Goal: Task Accomplishment & Management: Complete application form

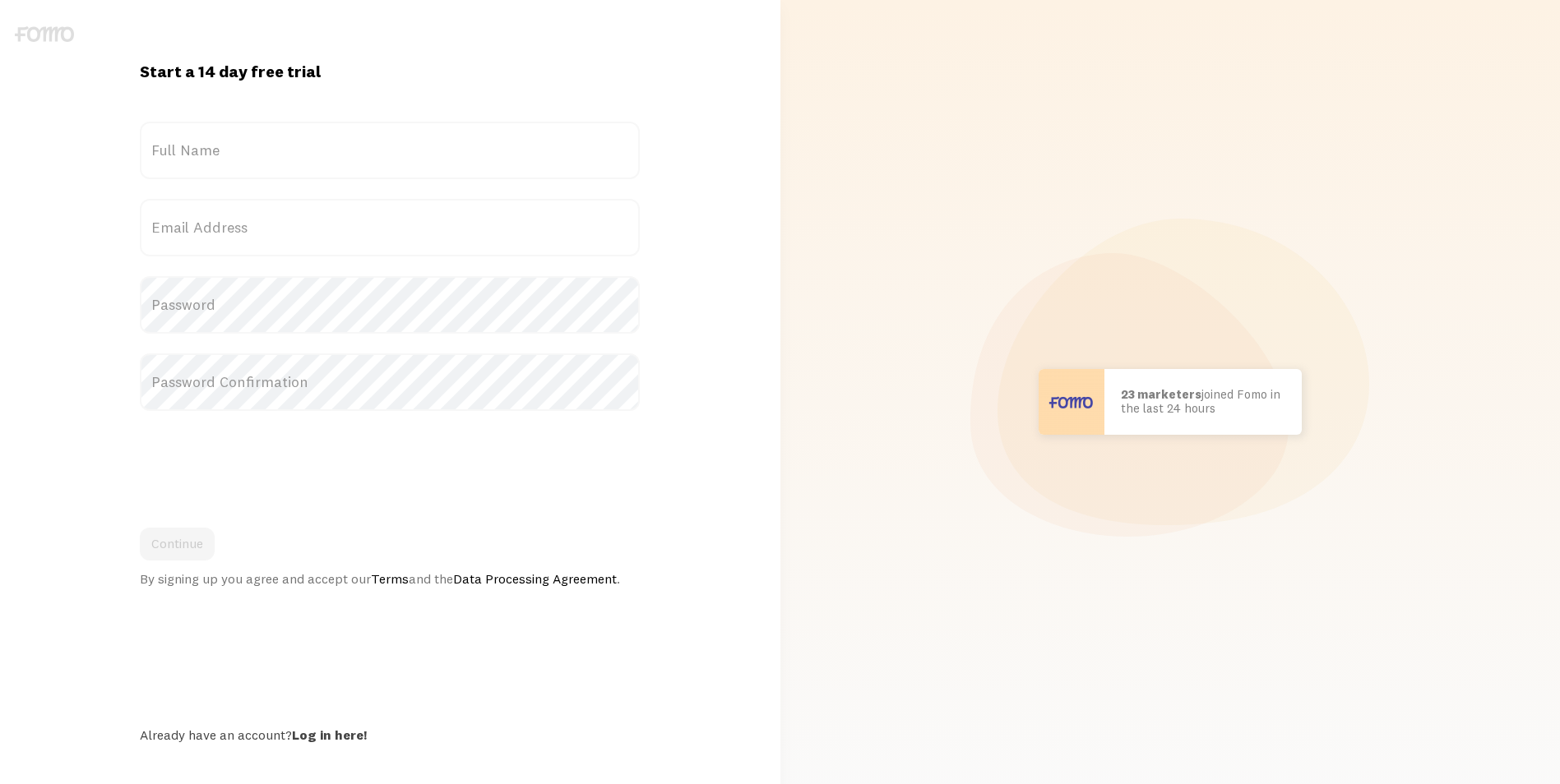
click at [358, 147] on label "Full Name" at bounding box center [390, 150] width 500 height 57
click at [358, 147] on input "Full Name" at bounding box center [390, 150] width 500 height 57
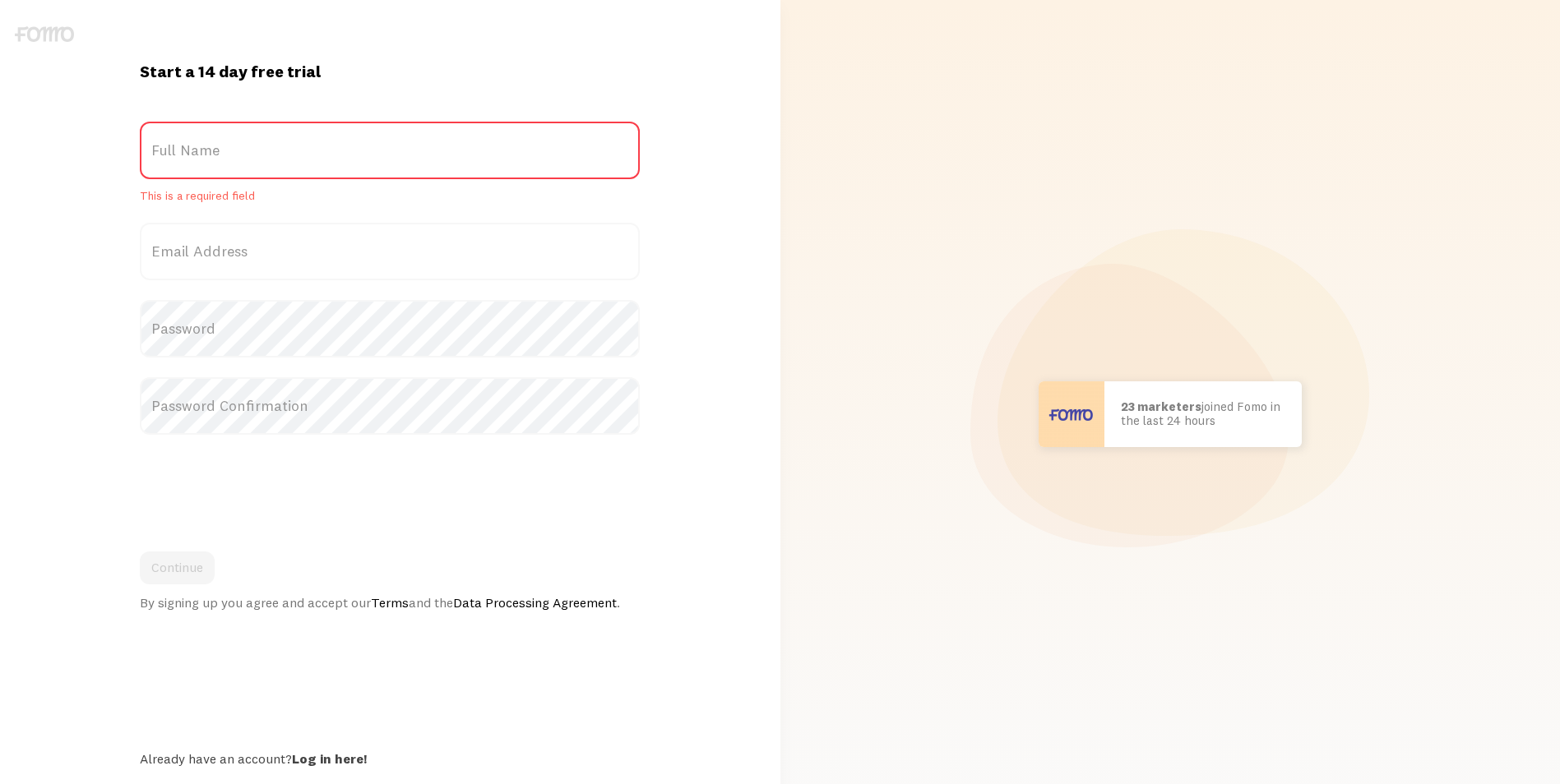
click at [295, 150] on label "Full Name" at bounding box center [390, 150] width 500 height 57
click at [295, 150] on input "Full Name" at bounding box center [390, 150] width 500 height 57
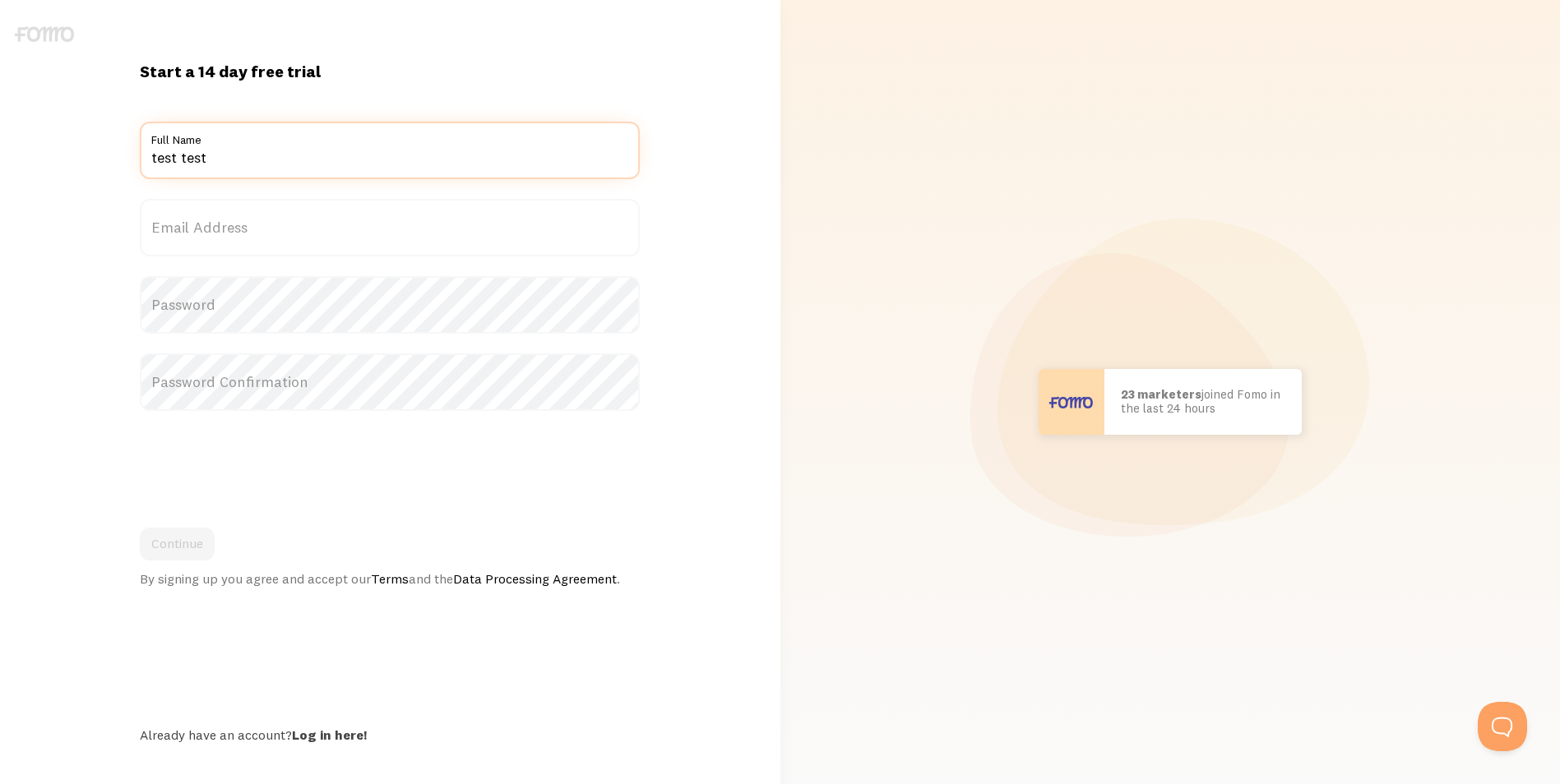
type input "test test"
click at [257, 237] on label "Email Address" at bounding box center [390, 227] width 500 height 57
click at [257, 237] on input "Email Address" at bounding box center [390, 227] width 500 height 57
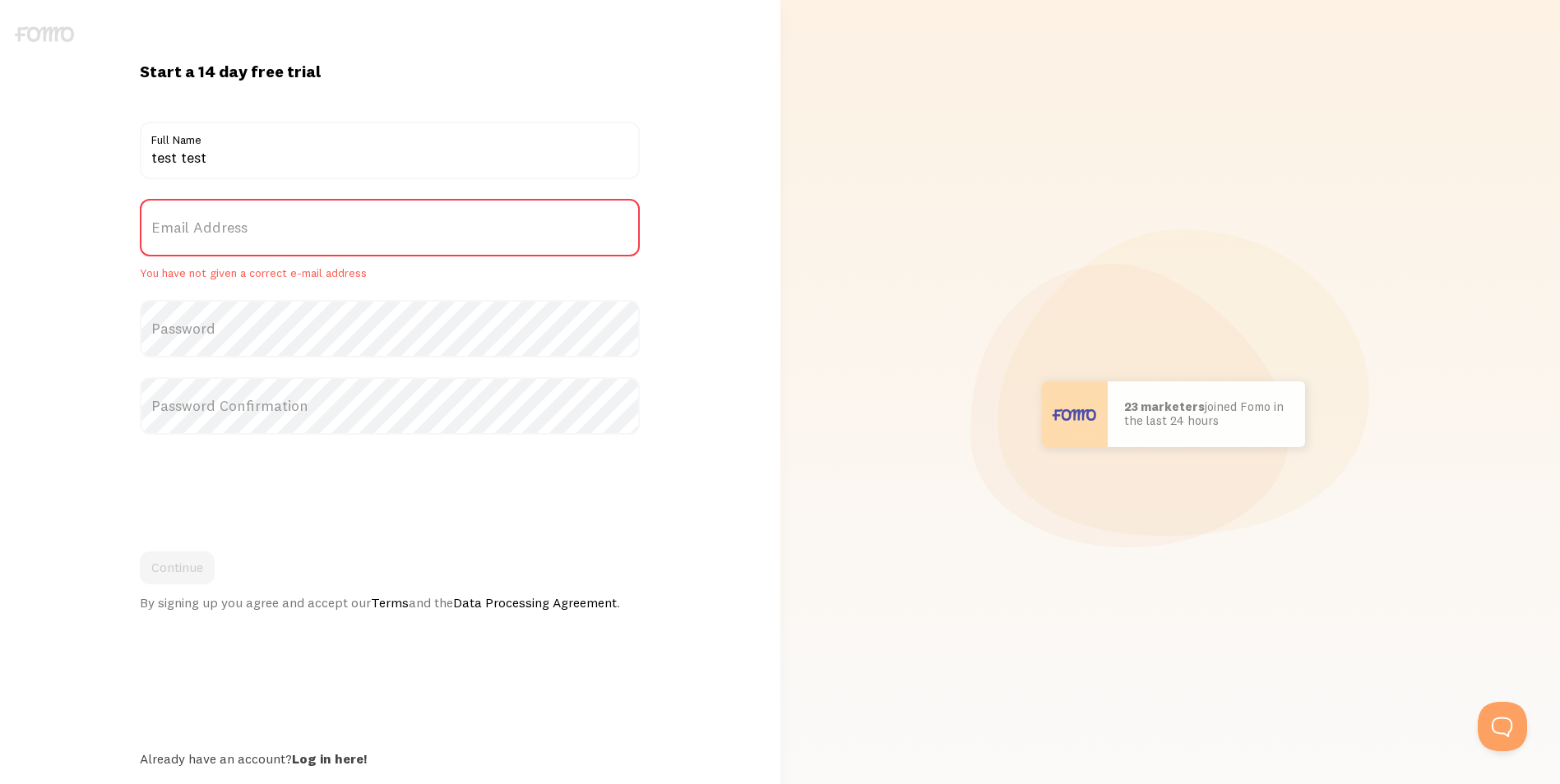
click at [257, 237] on label "Email Address" at bounding box center [390, 227] width 500 height 57
click at [257, 237] on input "Email Address" at bounding box center [390, 227] width 500 height 57
click at [257, 237] on label "Email Address" at bounding box center [390, 227] width 500 height 57
click at [257, 237] on input "Email Address" at bounding box center [390, 227] width 500 height 57
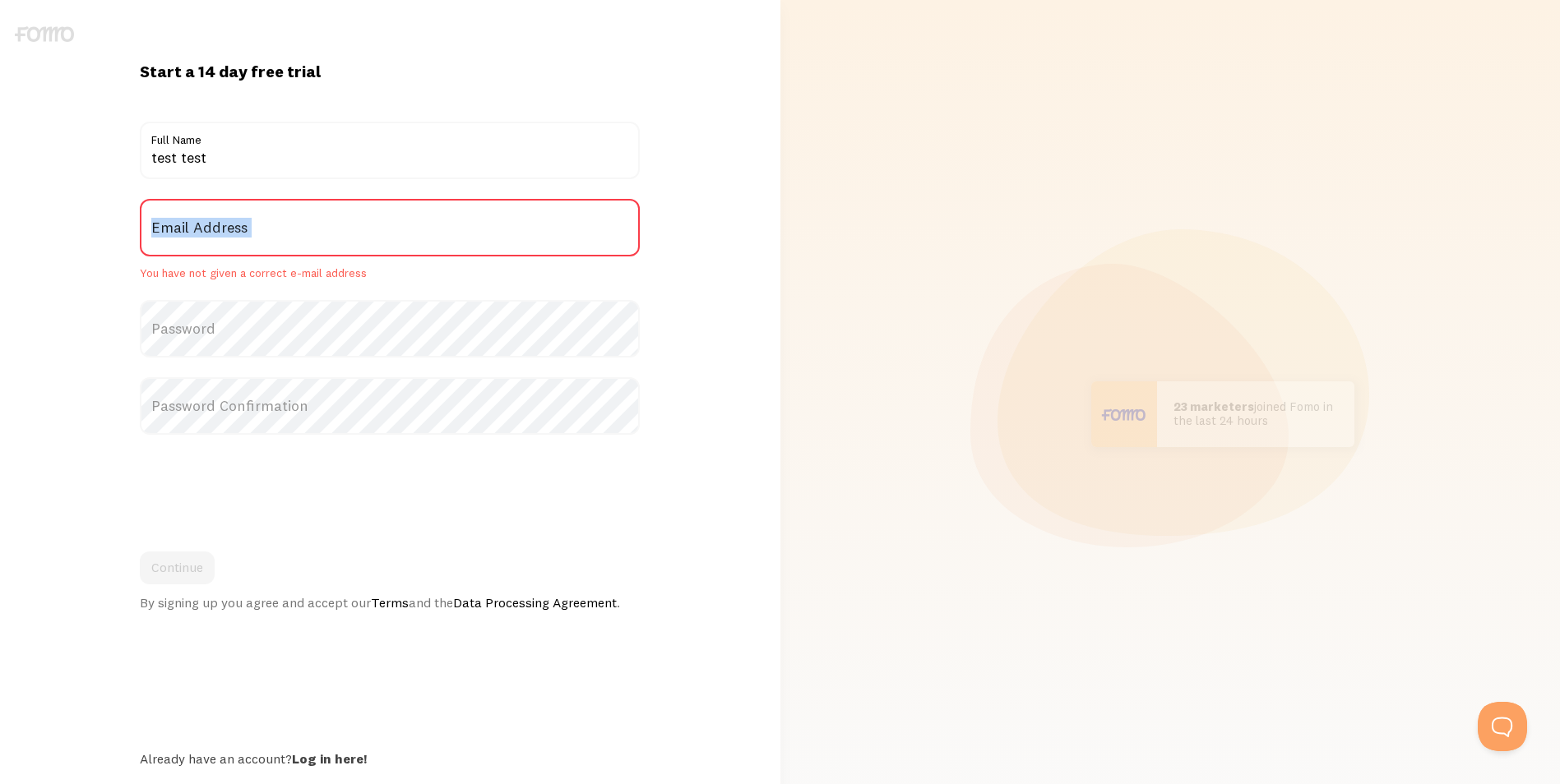
click at [257, 237] on label "Email Address" at bounding box center [390, 227] width 500 height 57
click at [257, 237] on input "Email Address" at bounding box center [390, 227] width 500 height 57
click at [288, 237] on label "Email Address" at bounding box center [390, 227] width 500 height 57
click at [288, 237] on input "Email Address" at bounding box center [390, 227] width 500 height 57
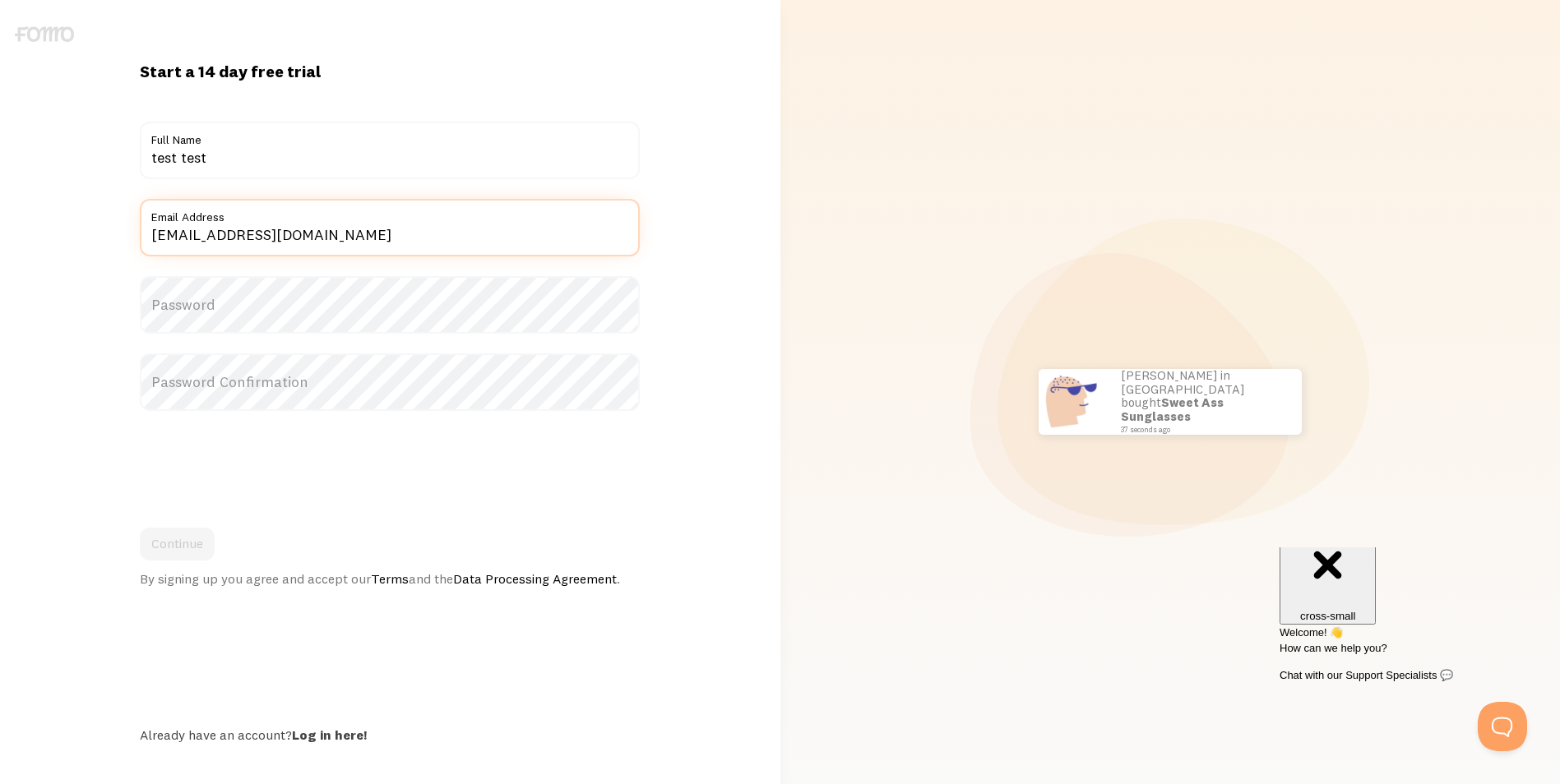
type input "[EMAIL_ADDRESS][DOMAIN_NAME]"
click at [234, 315] on label "Password" at bounding box center [390, 304] width 500 height 57
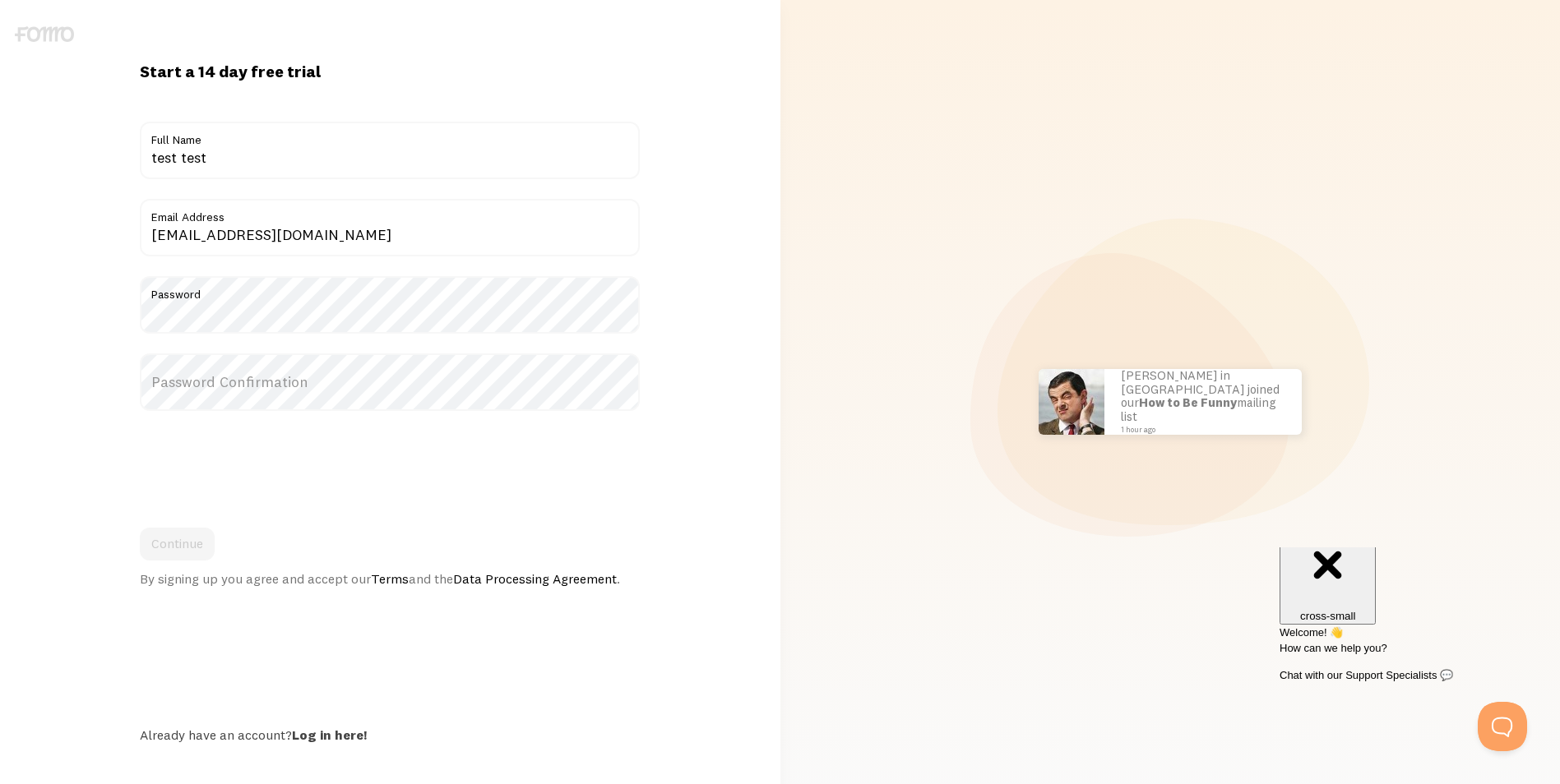
click at [351, 383] on label "Password Confirmation" at bounding box center [390, 382] width 500 height 57
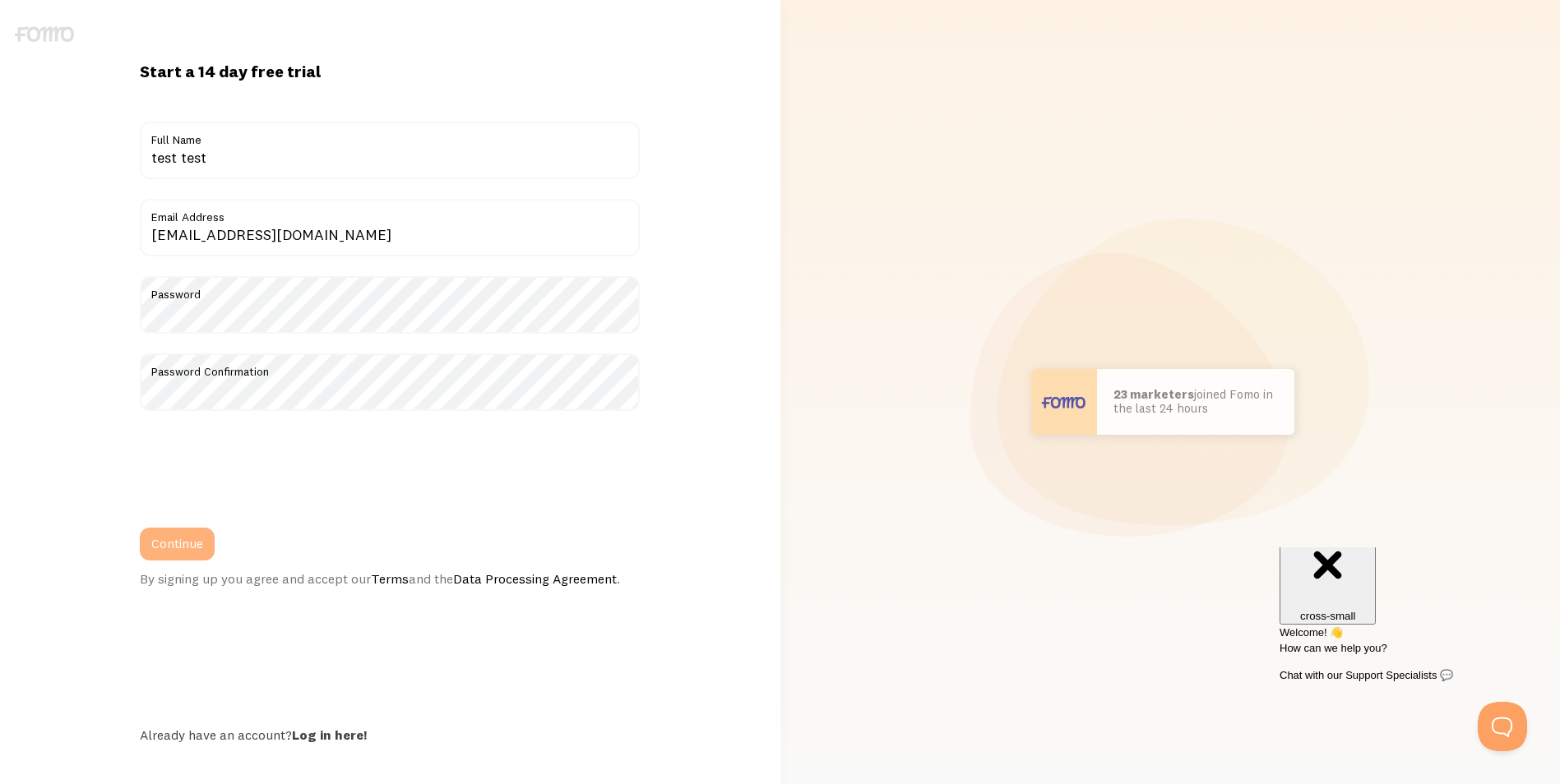
click at [174, 540] on button "Continue" at bounding box center [177, 544] width 75 height 33
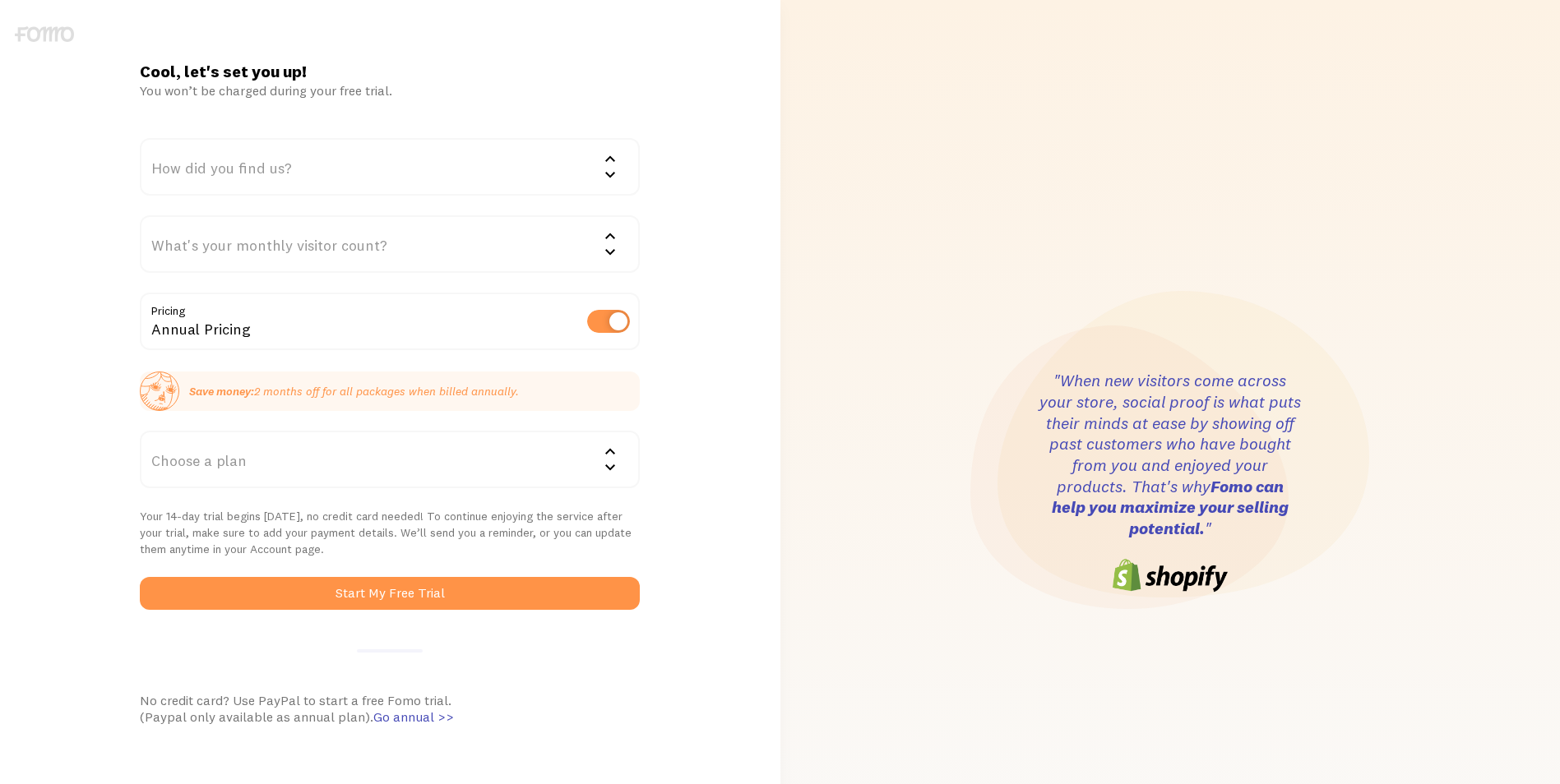
click at [254, 174] on div "How did you find us?" at bounding box center [390, 166] width 500 height 57
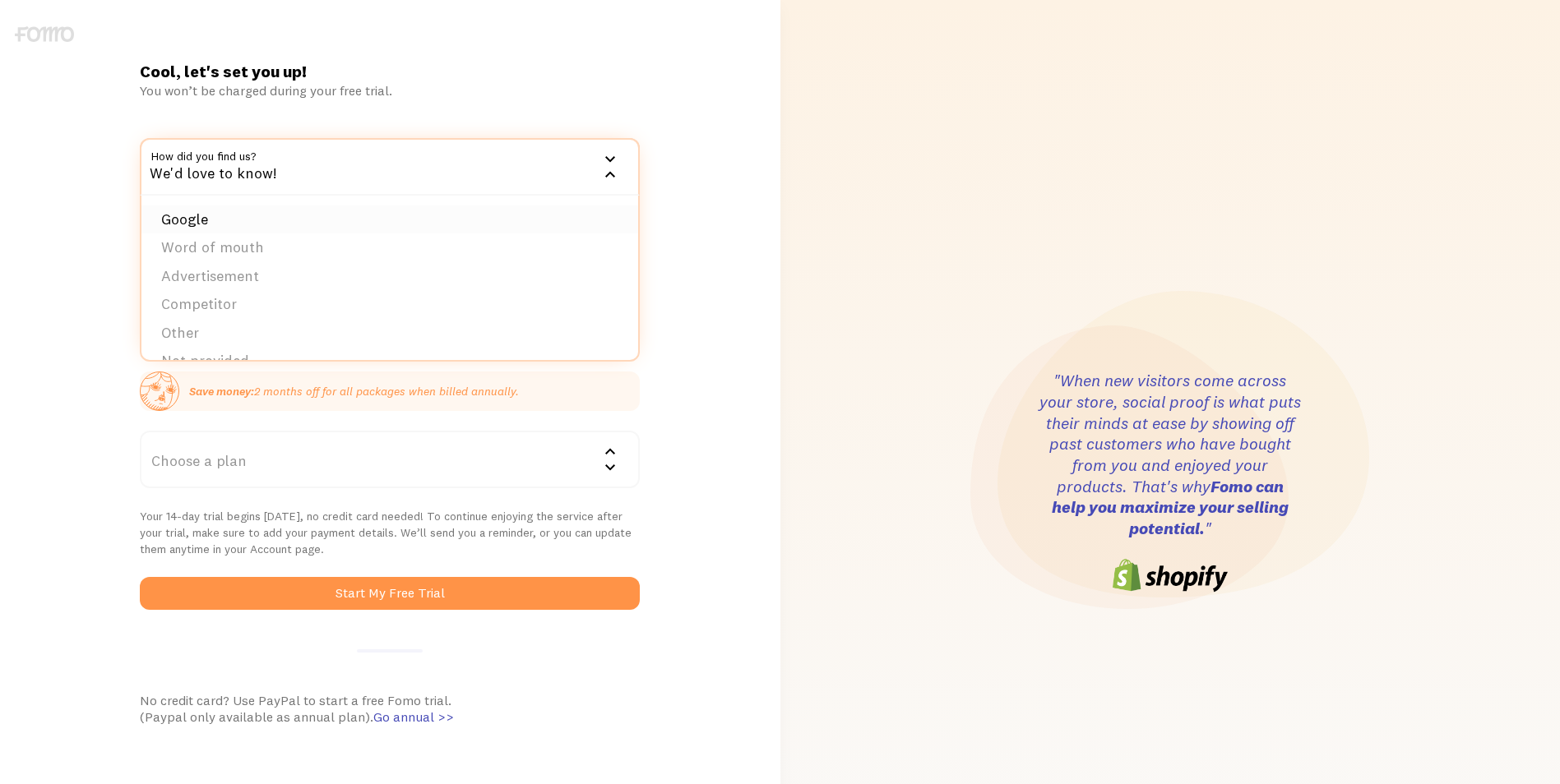
click at [234, 223] on li "Google" at bounding box center [390, 220] width 497 height 29
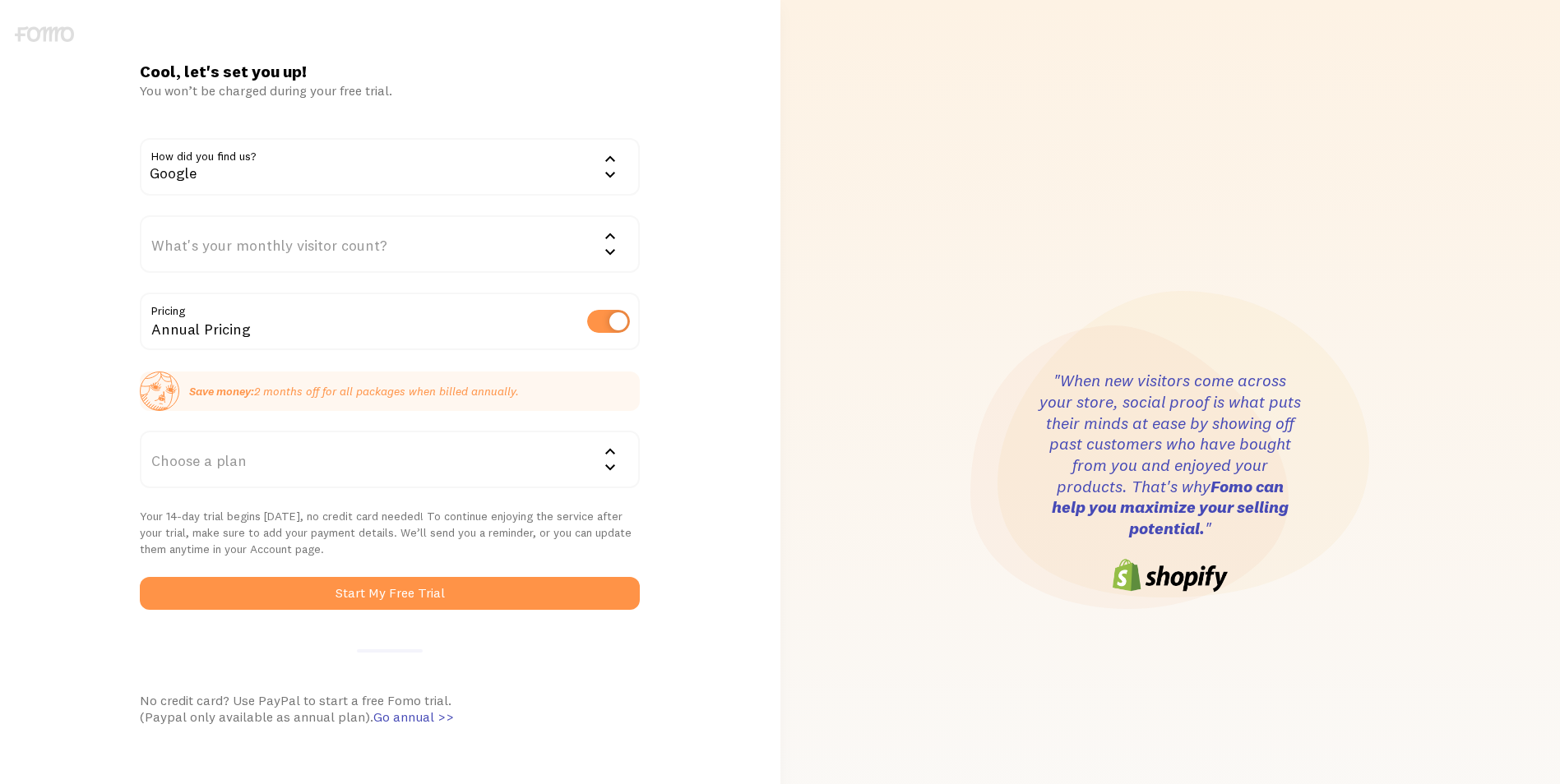
click at [221, 247] on div "What's your monthly visitor count?" at bounding box center [390, 243] width 500 height 57
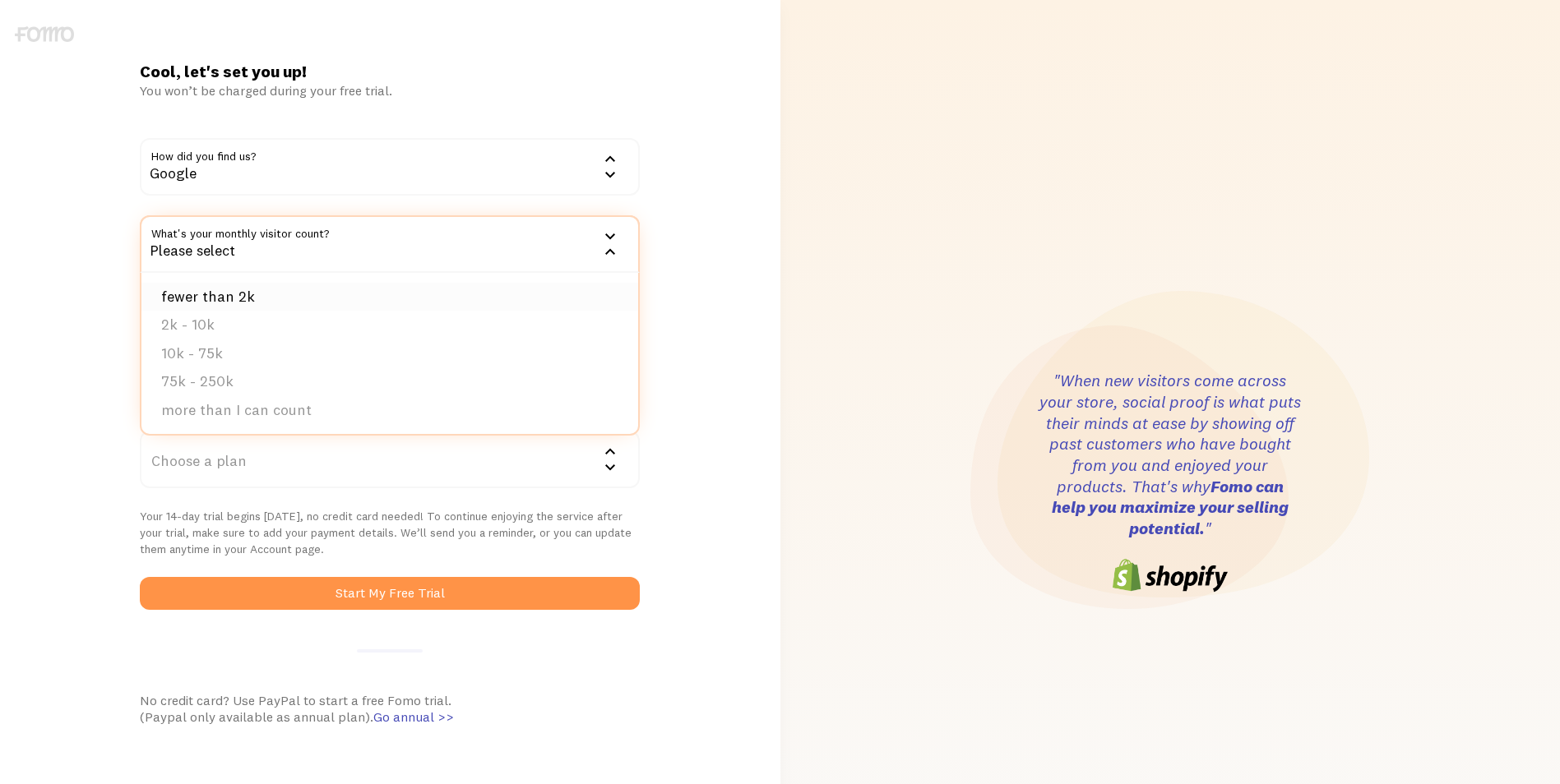
click at [208, 299] on li "fewer than 2k" at bounding box center [390, 297] width 497 height 29
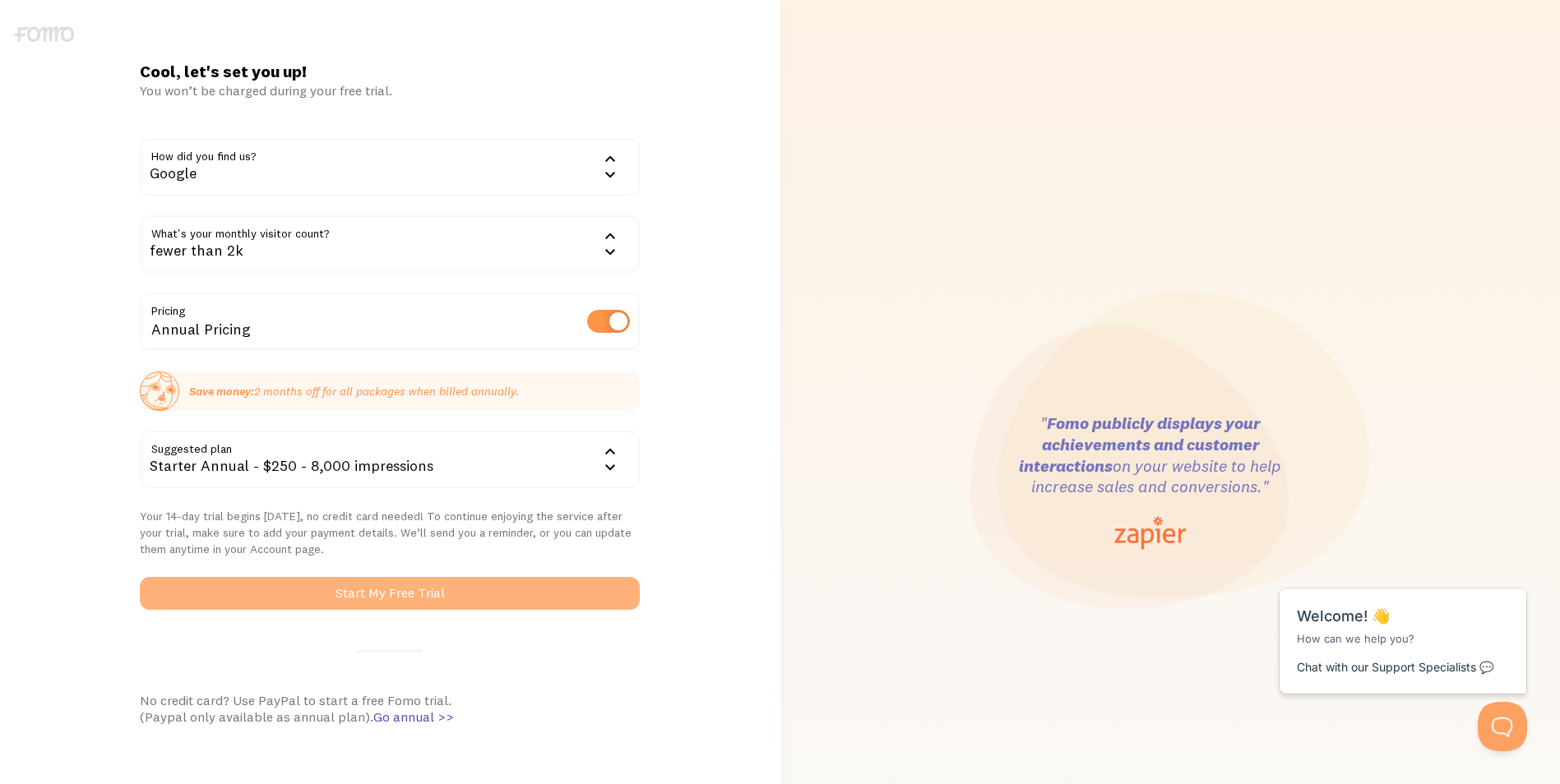
click at [329, 592] on button "Start My Free Trial" at bounding box center [390, 593] width 500 height 33
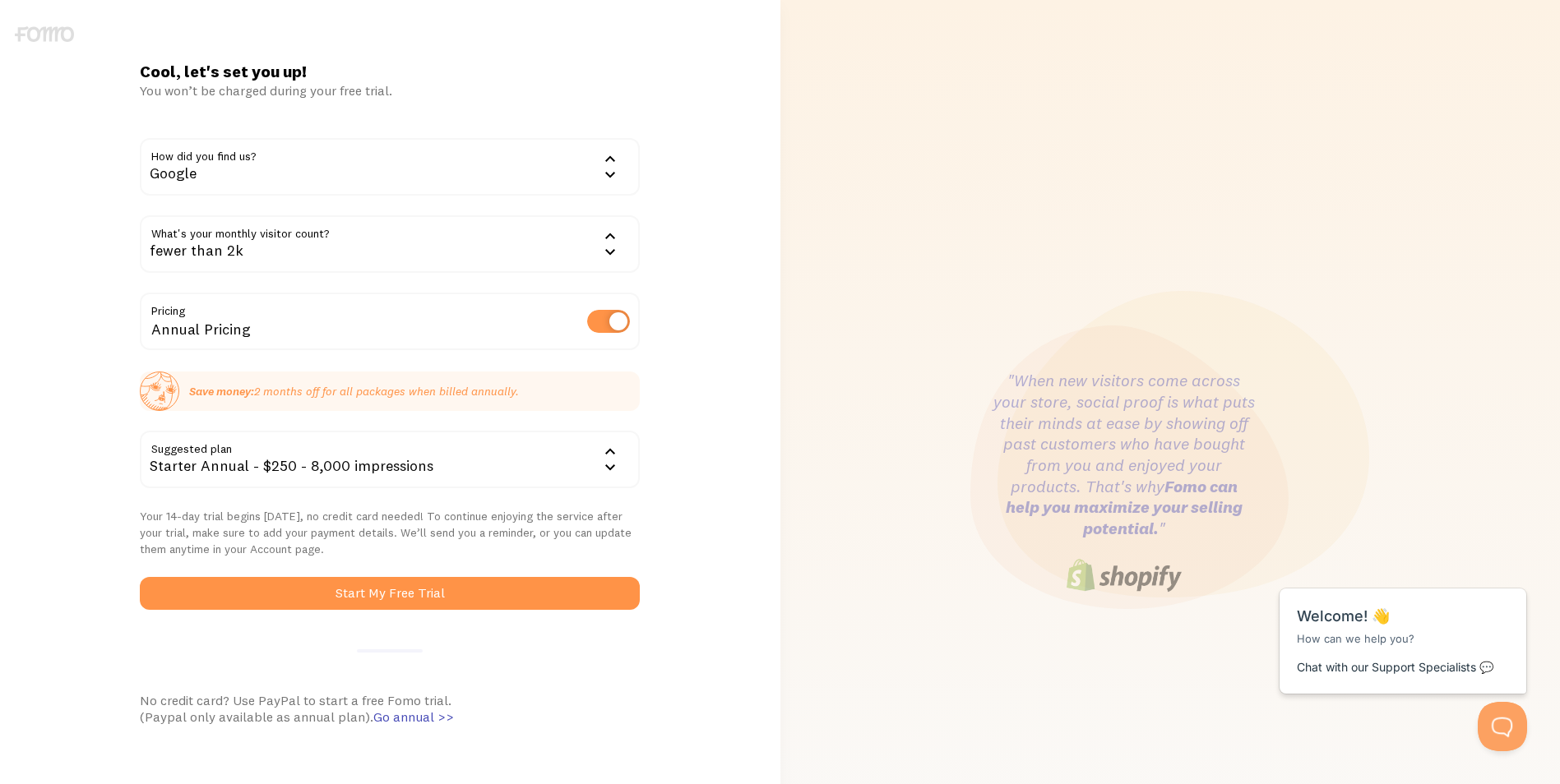
click at [520, 469] on div "Starter Annual - $250 - 8,000 impressions" at bounding box center [390, 459] width 500 height 57
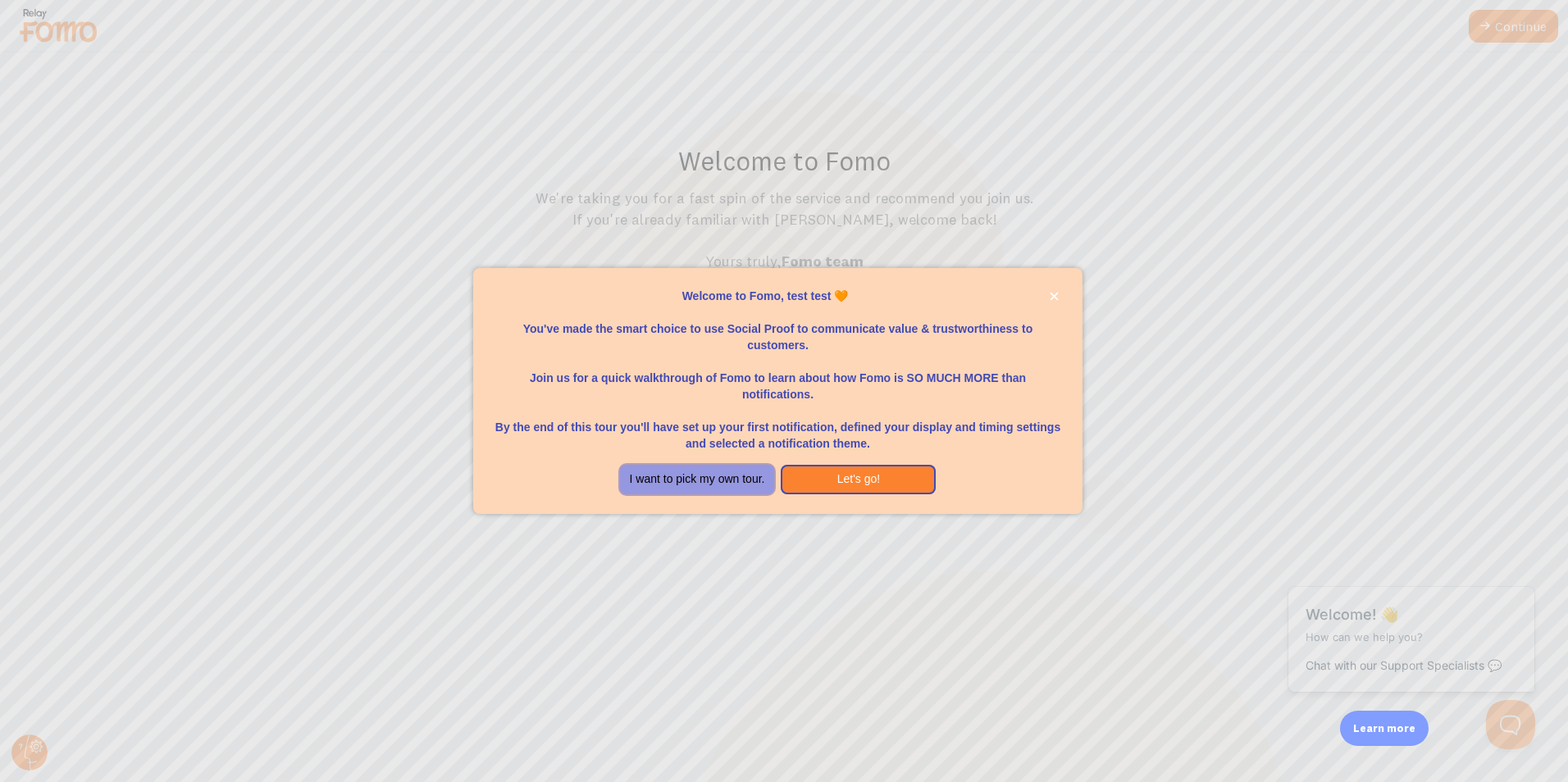
click at [663, 478] on button "I want to pick my own tour." at bounding box center [697, 479] width 155 height 30
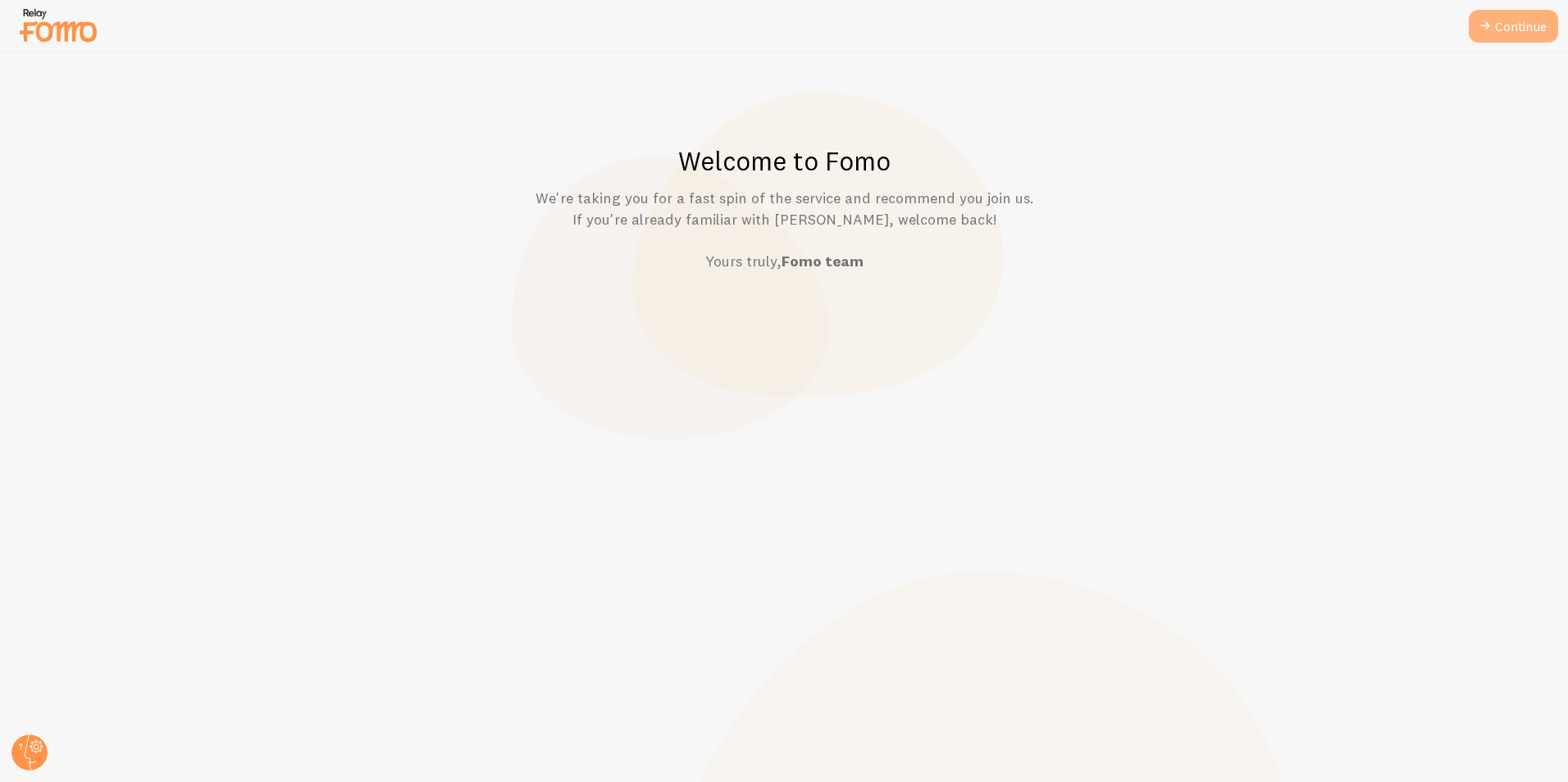
click at [1494, 24] on link "Continue" at bounding box center [1514, 26] width 90 height 33
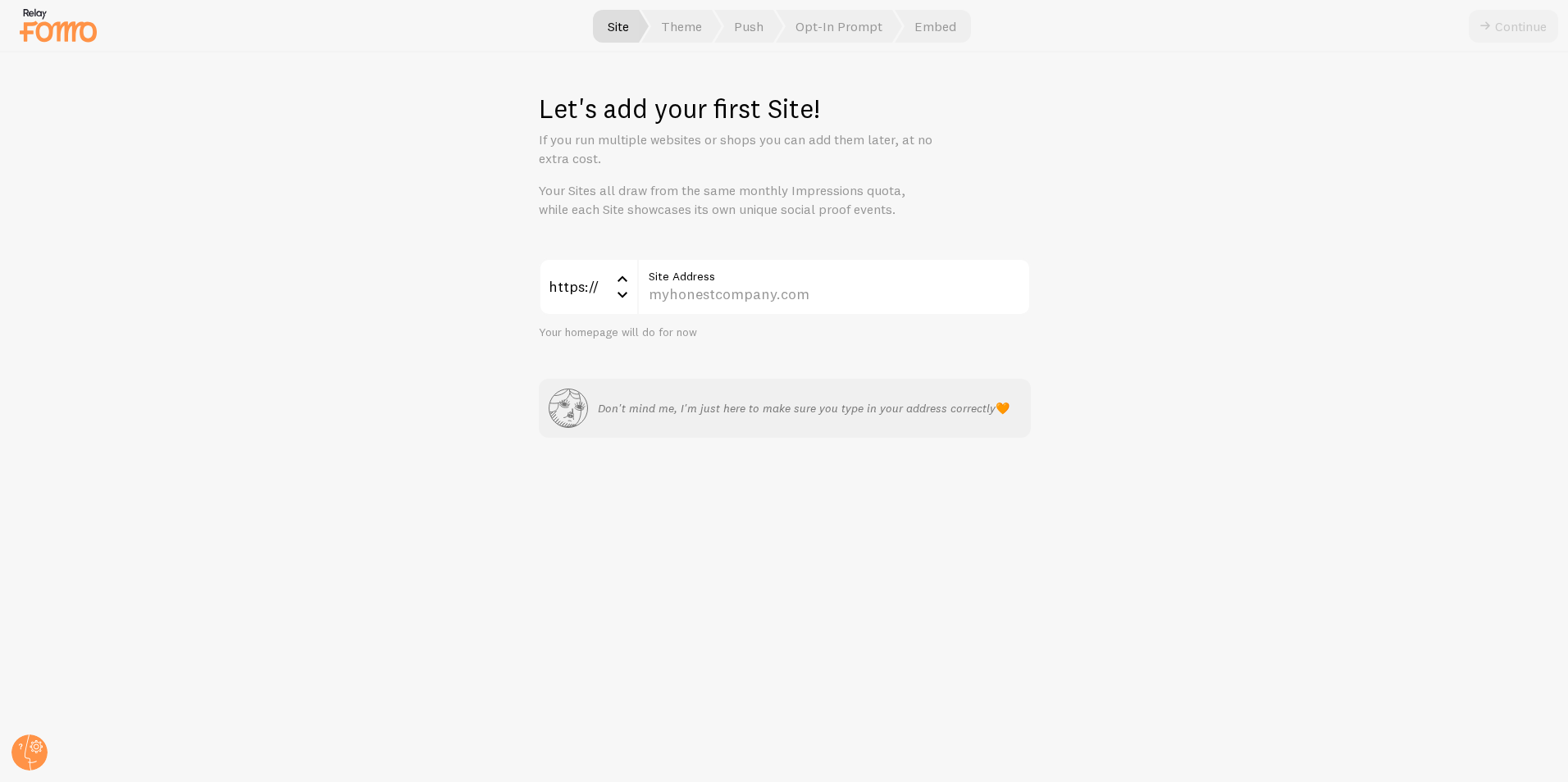
click at [568, 289] on div "https://" at bounding box center [588, 286] width 99 height 57
click at [591, 369] on li "http://" at bounding box center [587, 368] width 95 height 29
click at [712, 288] on input "Site Address" at bounding box center [834, 286] width 393 height 57
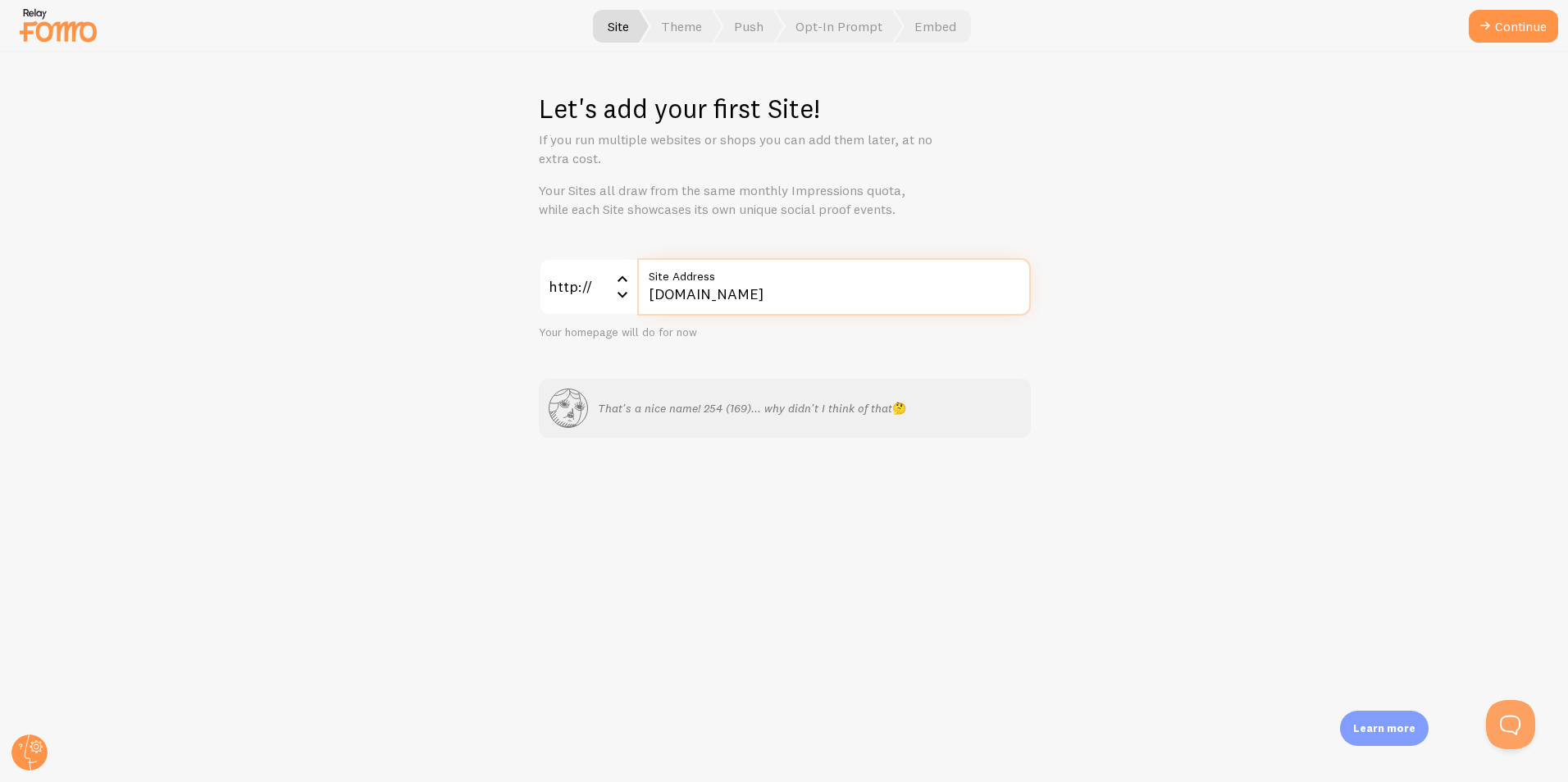
type input "169.254.169.254.nip.io"
click at [1469, 10] on button "Continue" at bounding box center [1514, 26] width 90 height 33
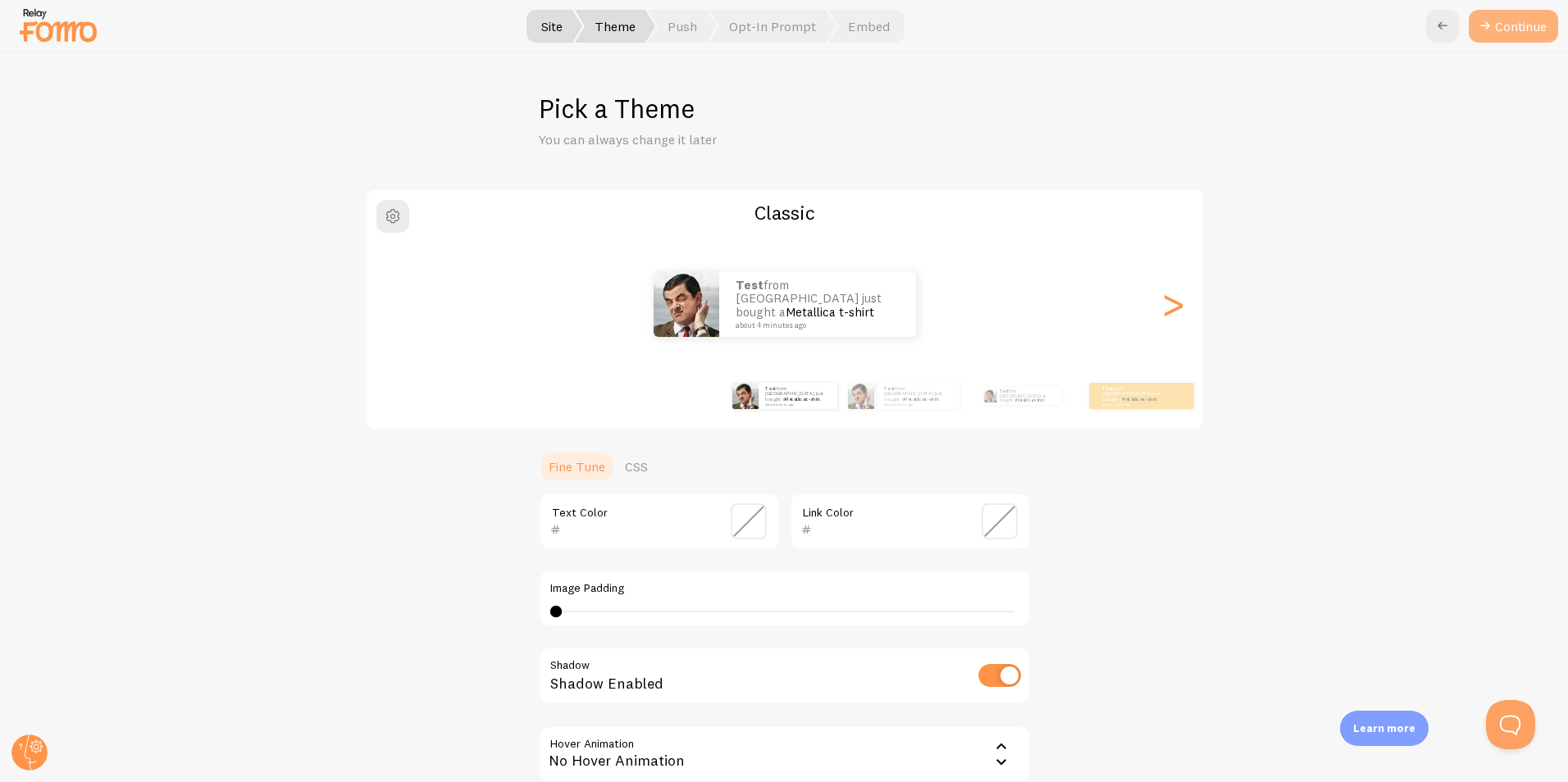
click at [1495, 35] on button "Continue" at bounding box center [1514, 26] width 90 height 33
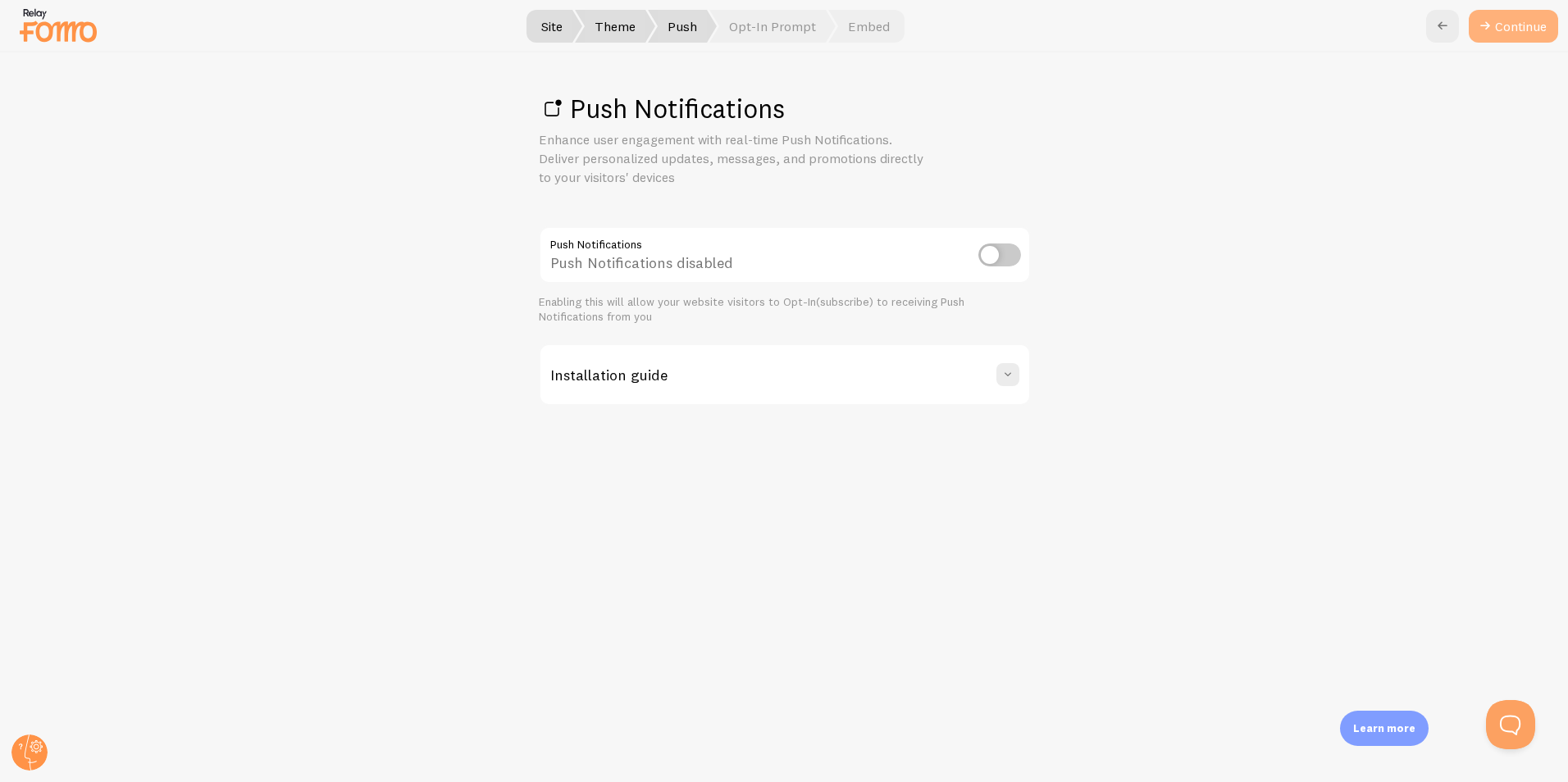
click at [1495, 35] on link "Continue" at bounding box center [1514, 26] width 90 height 33
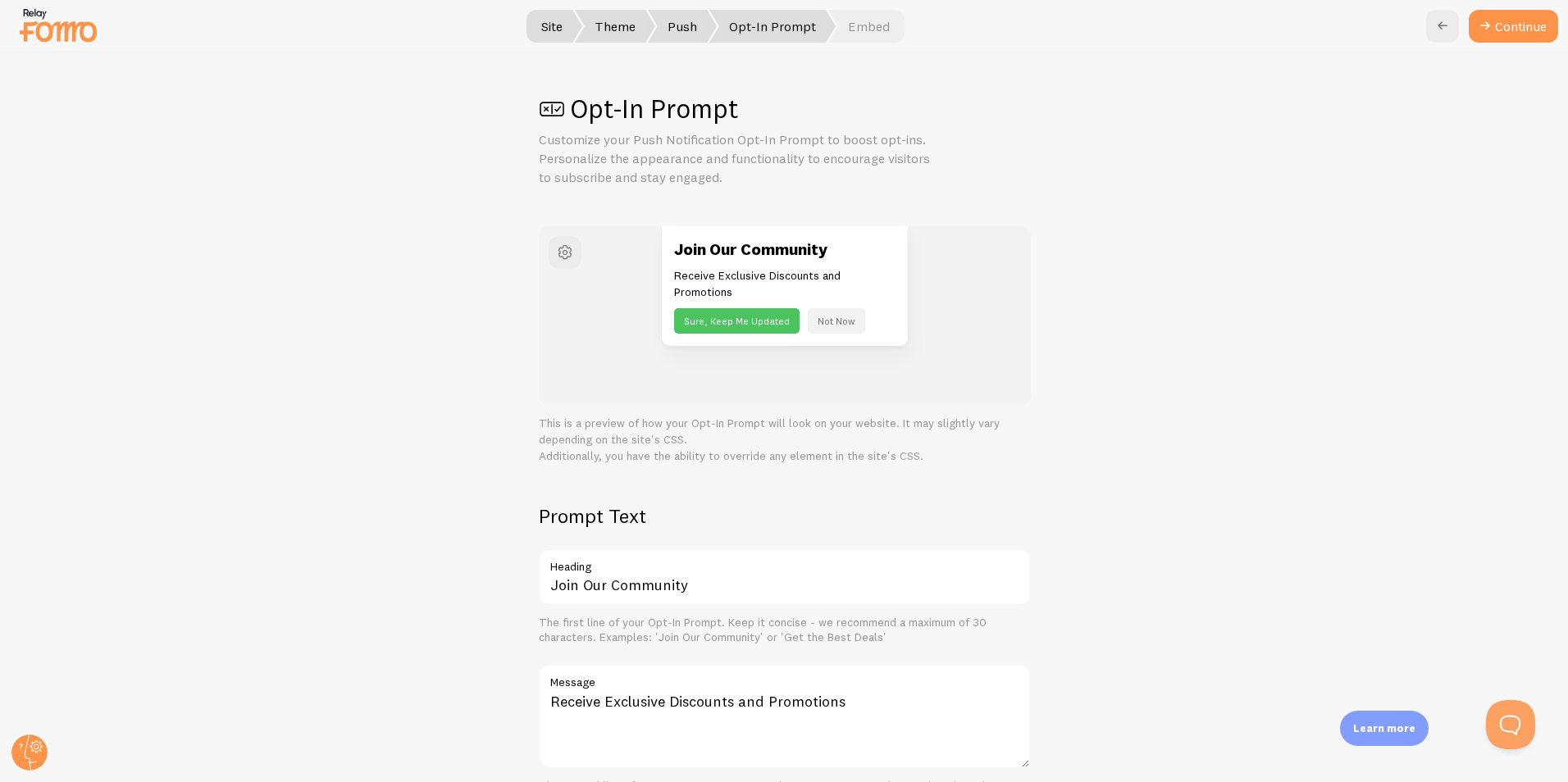
click at [1495, 35] on button "Continue" at bounding box center [1514, 26] width 90 height 33
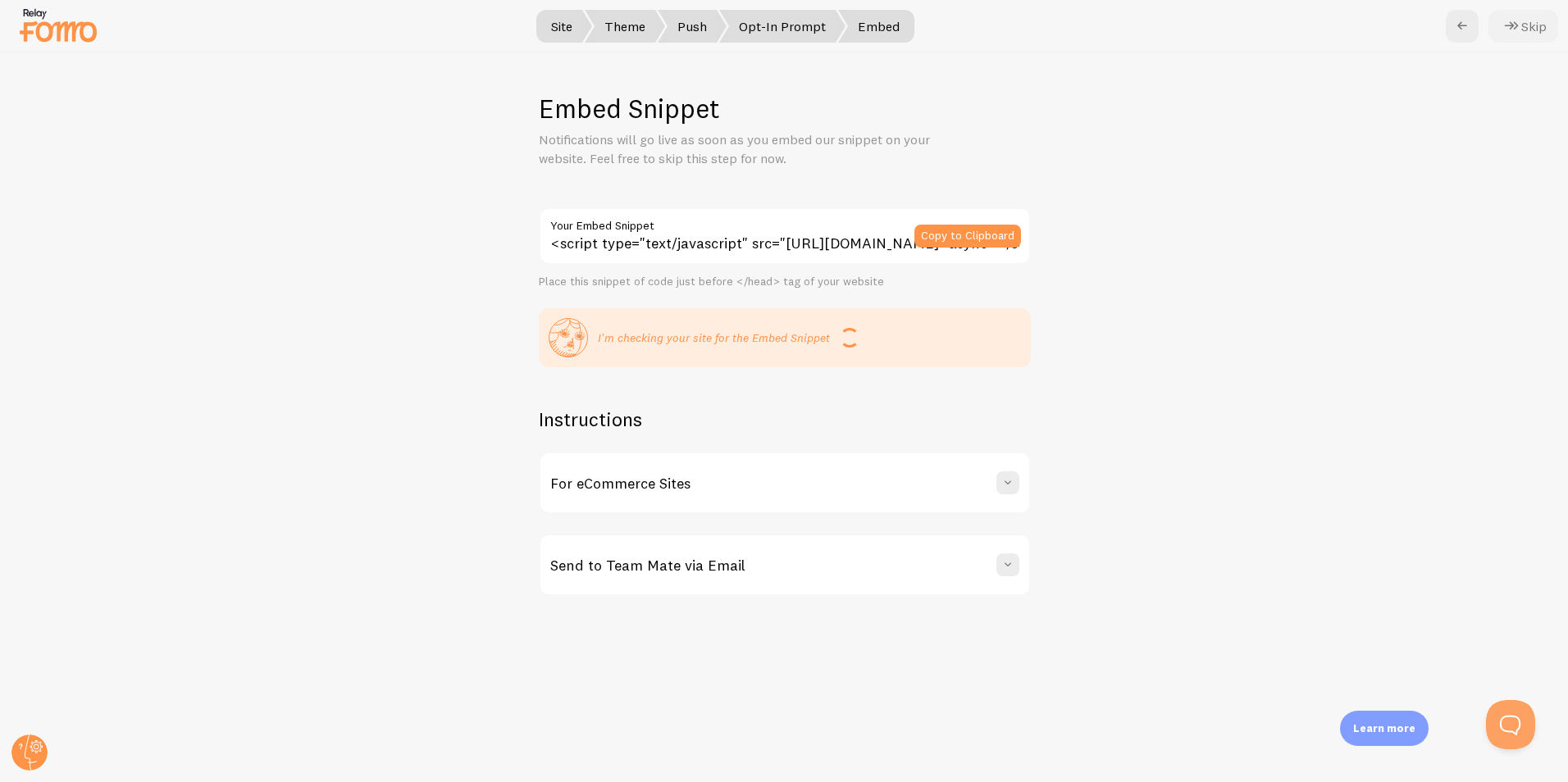
click at [1517, 18] on icon at bounding box center [1512, 26] width 20 height 20
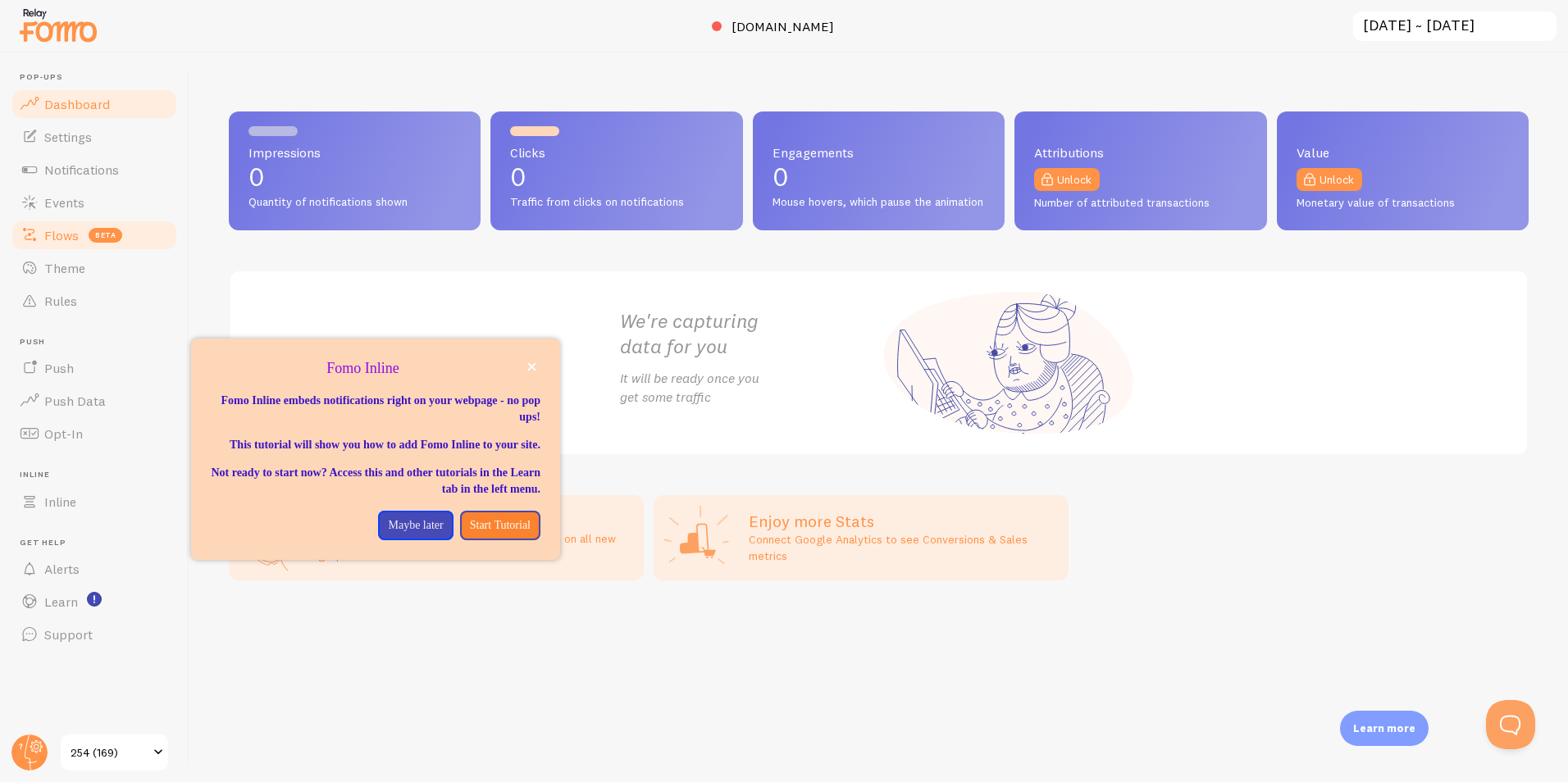
click at [61, 234] on span "Flows" at bounding box center [62, 236] width 34 height 16
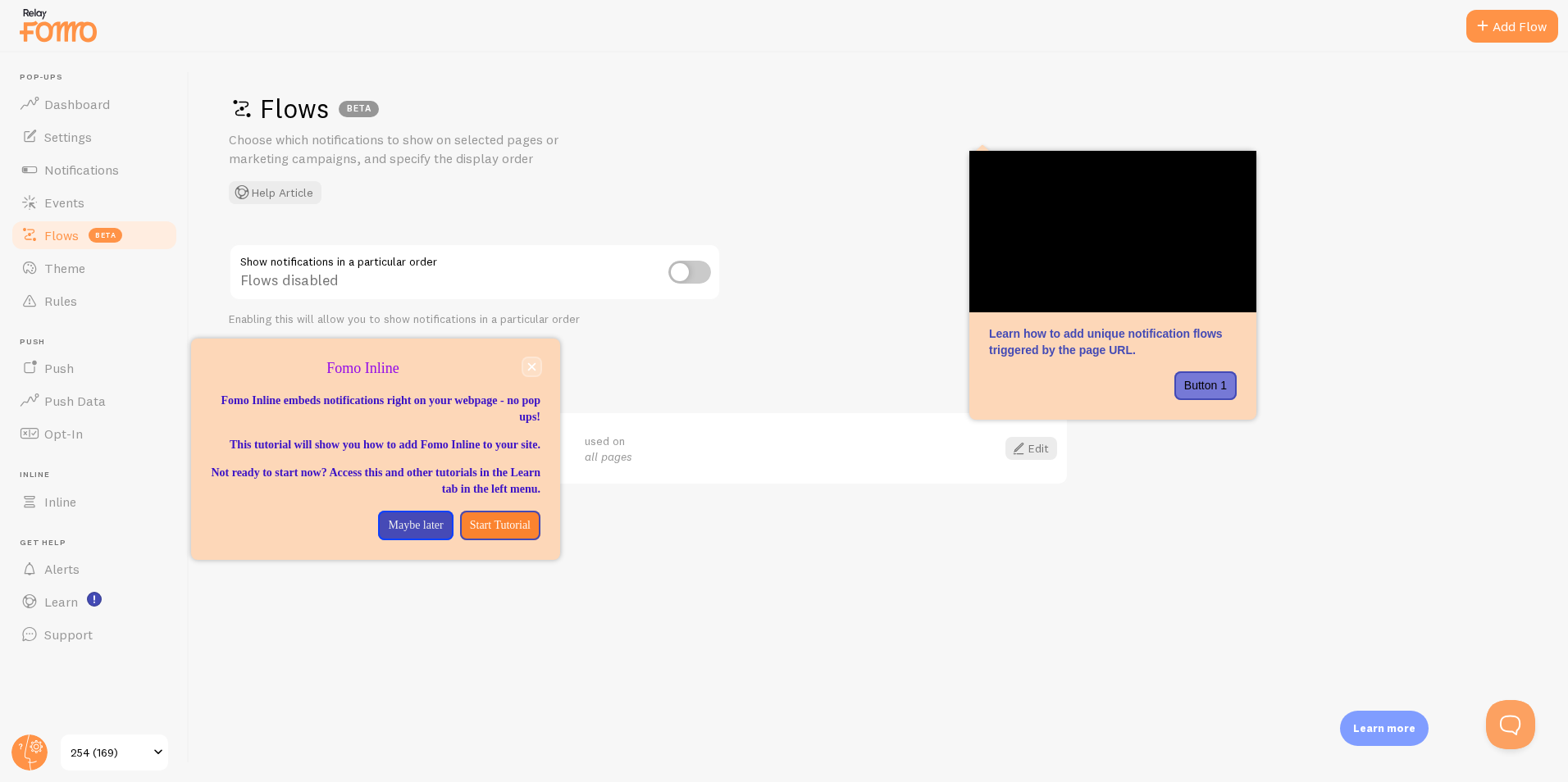
click at [531, 361] on button "close," at bounding box center [531, 367] width 17 height 17
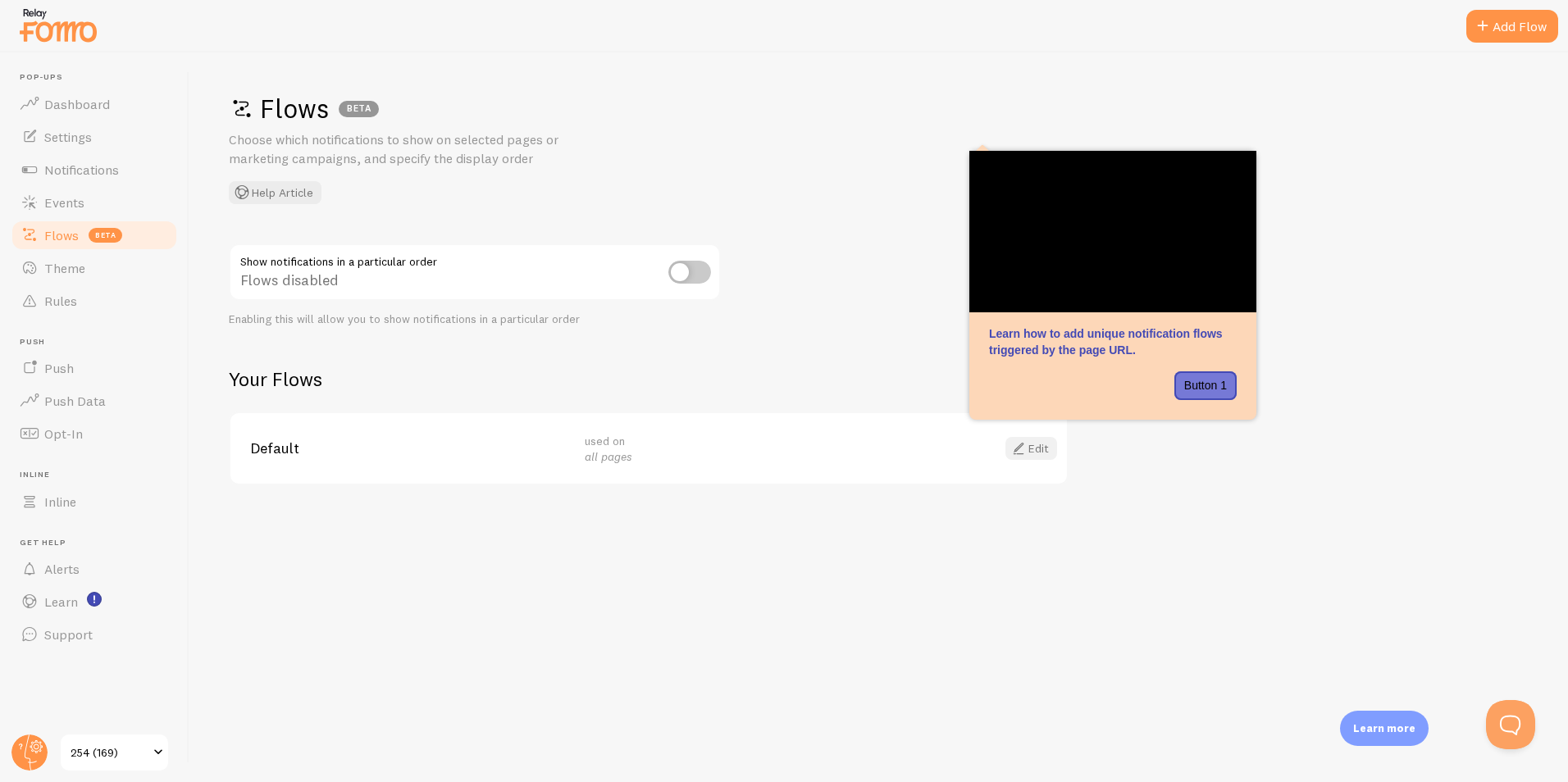
click at [1014, 447] on span at bounding box center [1019, 449] width 20 height 20
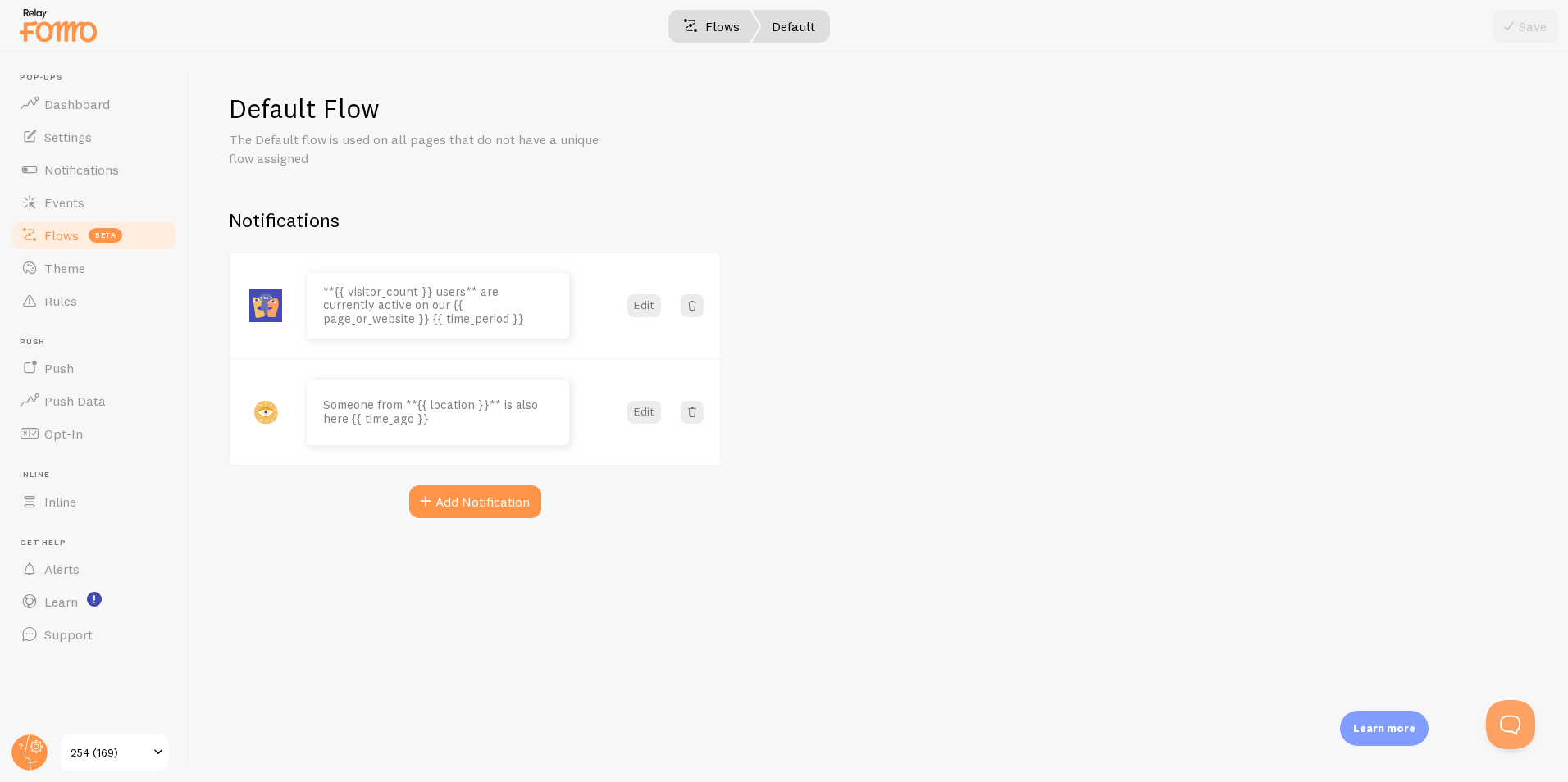
click at [713, 30] on link "Flows" at bounding box center [711, 26] width 96 height 33
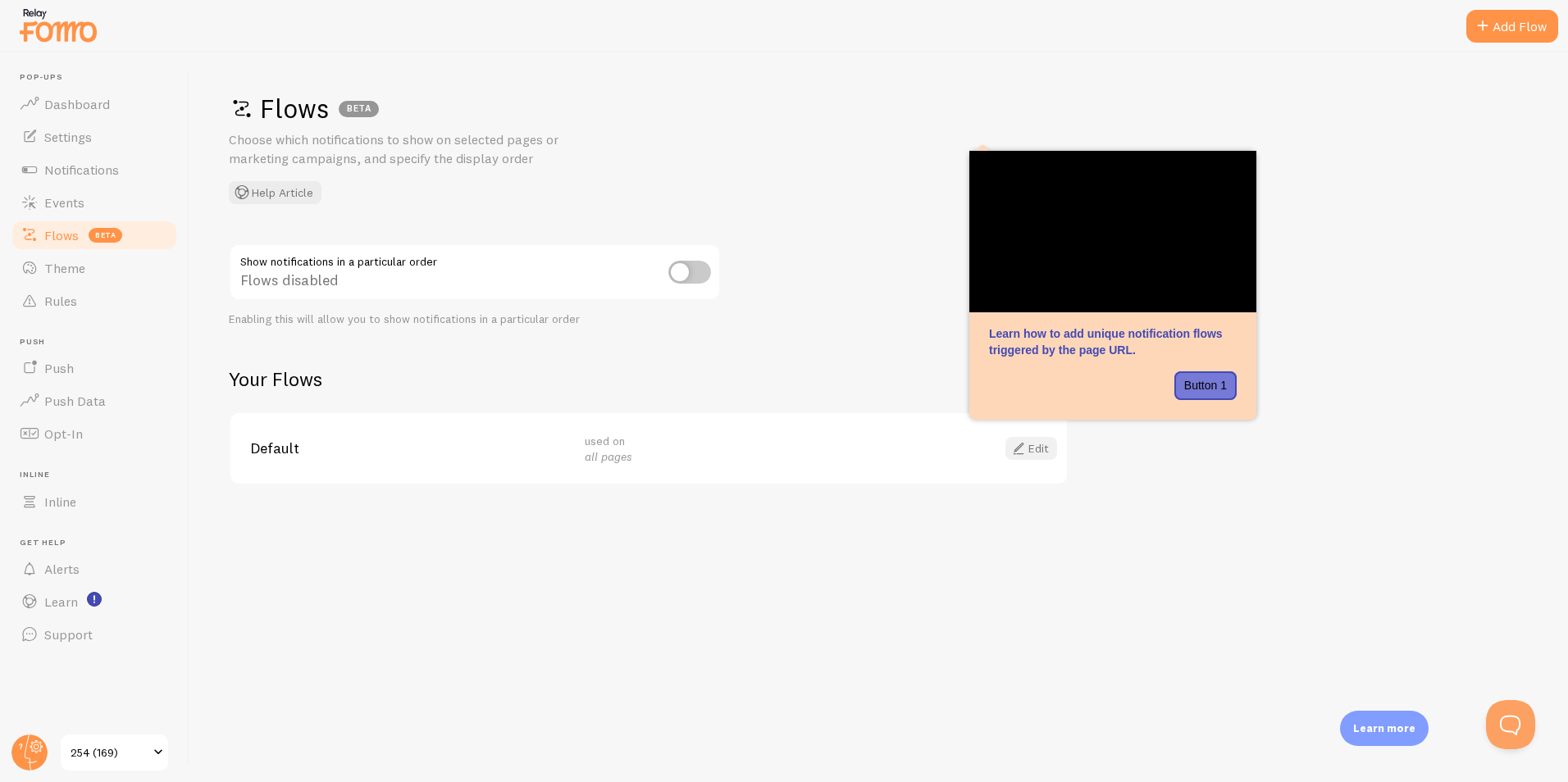
click at [1015, 446] on span at bounding box center [1019, 449] width 20 height 20
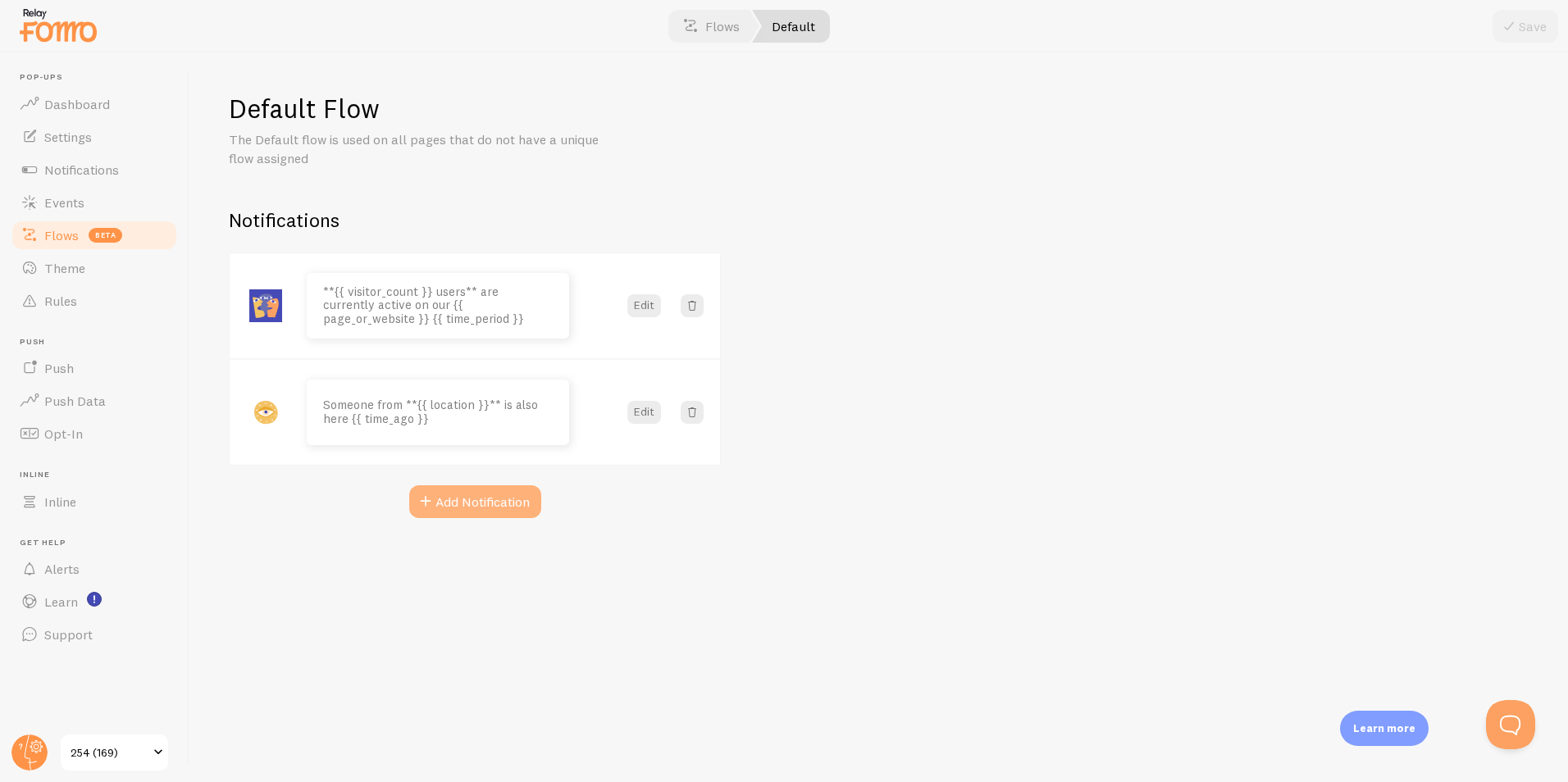
click at [432, 500] on icon "button" at bounding box center [426, 502] width 20 height 20
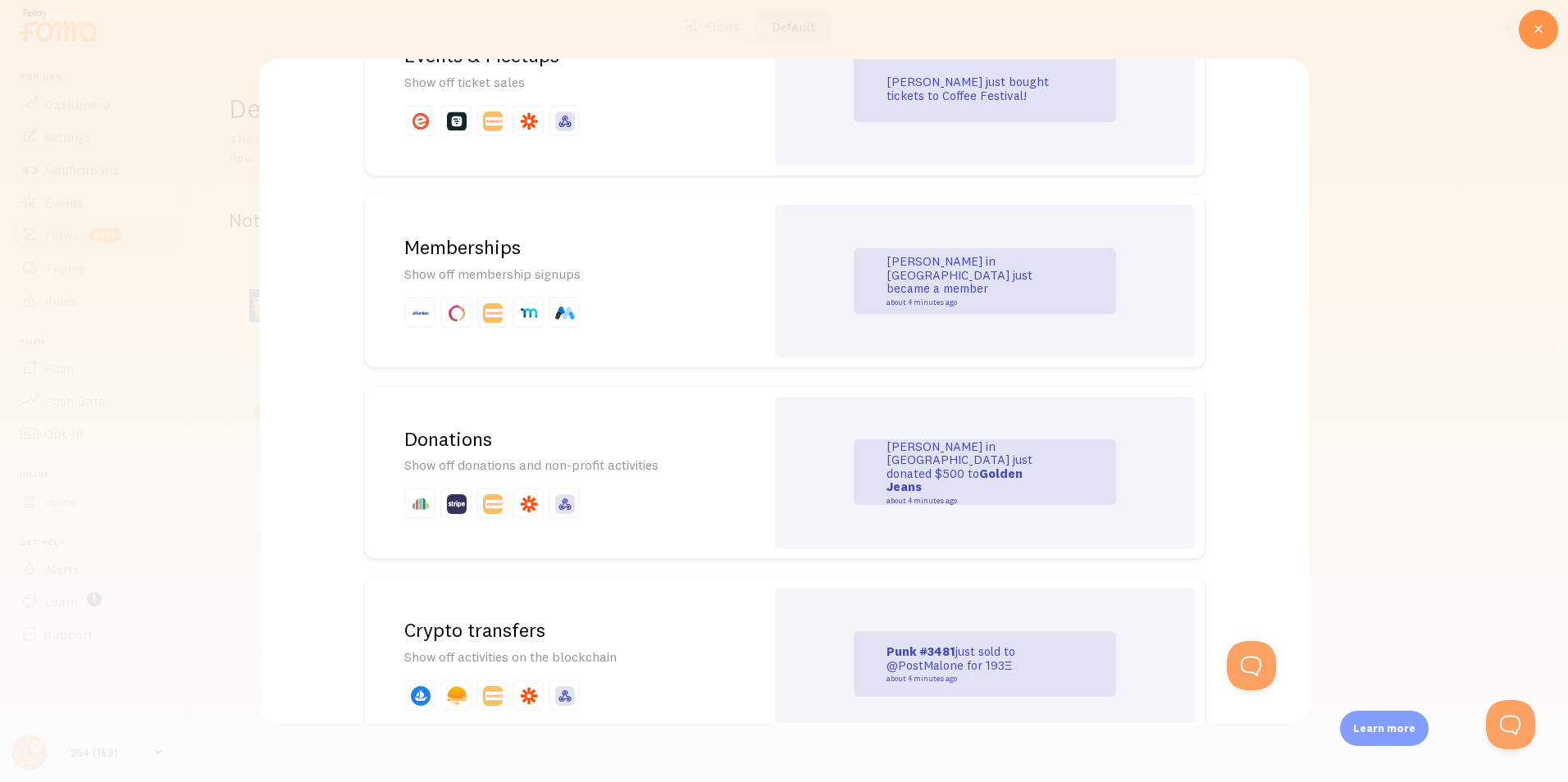
scroll to position [3378, 0]
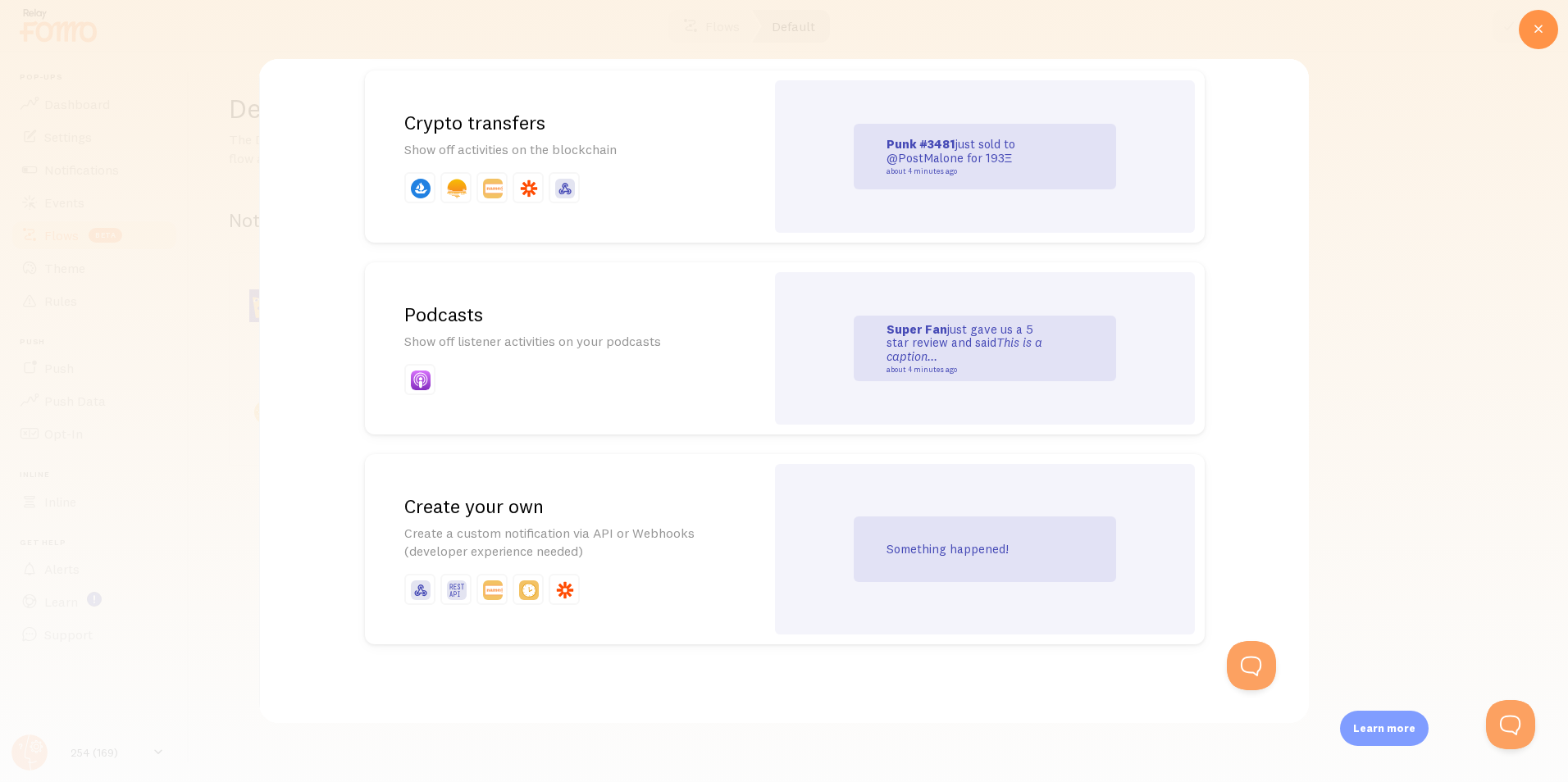
click at [702, 556] on p "Create a custom notification via API or Webhooks (developer experience needed)" at bounding box center [565, 543] width 322 height 38
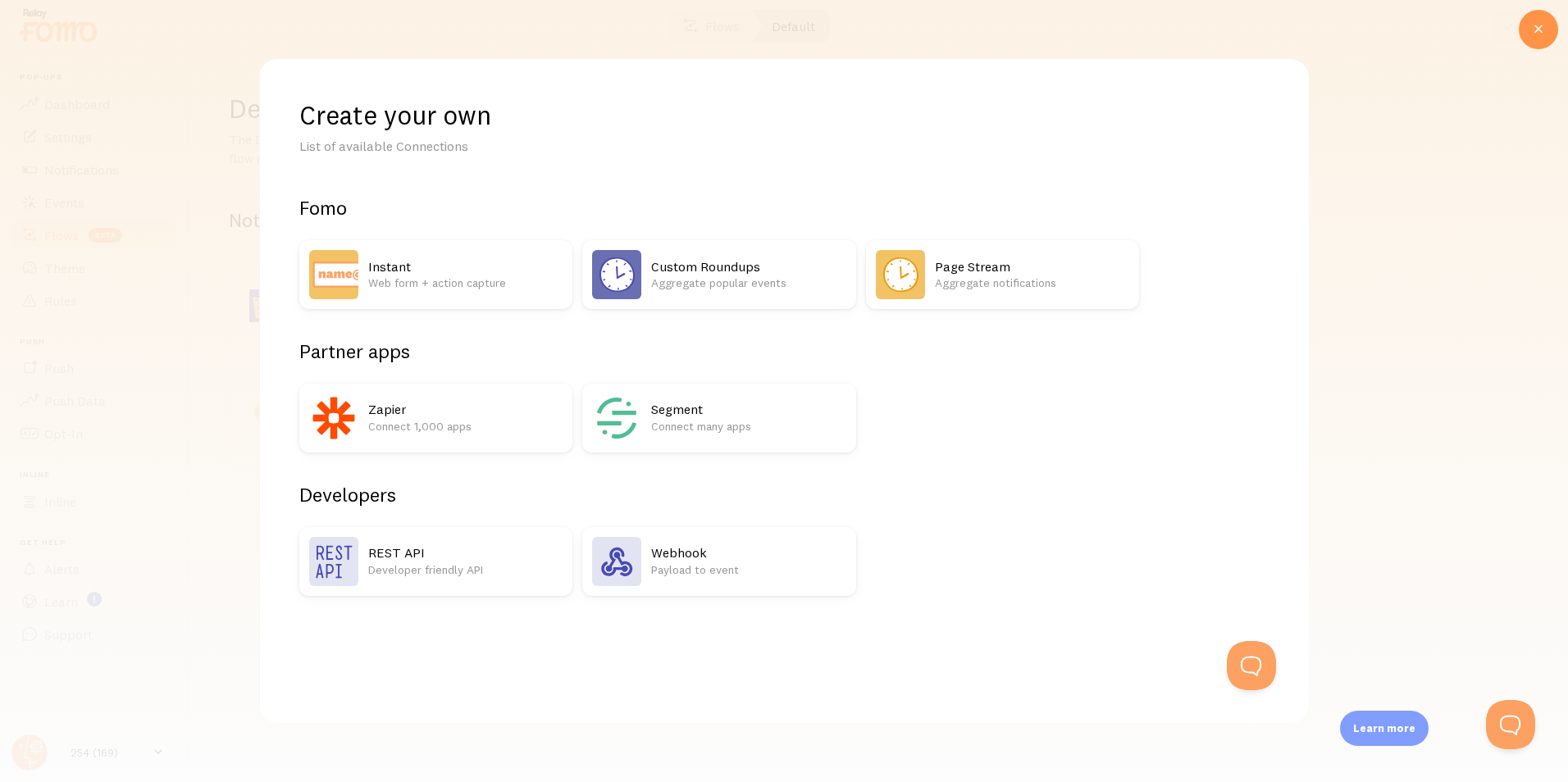
scroll to position [0, 0]
click at [412, 565] on p "Developer friendly API" at bounding box center [465, 570] width 195 height 16
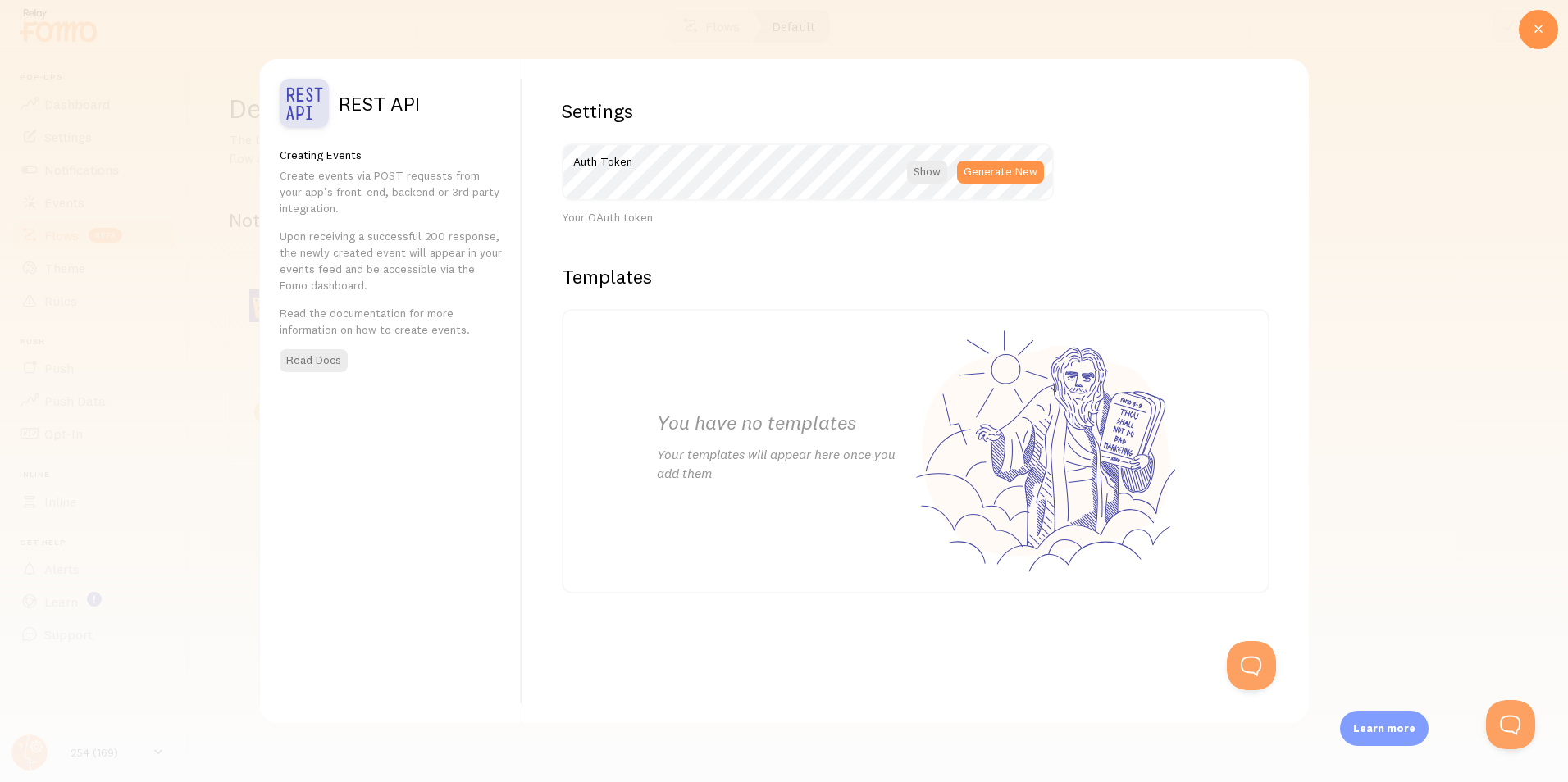
click at [928, 506] on div "You have no templates Your templates will appear here once you add them" at bounding box center [915, 451] width 557 height 281
click at [770, 430] on h2 "You have no templates" at bounding box center [787, 423] width 259 height 25
drag, startPoint x: 770, startPoint y: 430, endPoint x: 998, endPoint y: 273, distance: 276.8
click at [1011, 277] on div "Templates Add Template" at bounding box center [915, 286] width 708 height 45
click at [1430, 353] on div at bounding box center [784, 391] width 1568 height 782
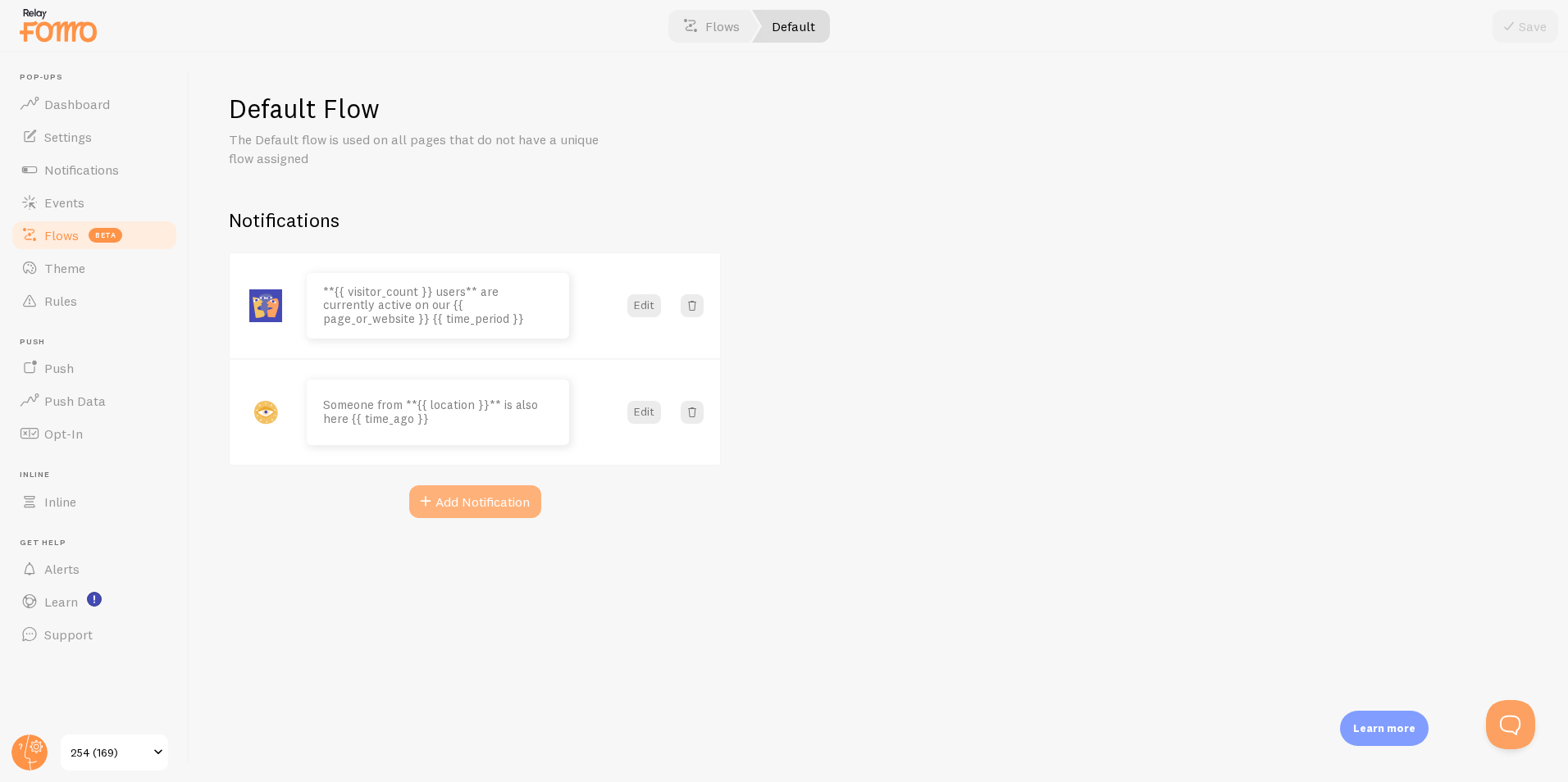
click at [479, 506] on button "Add Notification" at bounding box center [476, 502] width 132 height 33
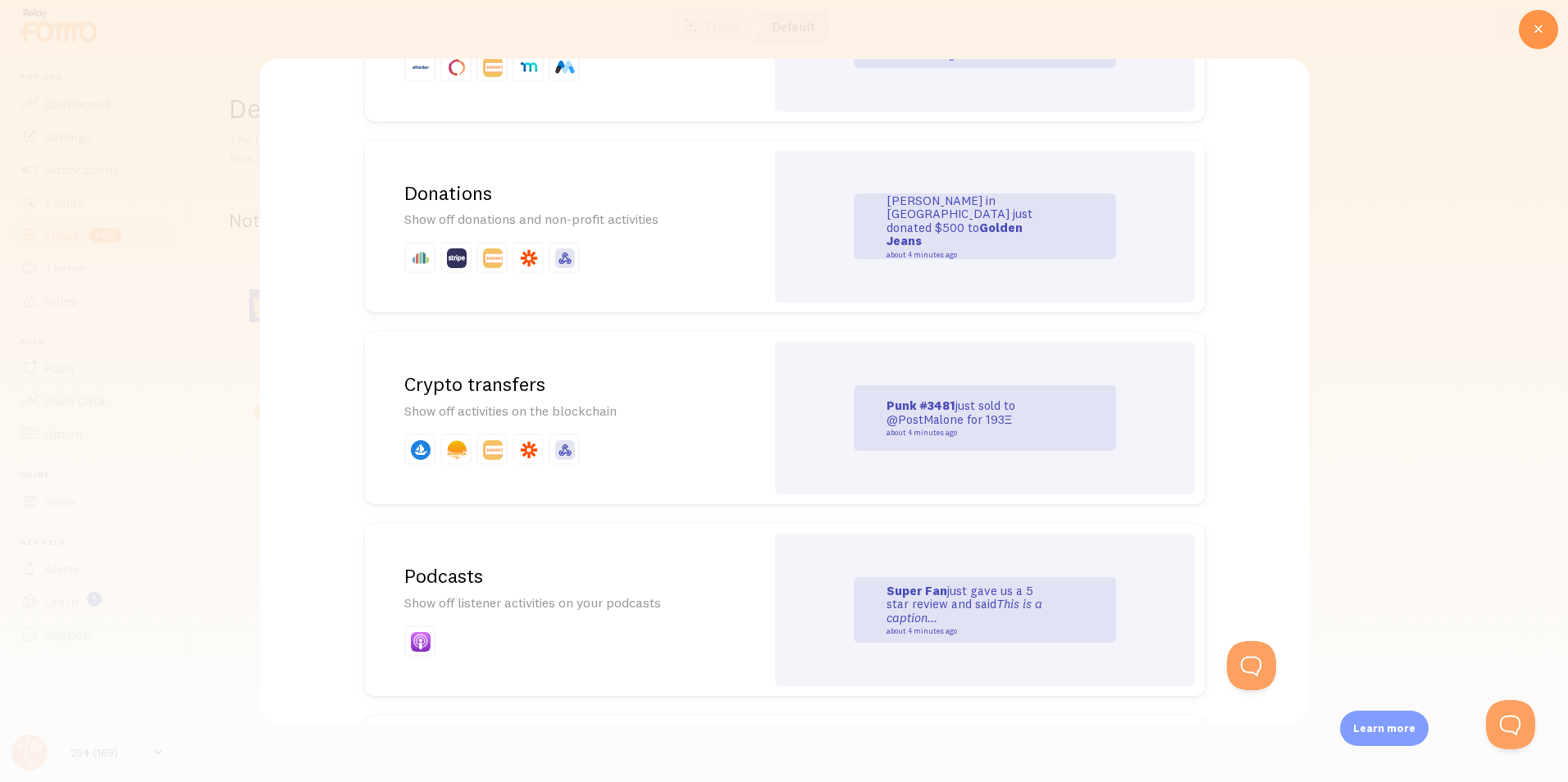
scroll to position [3378, 0]
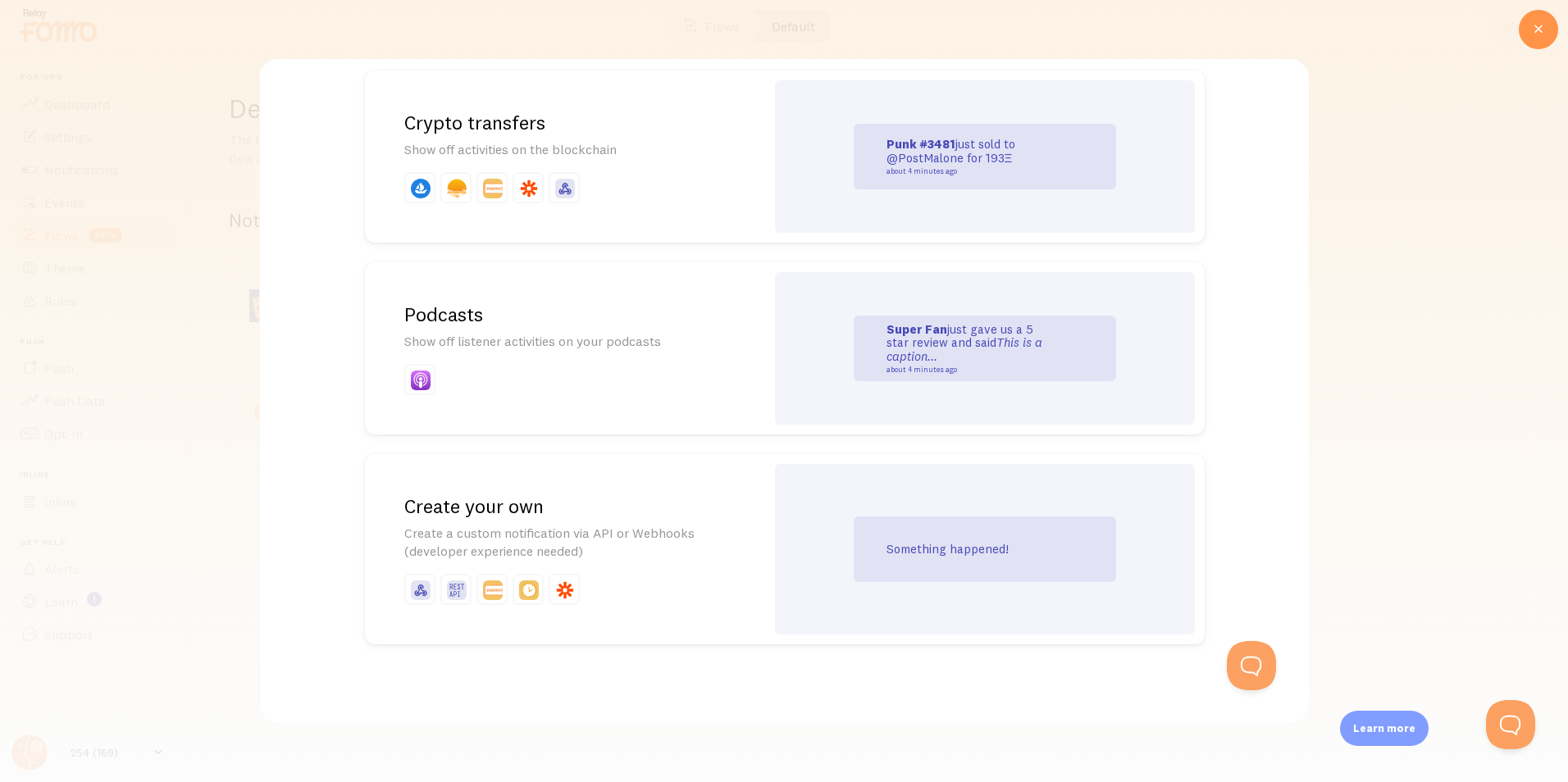
click at [626, 548] on p "Create a custom notification via API or Webhooks (developer experience needed)" at bounding box center [565, 543] width 322 height 38
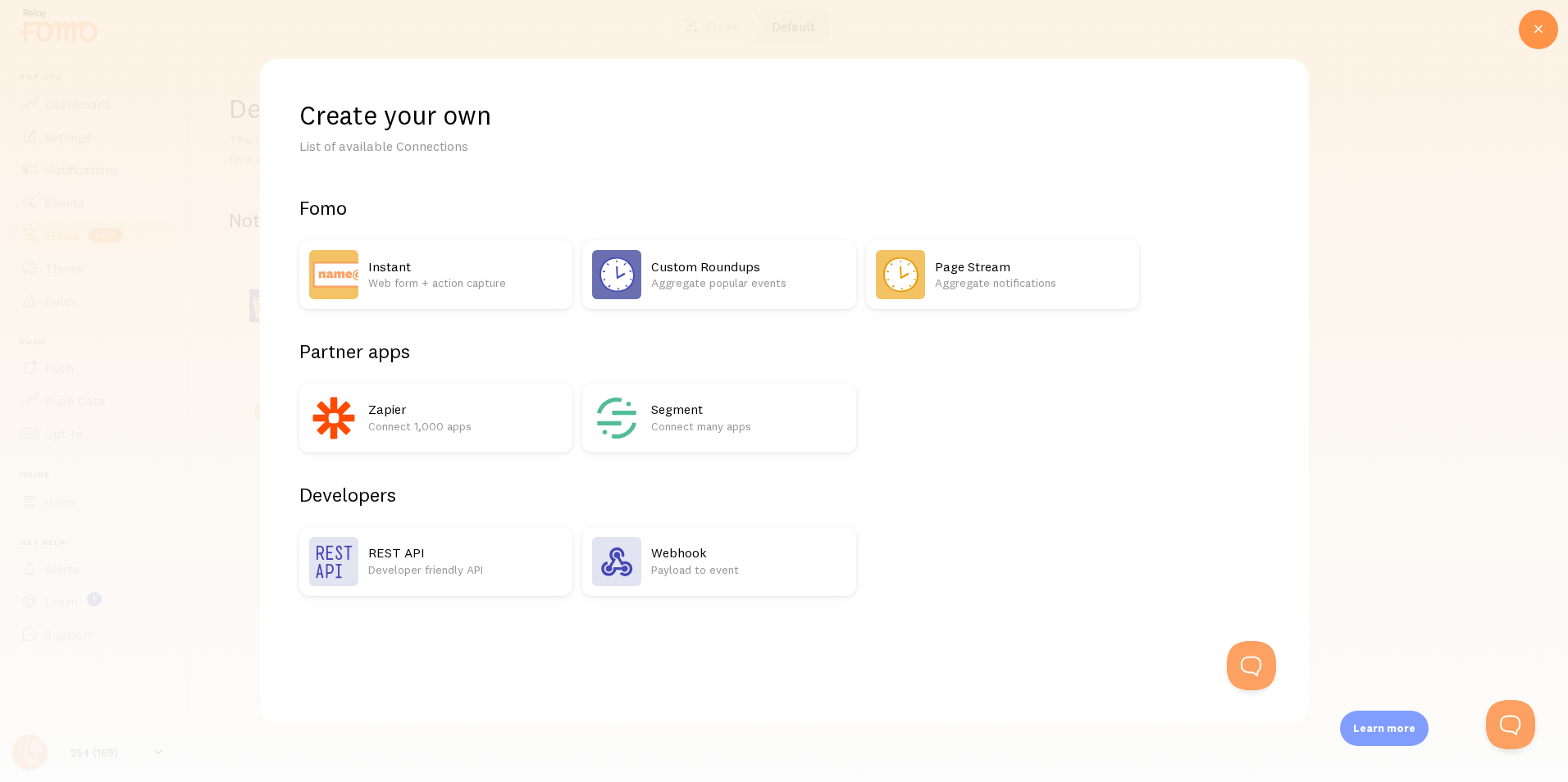
scroll to position [0, 0]
click at [722, 572] on p "Payload to event" at bounding box center [749, 570] width 195 height 16
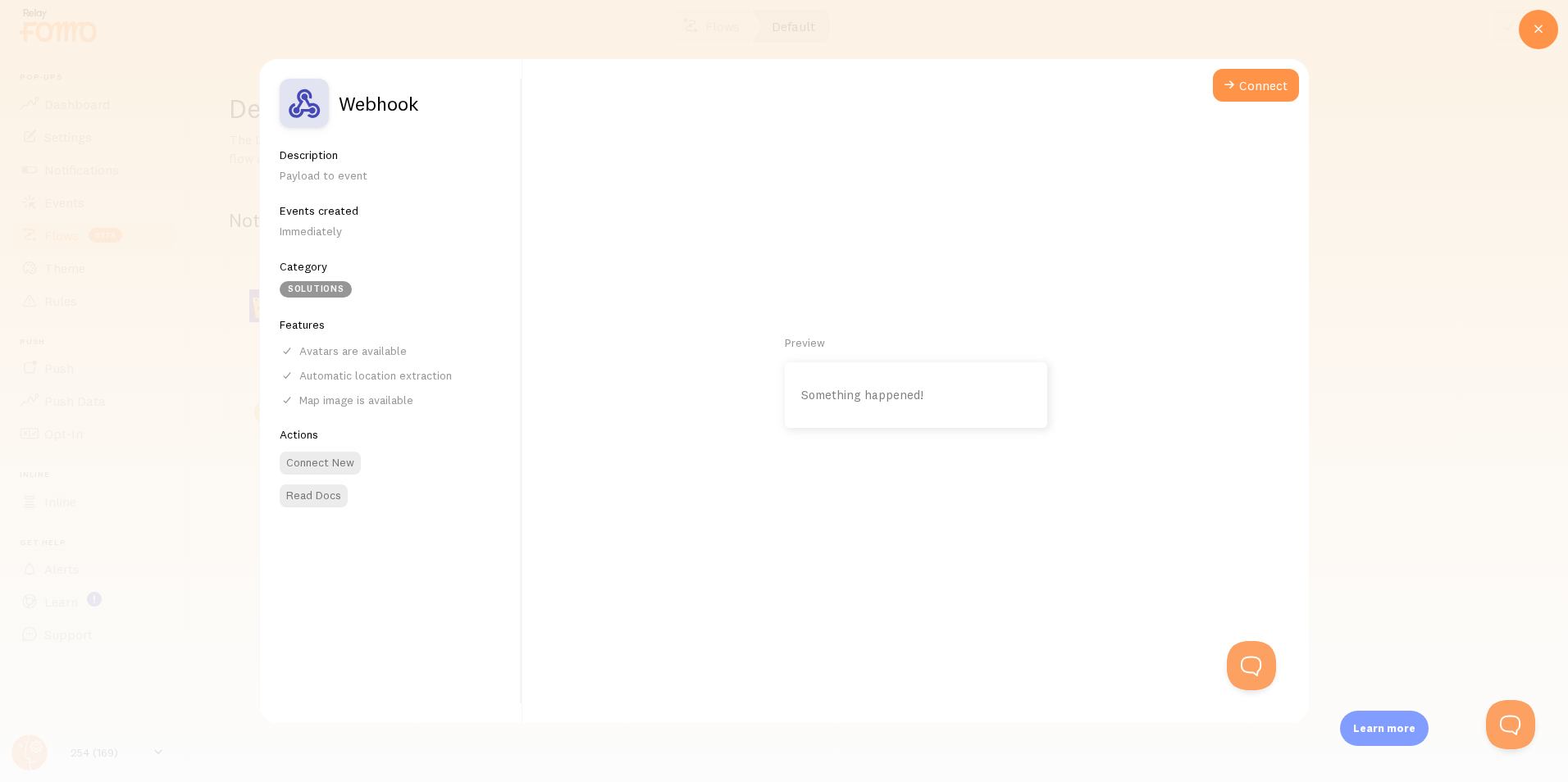
click at [865, 392] on p "Something happened!" at bounding box center [915, 395] width 229 height 14
click at [1247, 83] on button "Connect" at bounding box center [1256, 85] width 86 height 33
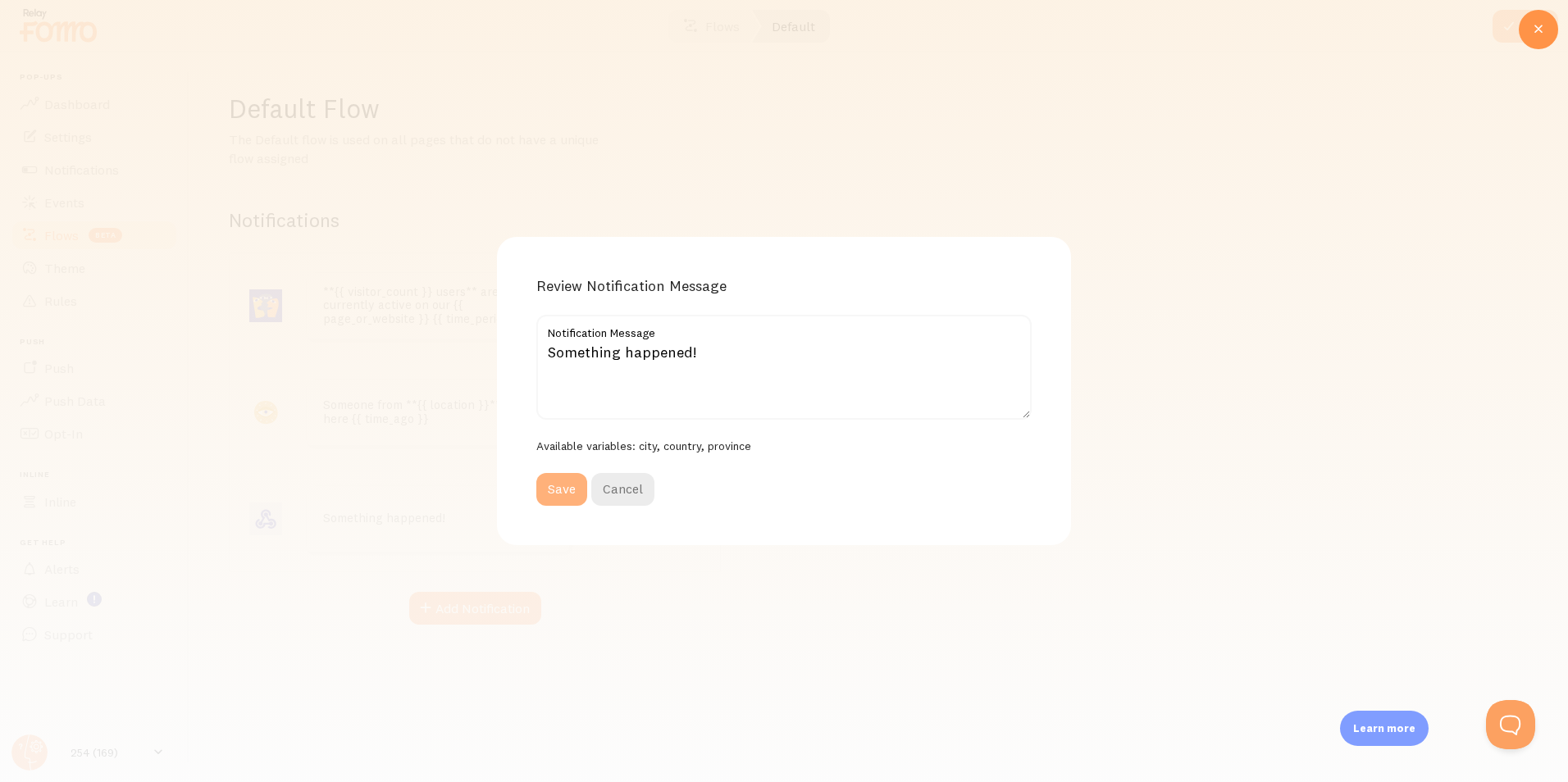
click at [569, 487] on button "Save" at bounding box center [562, 489] width 51 height 33
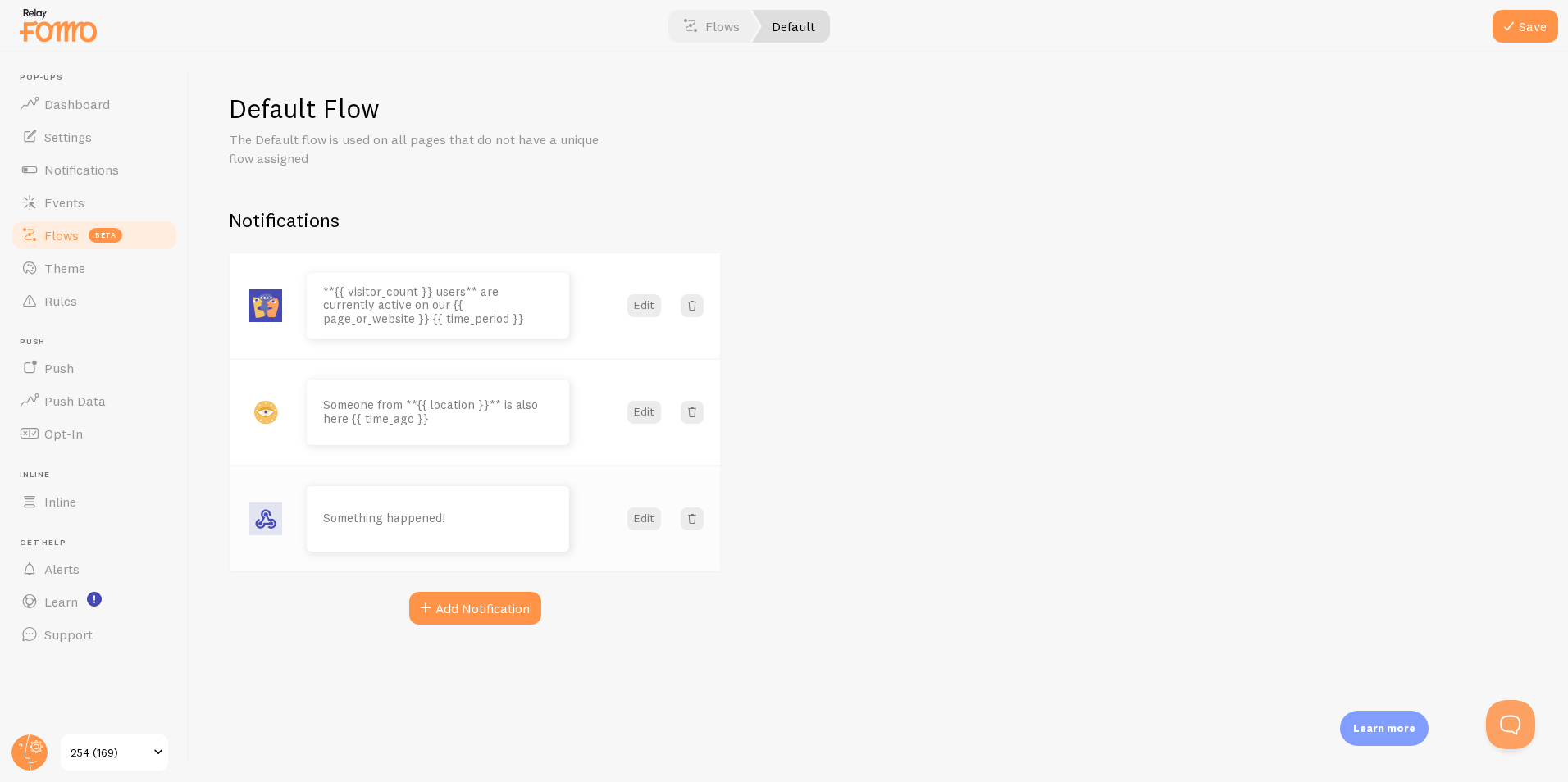
click at [479, 520] on p "Something happened!" at bounding box center [438, 518] width 229 height 14
click at [650, 518] on button "Edit" at bounding box center [644, 518] width 34 height 23
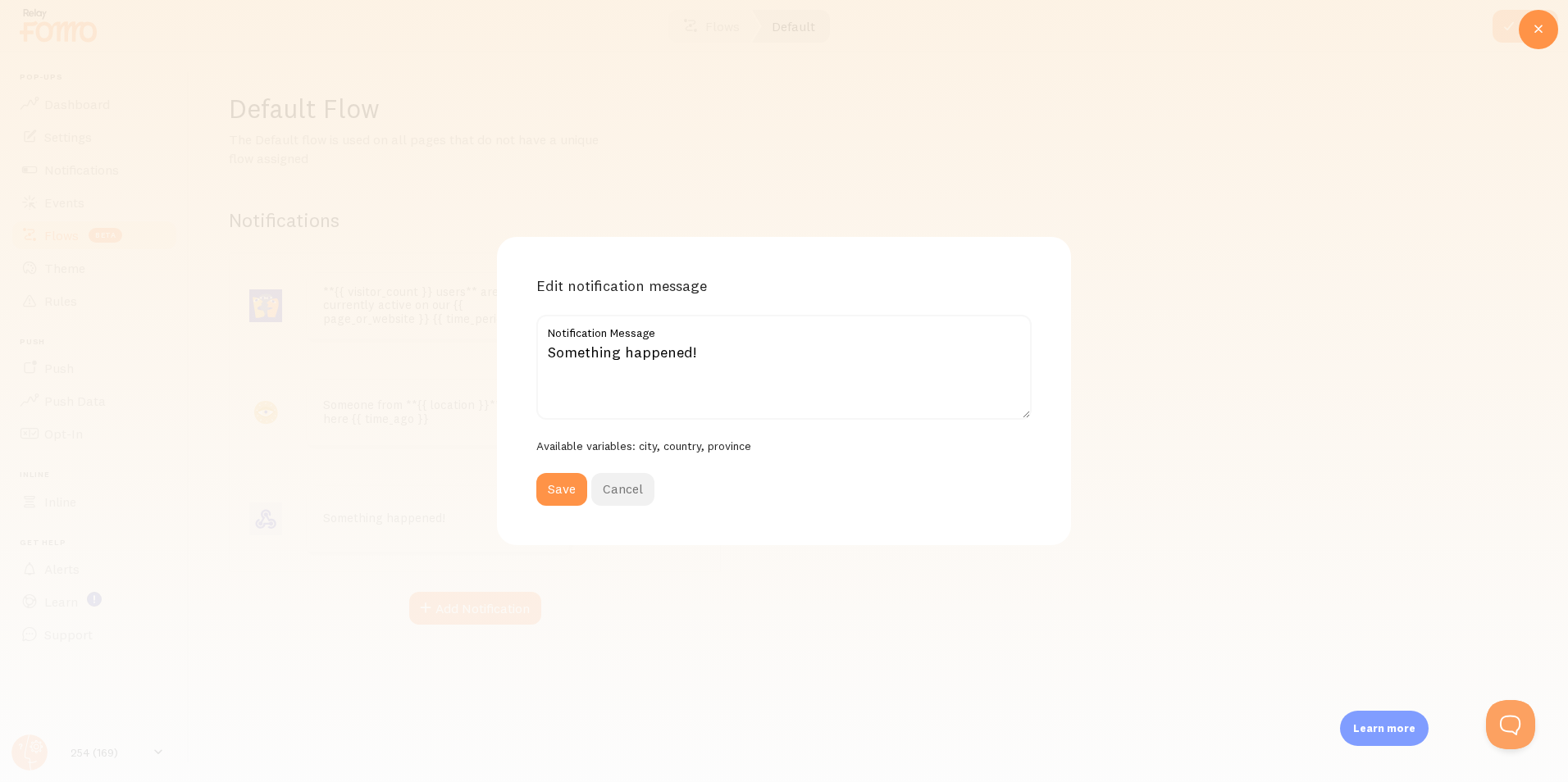
click at [617, 491] on button "Cancel" at bounding box center [624, 489] width 63 height 33
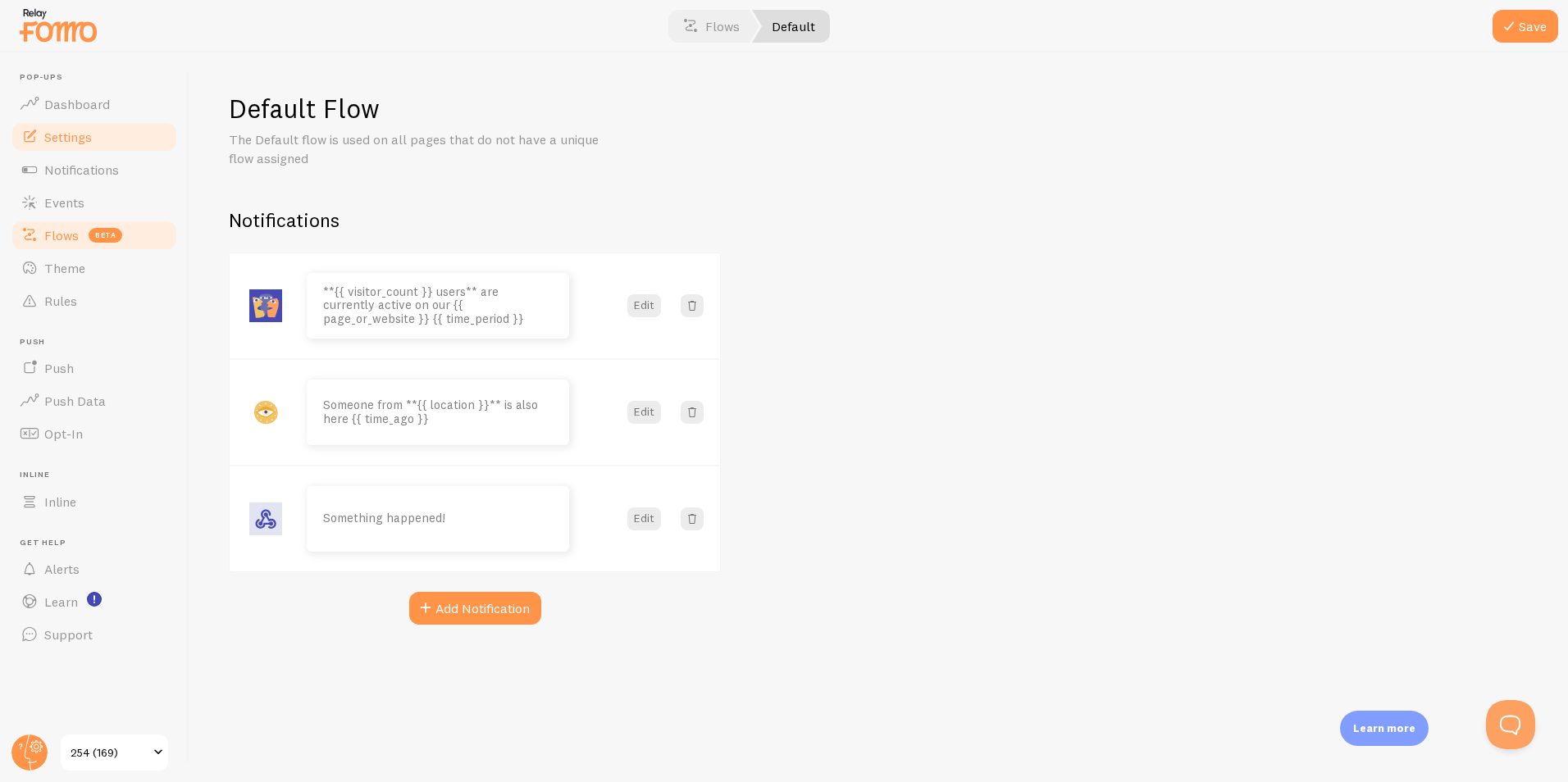
click at [89, 148] on link "Settings" at bounding box center [94, 137] width 169 height 33
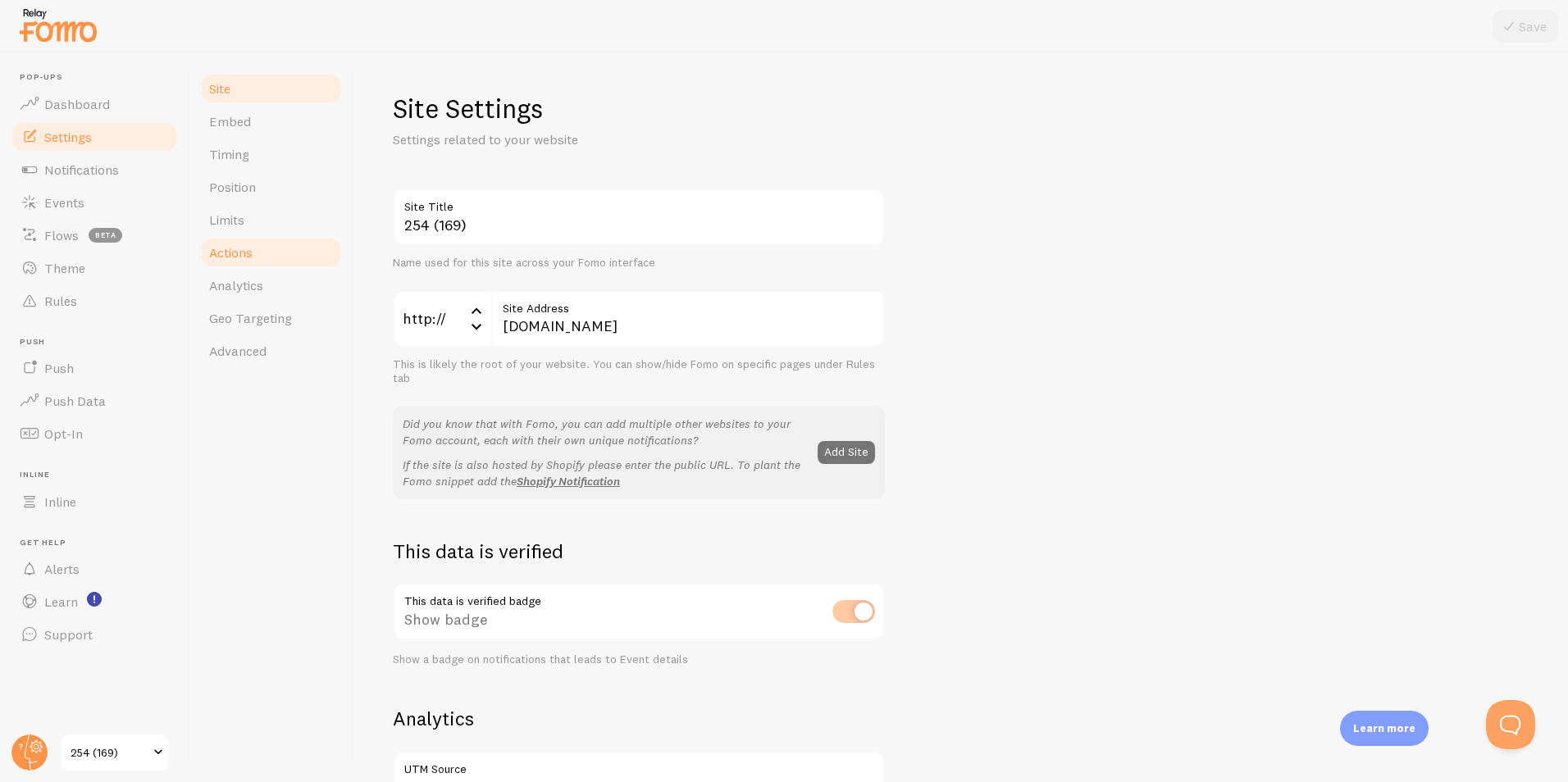
click at [239, 245] on span "Actions" at bounding box center [231, 253] width 44 height 16
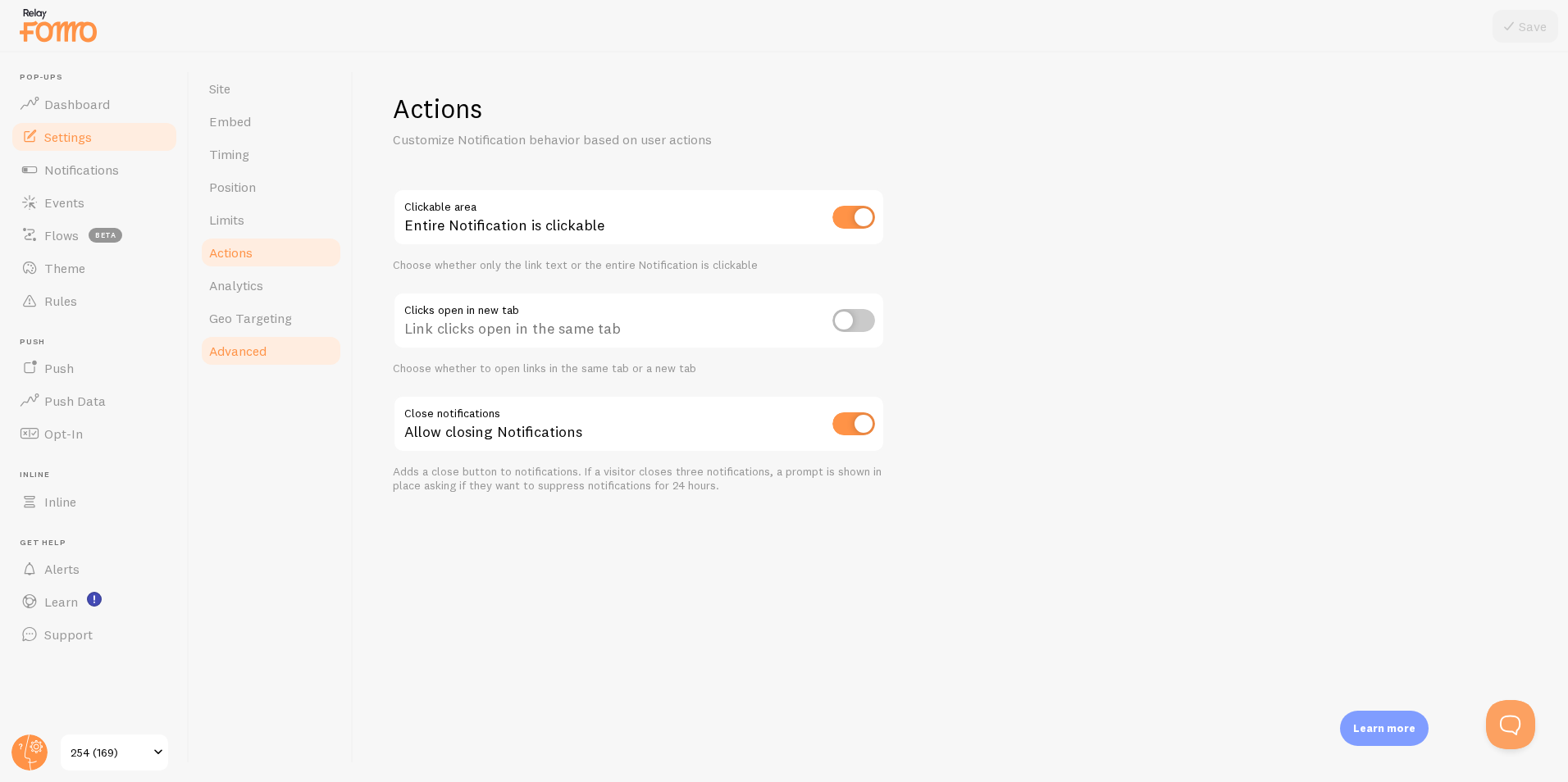
click at [242, 350] on span "Advanced" at bounding box center [237, 351] width 57 height 16
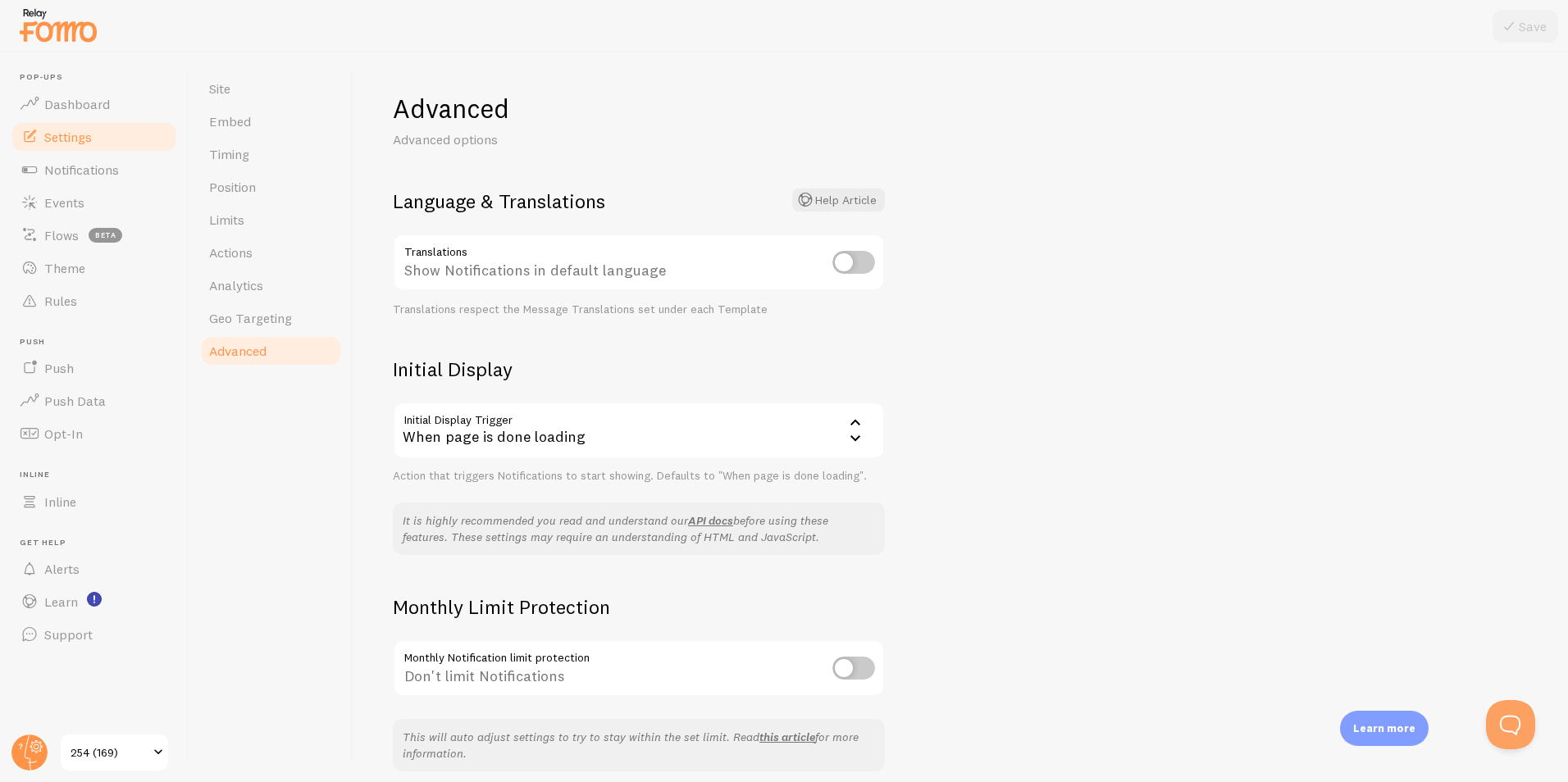
scroll to position [68, 0]
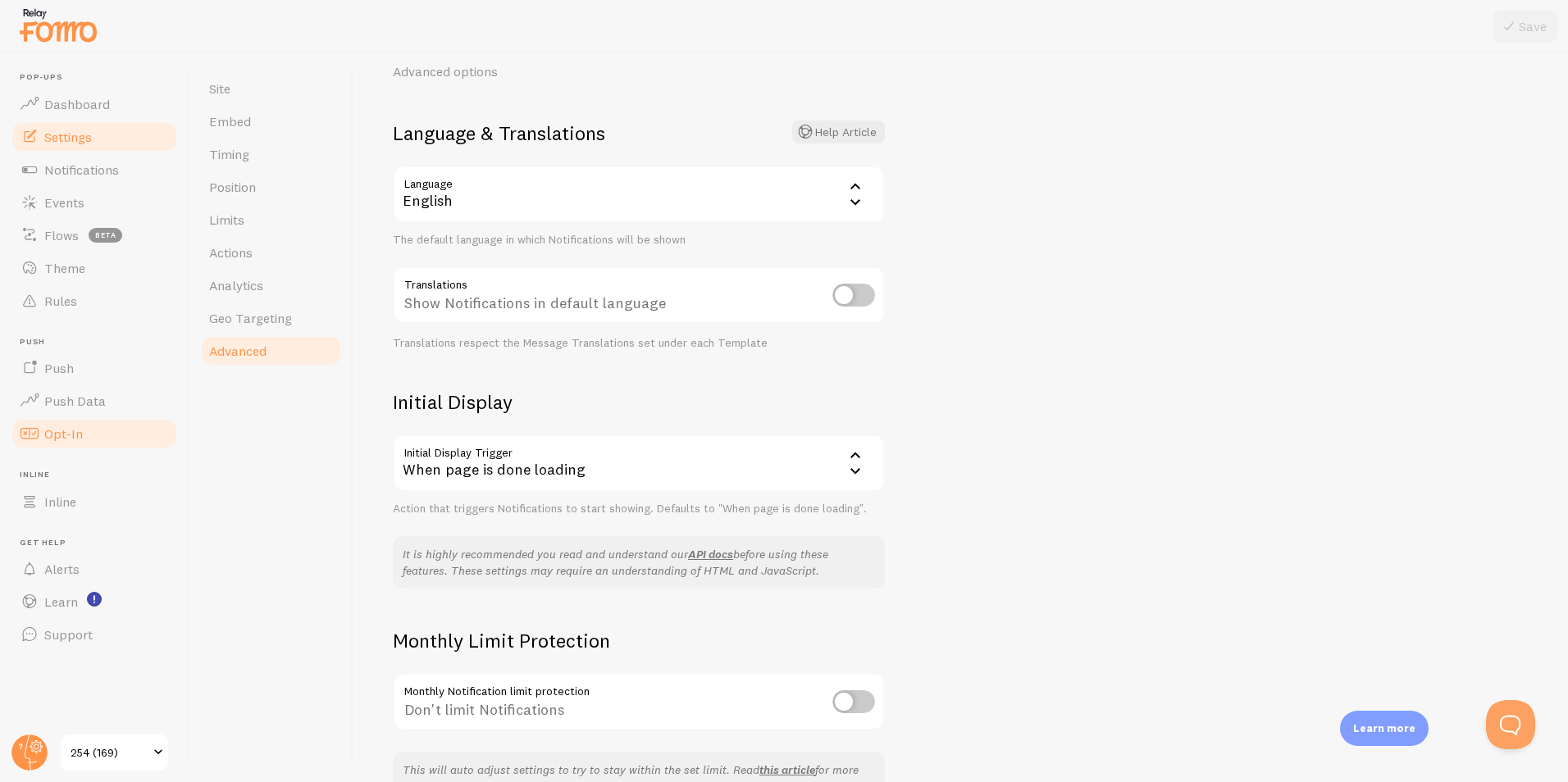
click at [82, 439] on span "Opt-In" at bounding box center [63, 434] width 39 height 16
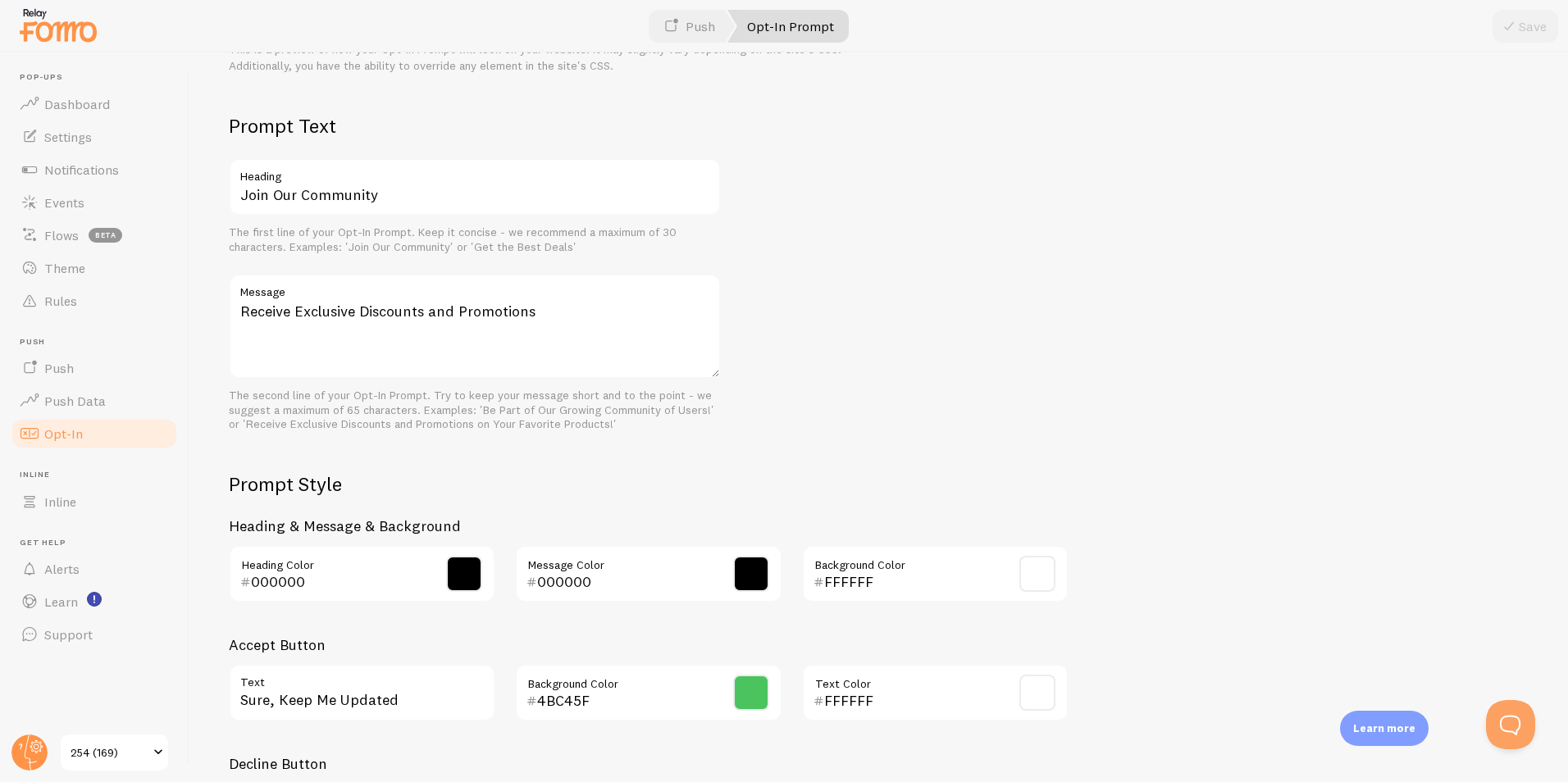
scroll to position [560, 0]
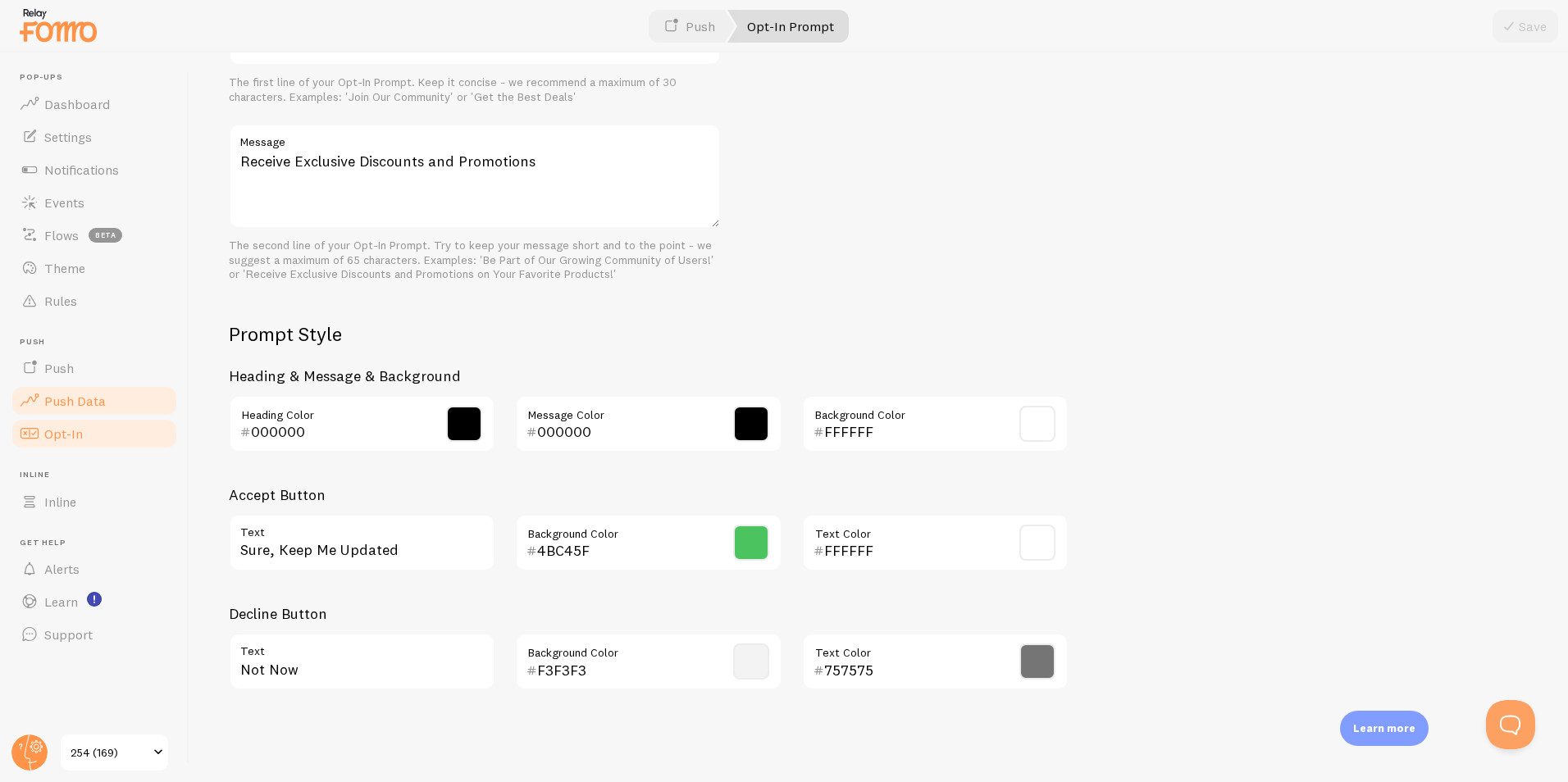
click at [82, 414] on link "Push Data" at bounding box center [94, 401] width 169 height 33
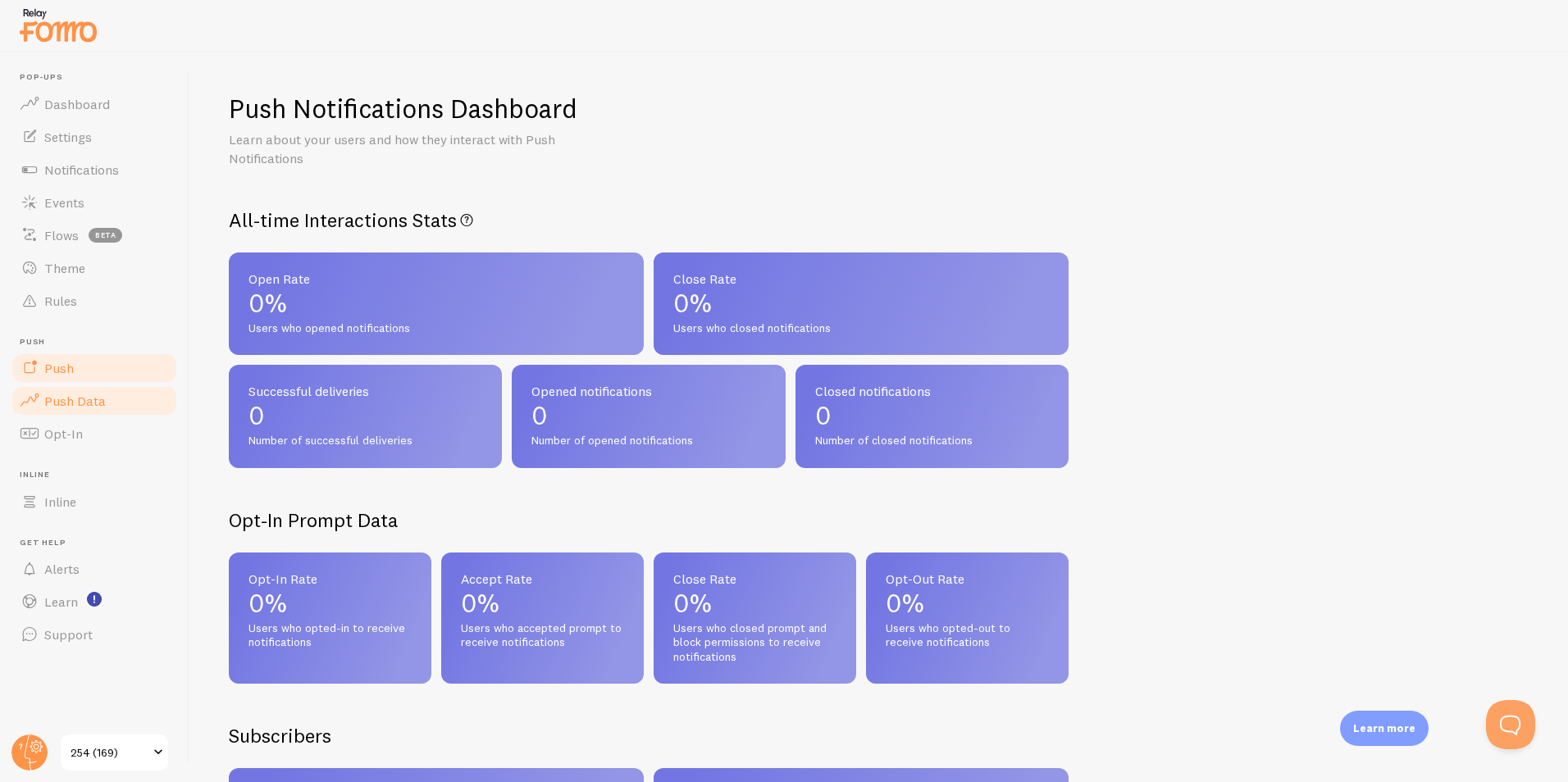
click at [87, 374] on link "Push" at bounding box center [94, 368] width 169 height 33
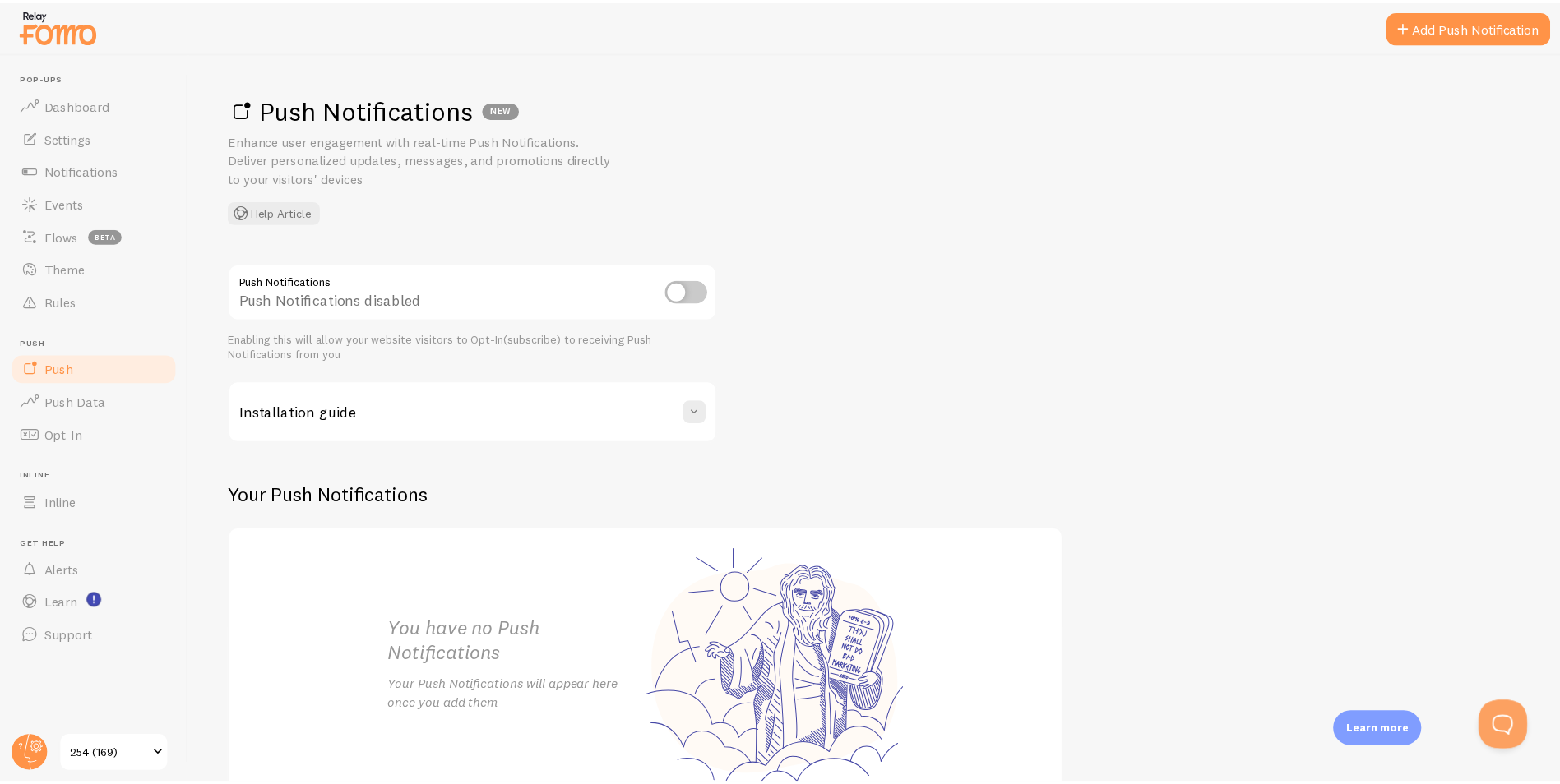
scroll to position [108, 0]
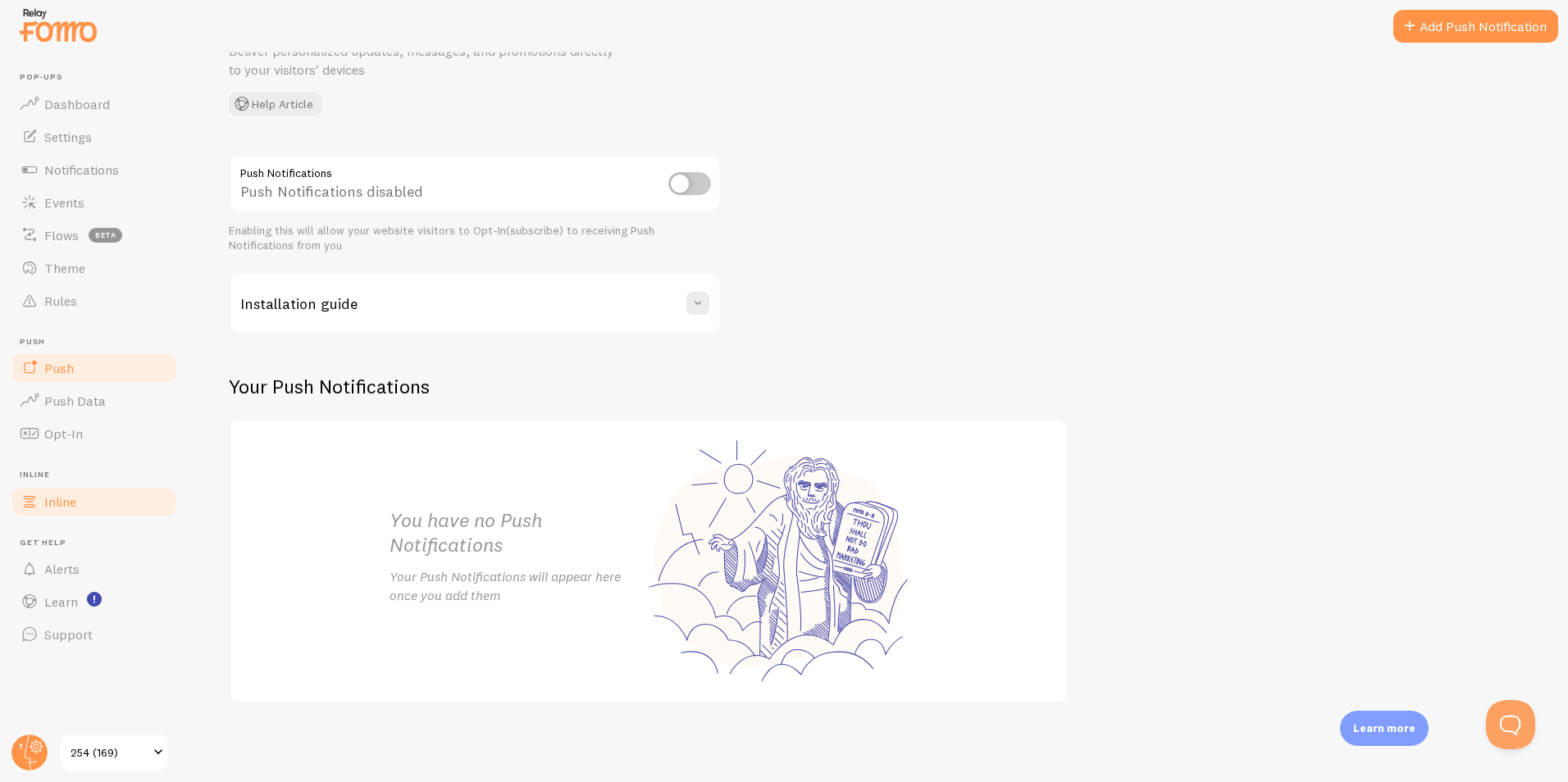
click at [95, 497] on link "Inline" at bounding box center [94, 502] width 169 height 33
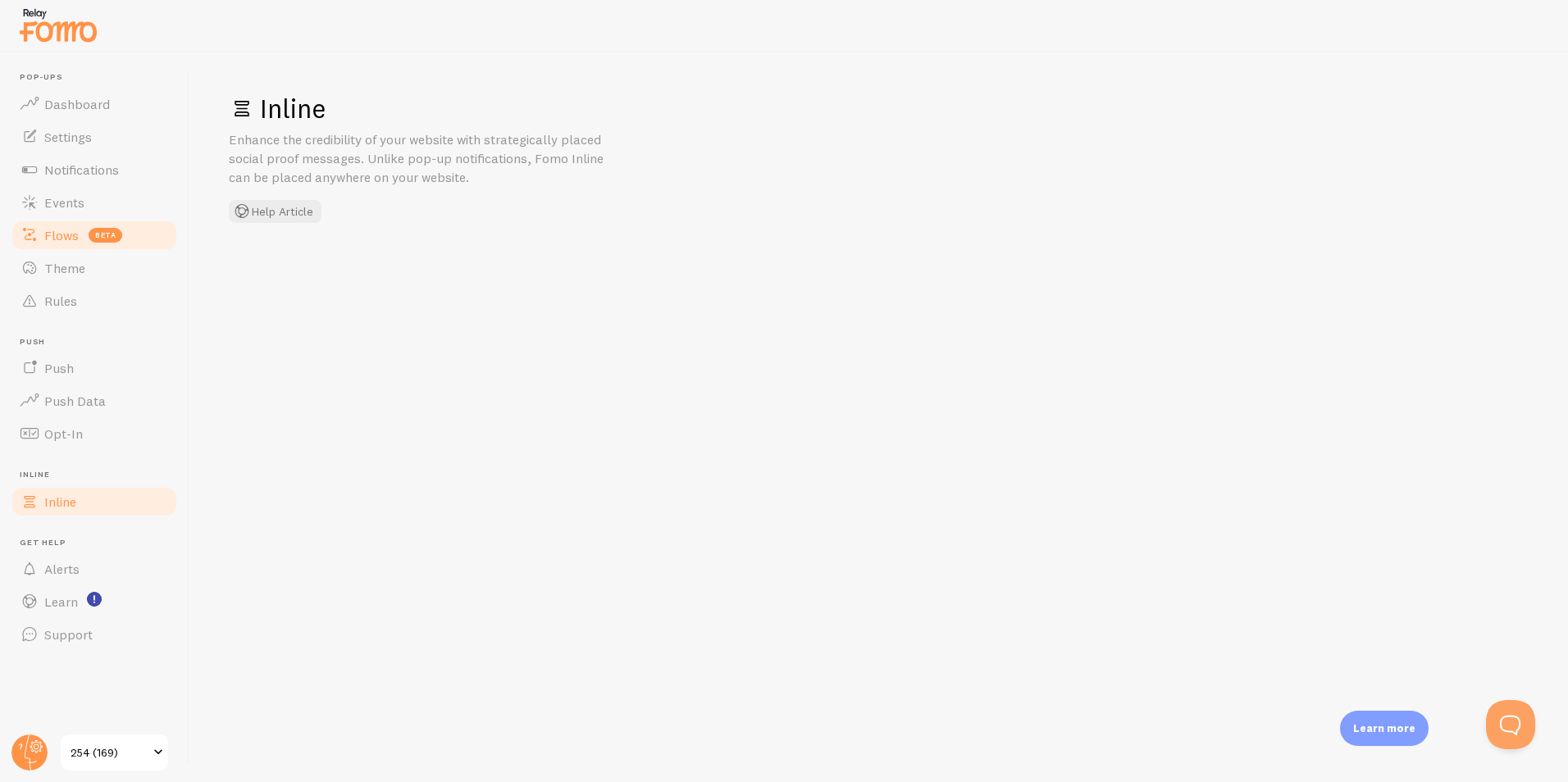
click at [102, 231] on span "beta" at bounding box center [105, 236] width 34 height 14
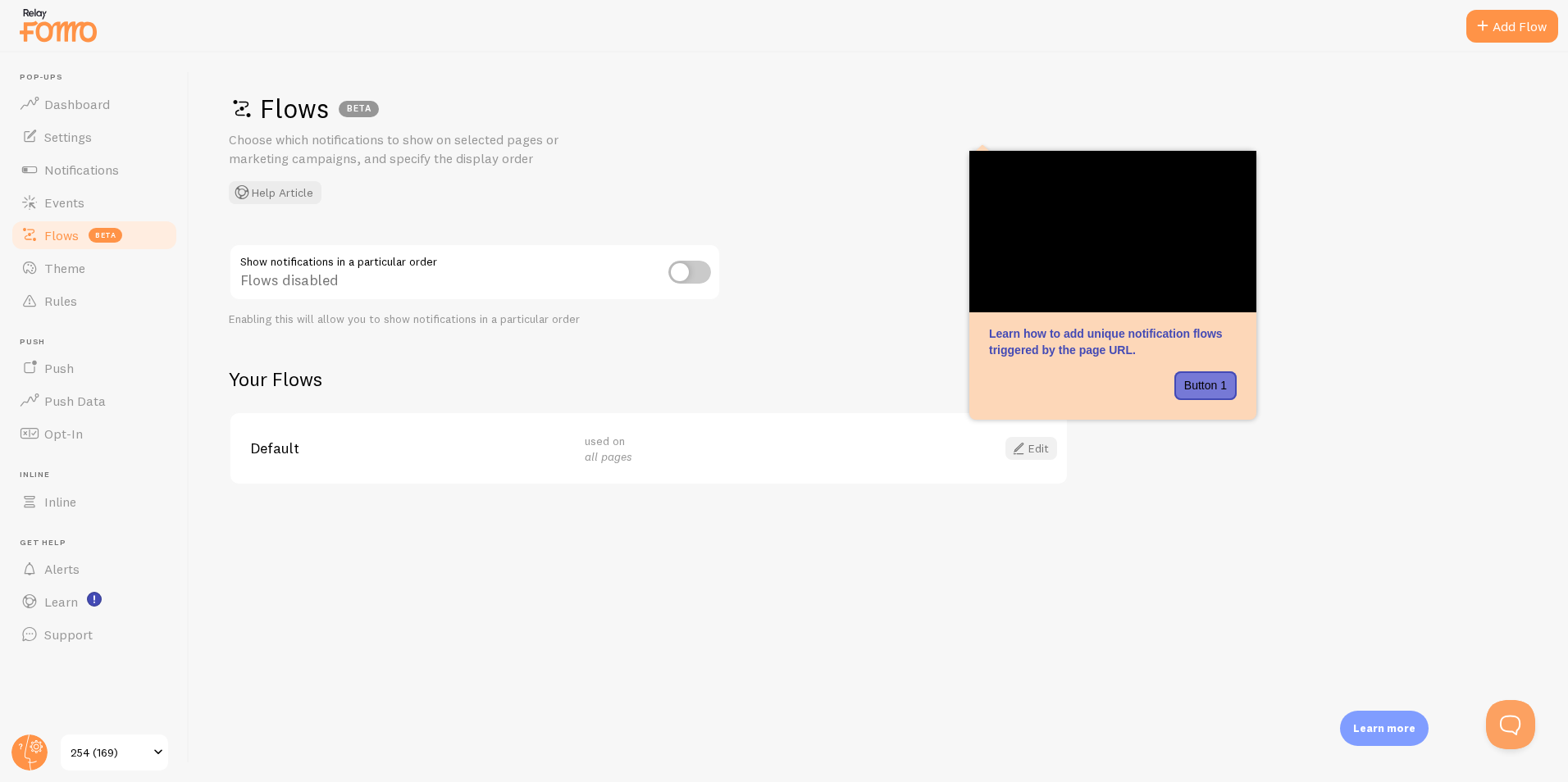
click at [1041, 452] on link "Edit" at bounding box center [1031, 448] width 52 height 23
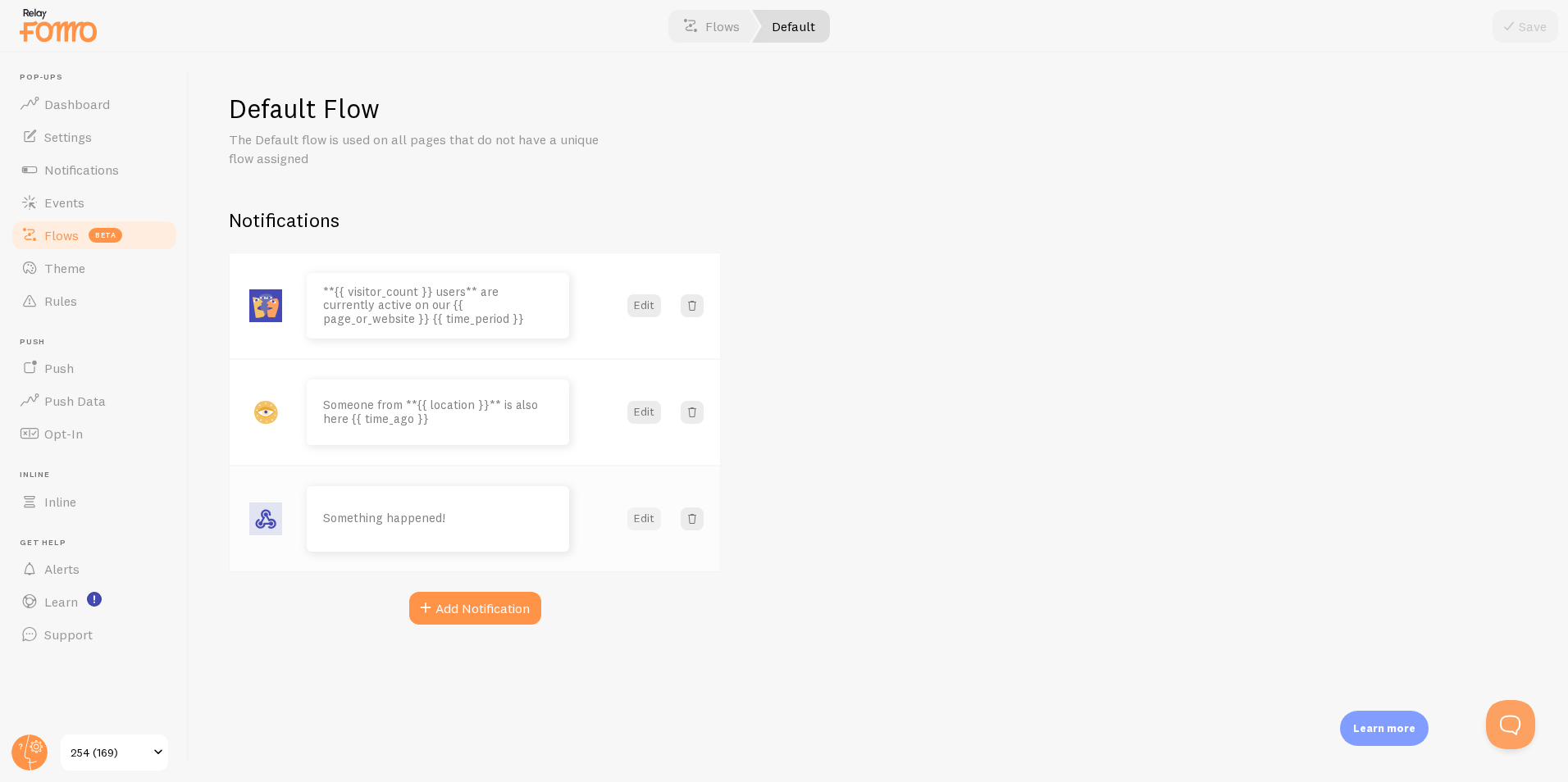
click at [650, 523] on button "Edit" at bounding box center [644, 518] width 34 height 23
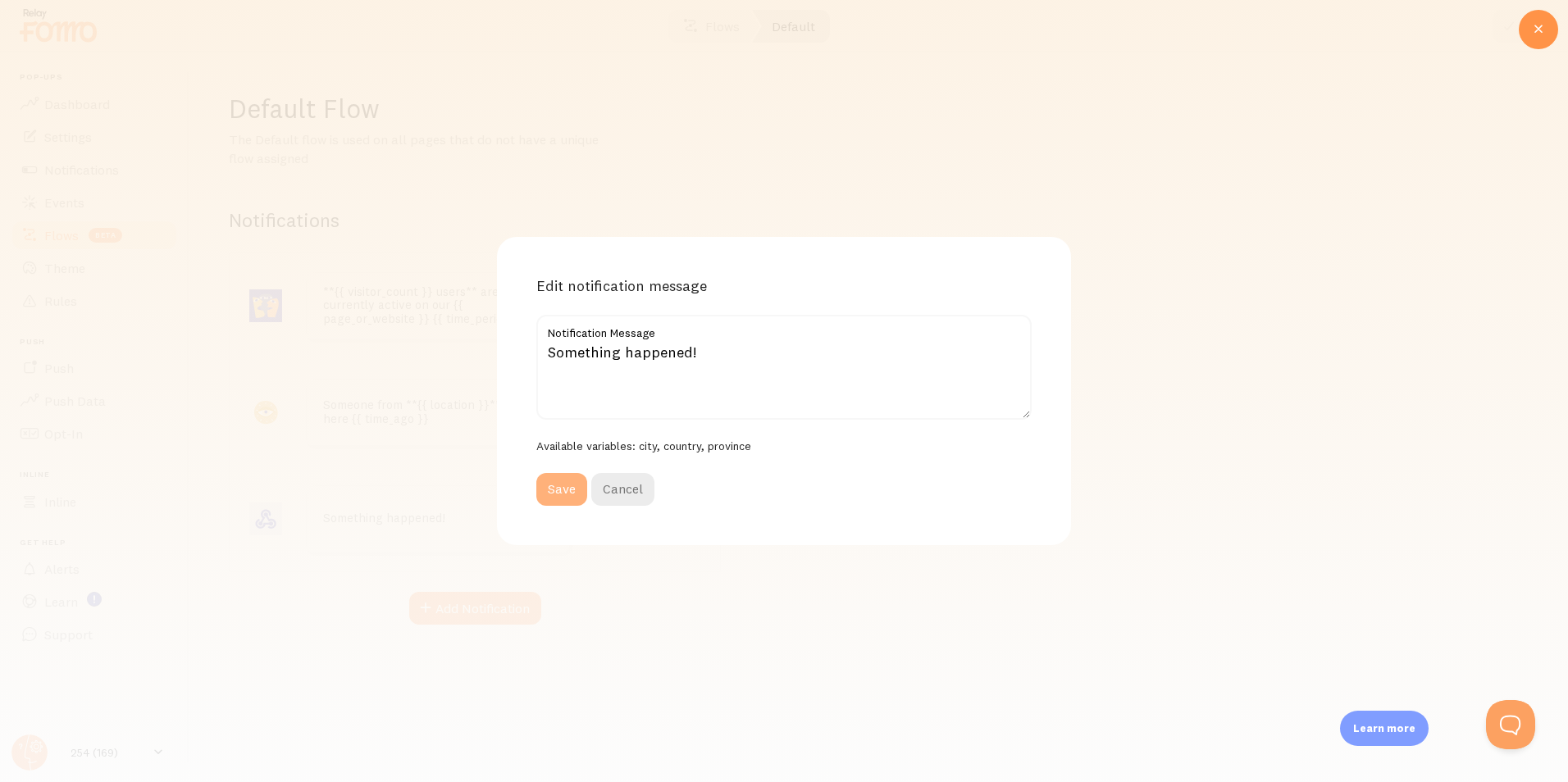
click at [566, 493] on button "Save" at bounding box center [562, 489] width 51 height 33
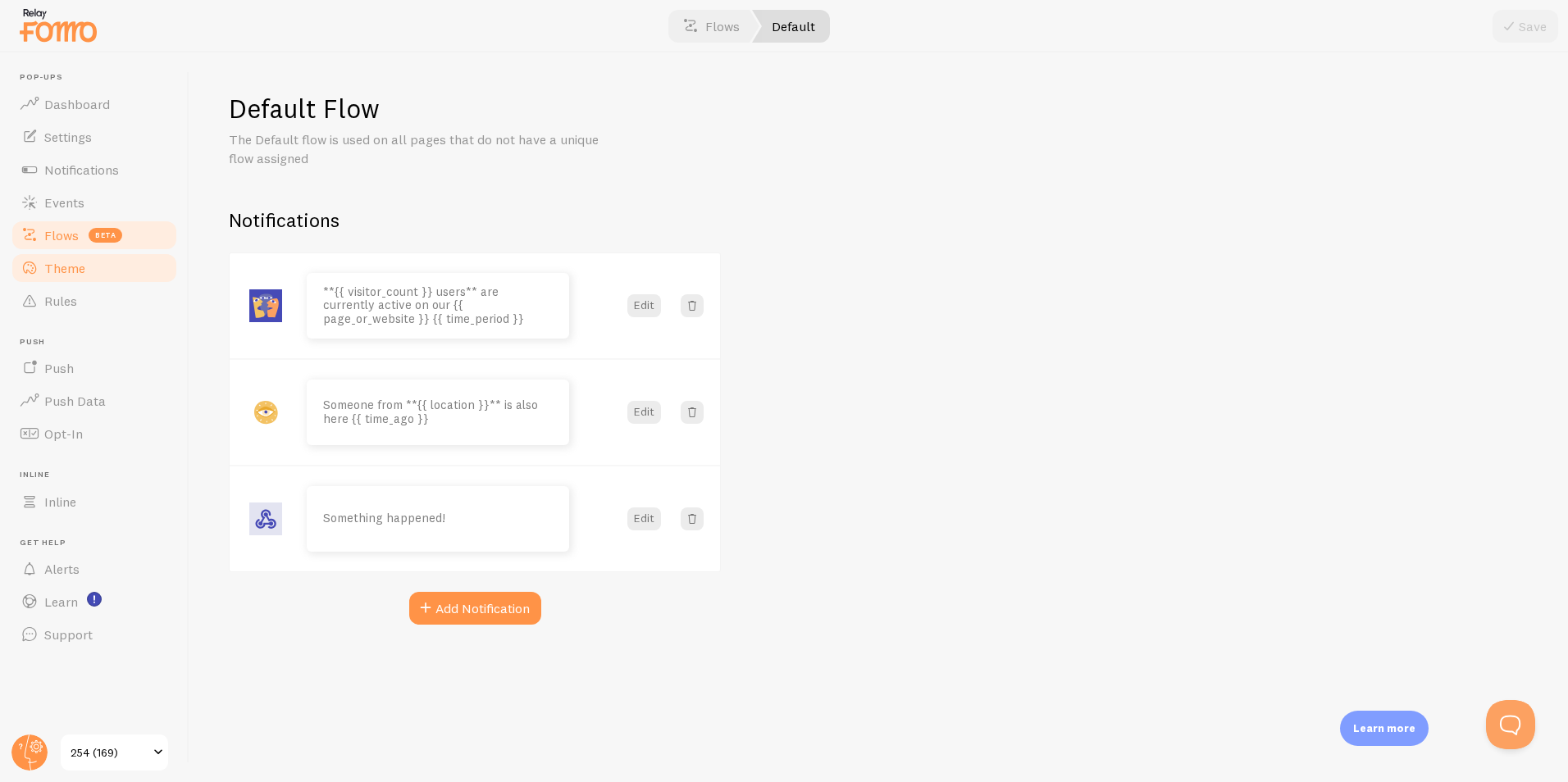
click at [82, 278] on link "Theme" at bounding box center [94, 268] width 169 height 33
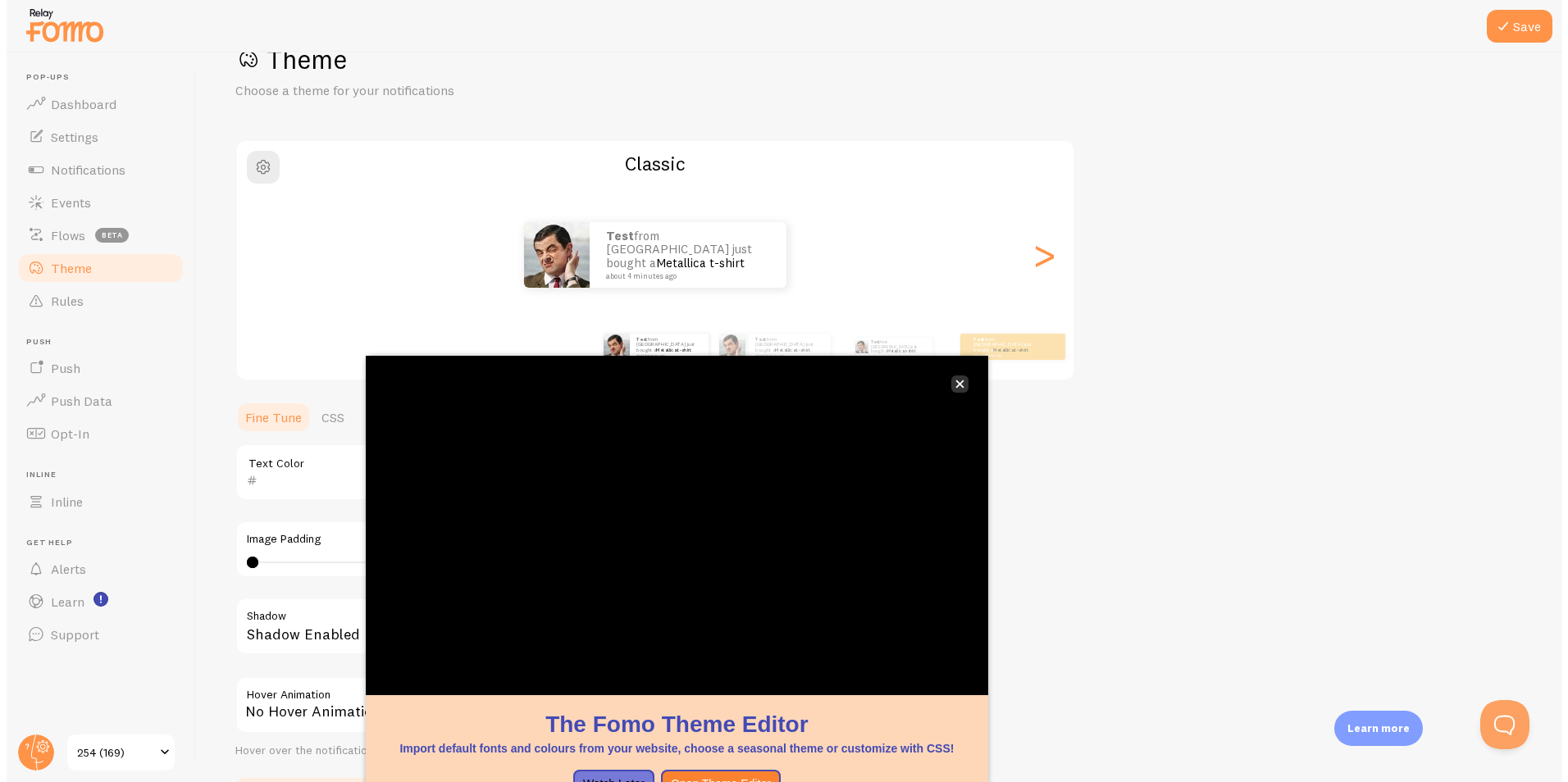
scroll to position [131, 0]
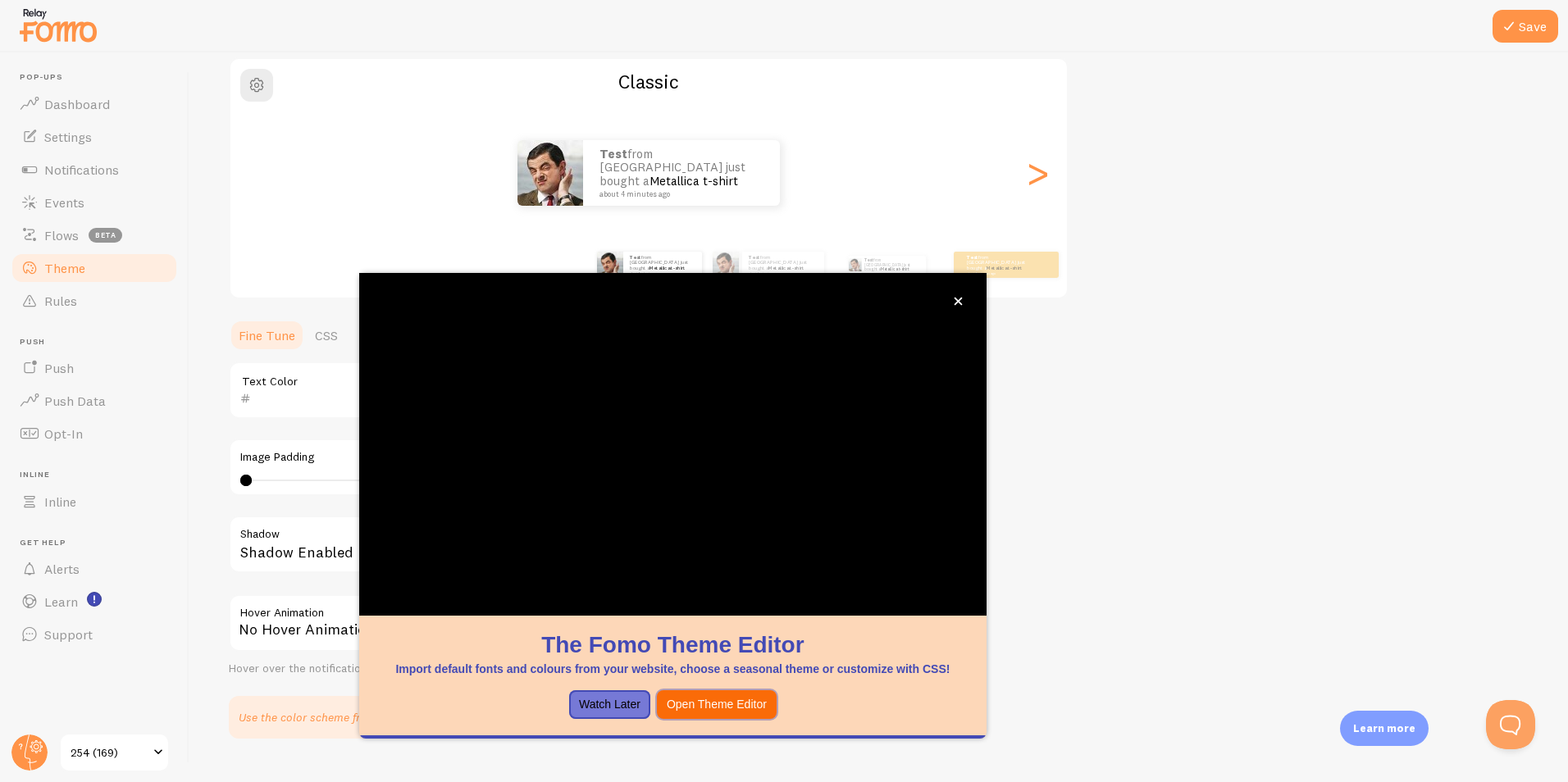
click at [714, 703] on button "Open Theme Editor" at bounding box center [717, 705] width 120 height 30
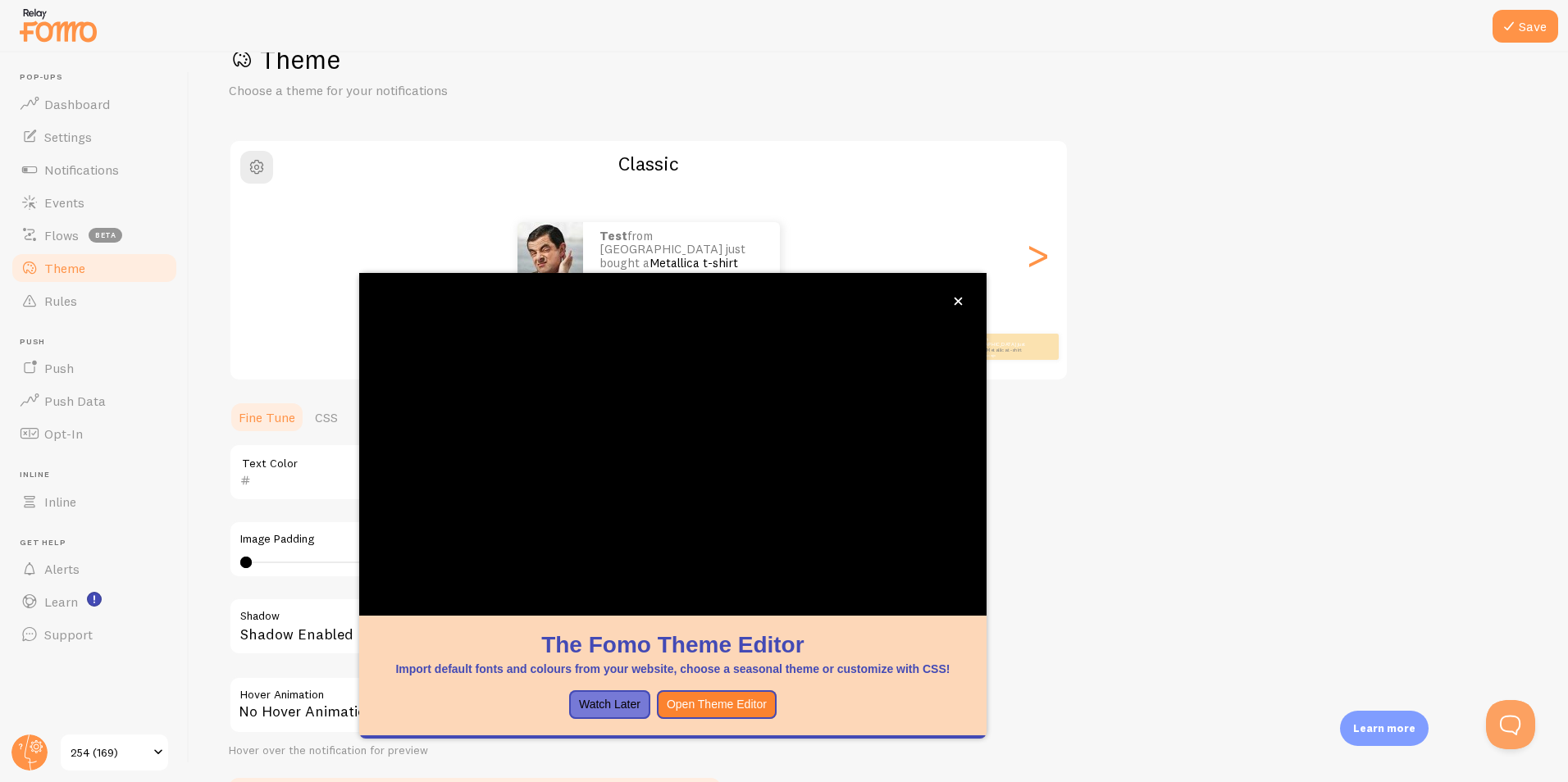
scroll to position [167, 0]
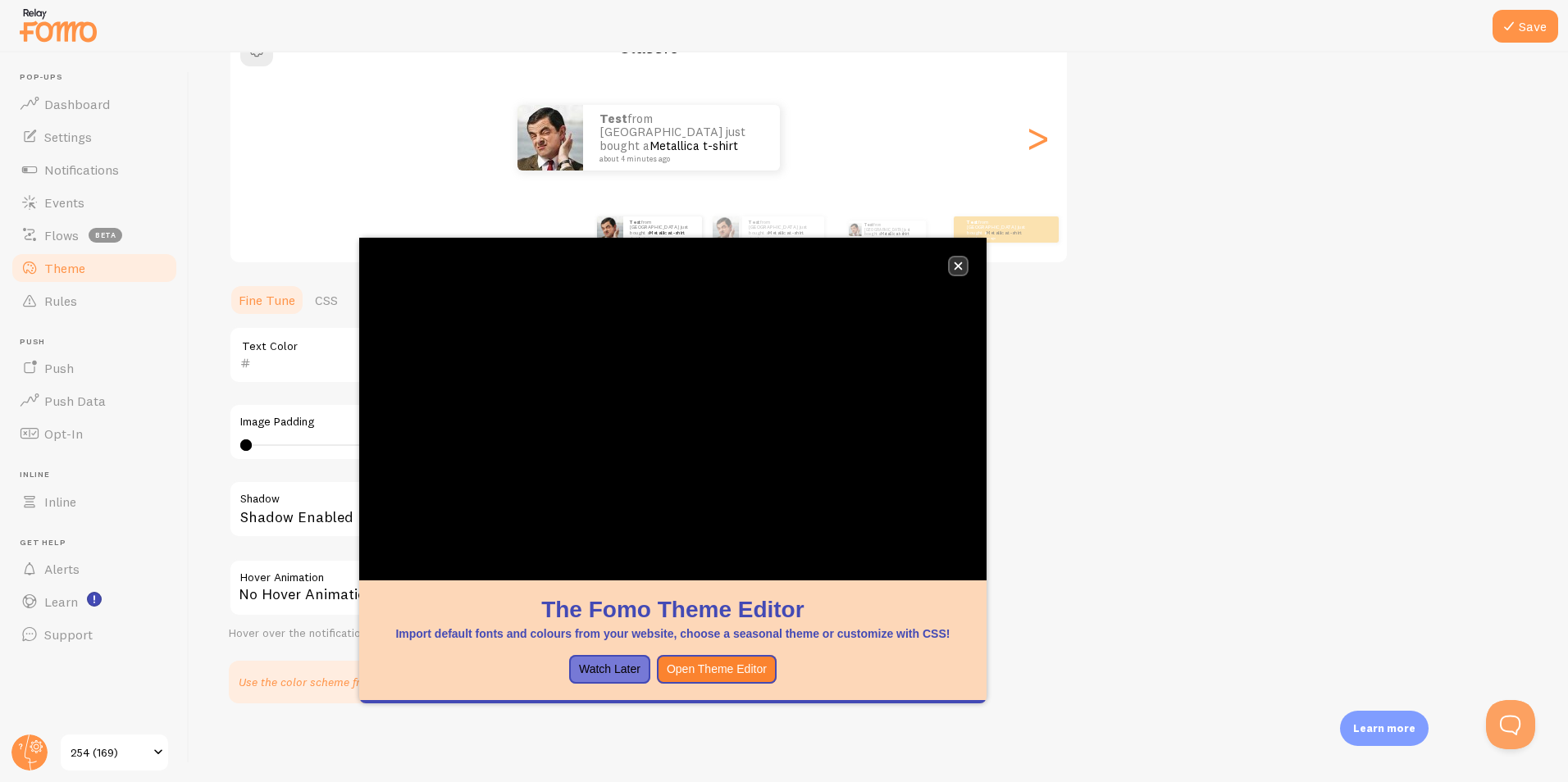
click at [962, 263] on icon "close," at bounding box center [958, 266] width 8 height 8
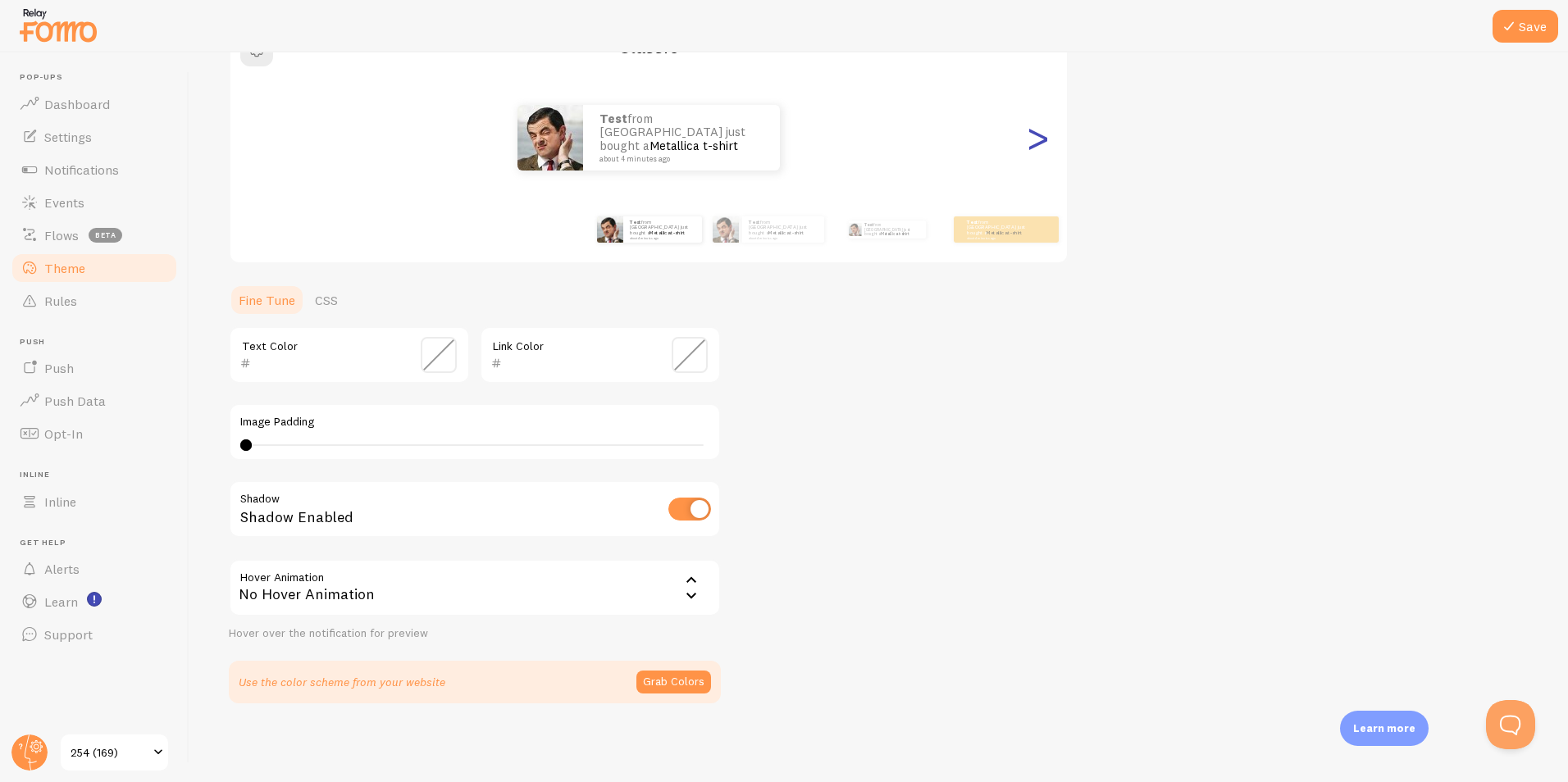
click at [1031, 147] on div ">" at bounding box center [1038, 138] width 20 height 118
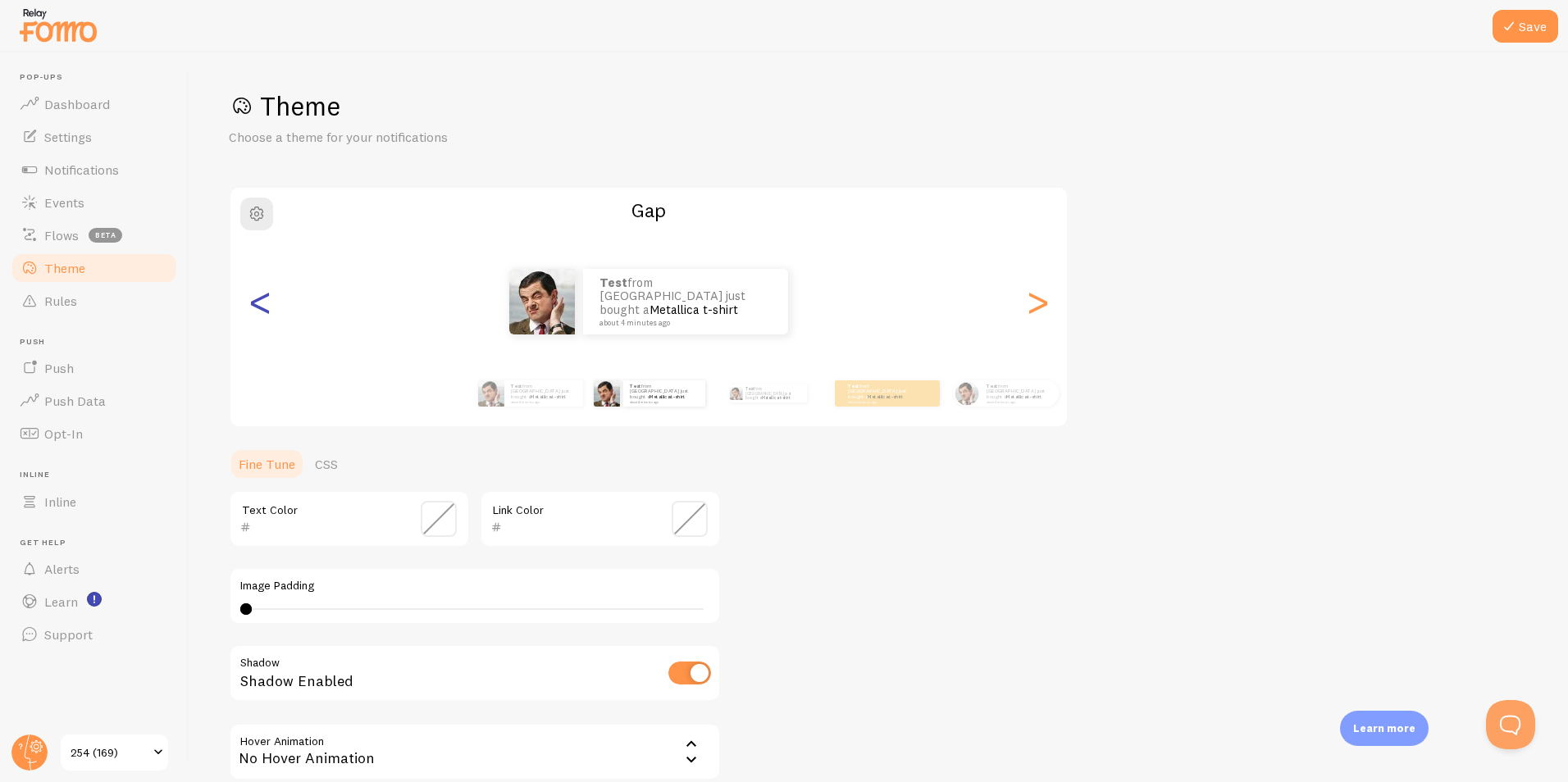
click at [269, 315] on div "<" at bounding box center [260, 302] width 20 height 118
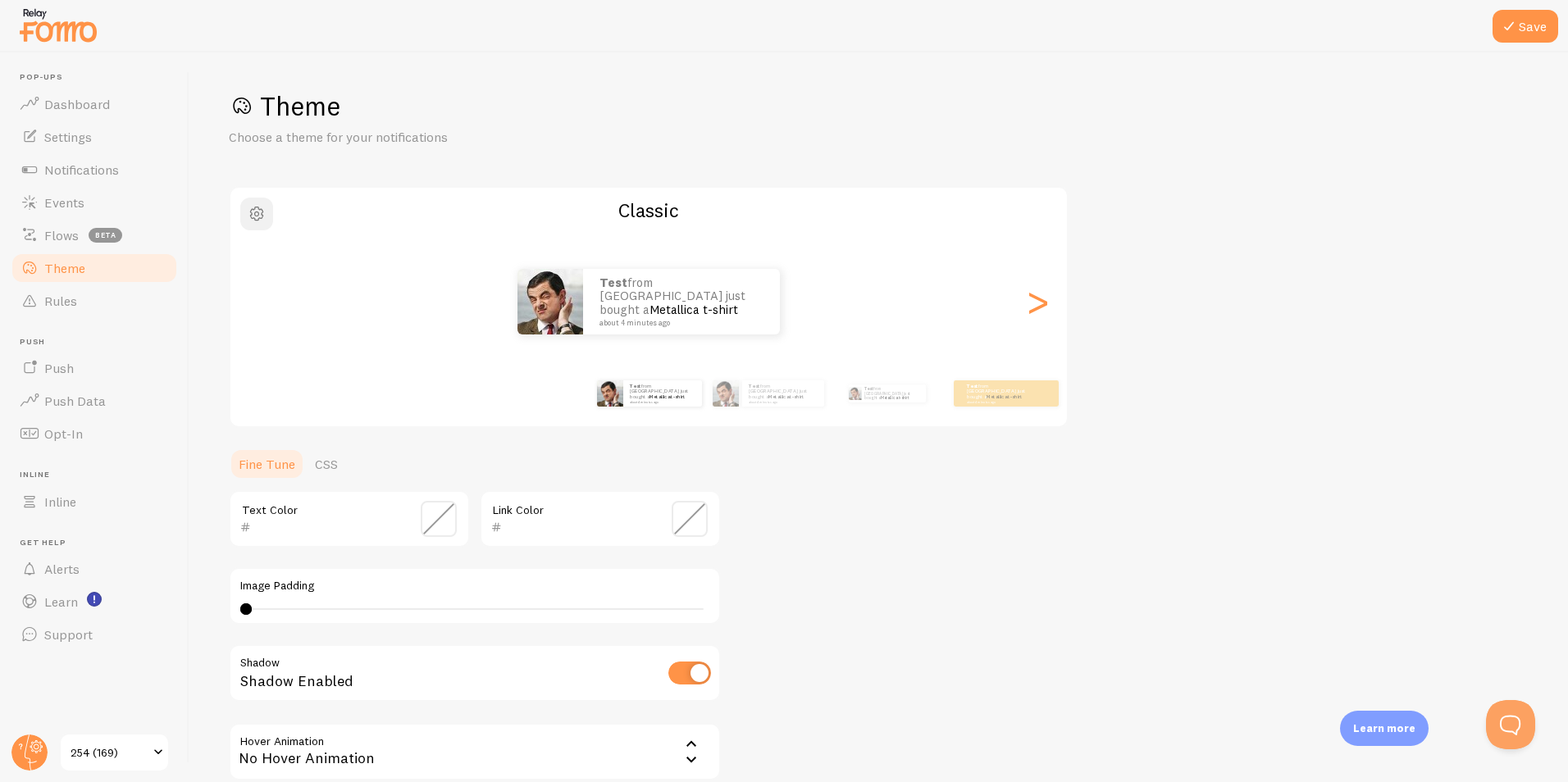
click at [266, 226] on button "button" at bounding box center [256, 214] width 33 height 33
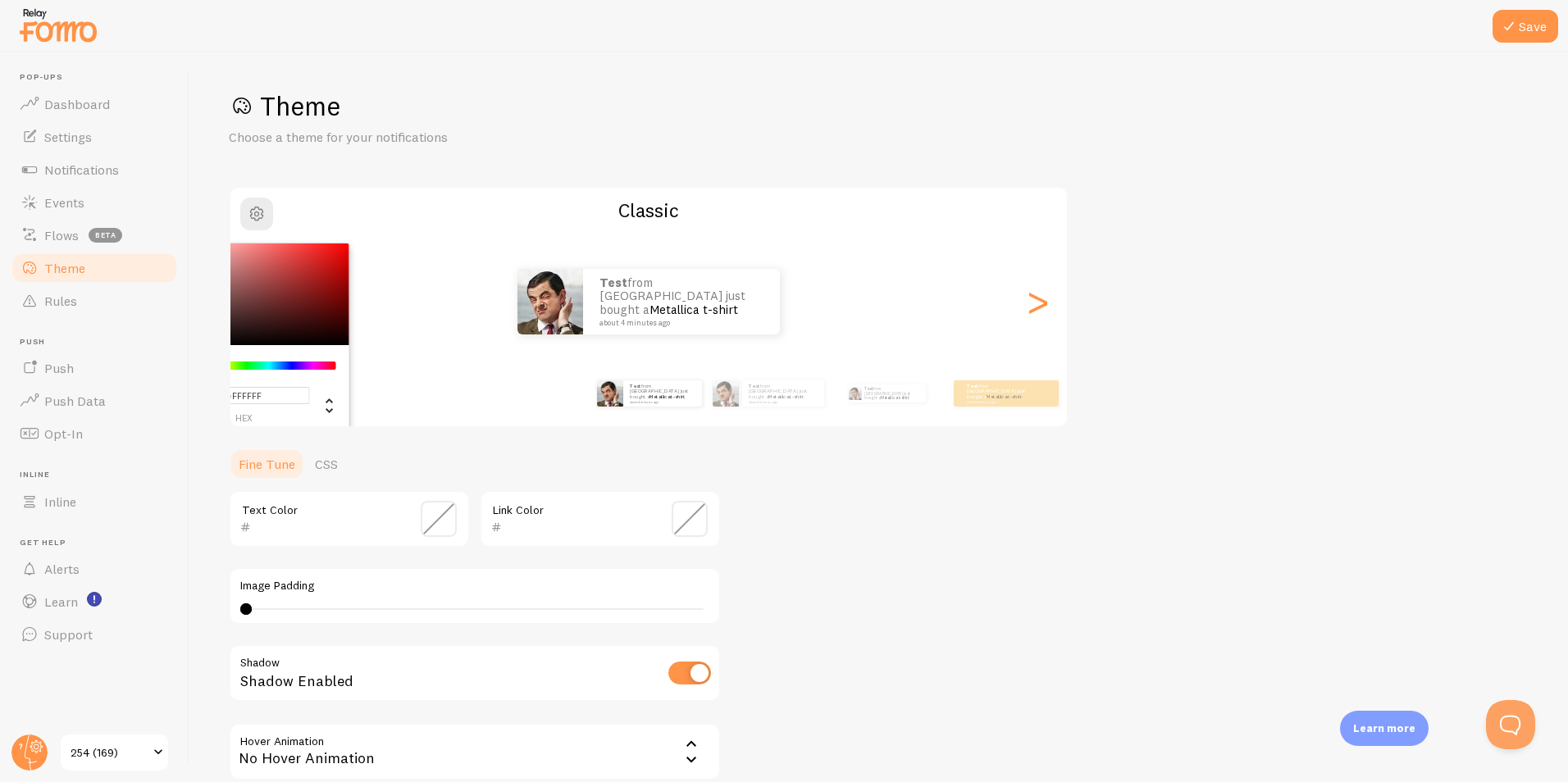
click at [535, 384] on div "test from [GEOGRAPHIC_DATA] just bought a Metallica t-shirt about 4 minutes ago…" at bounding box center [648, 393] width 942 height 65
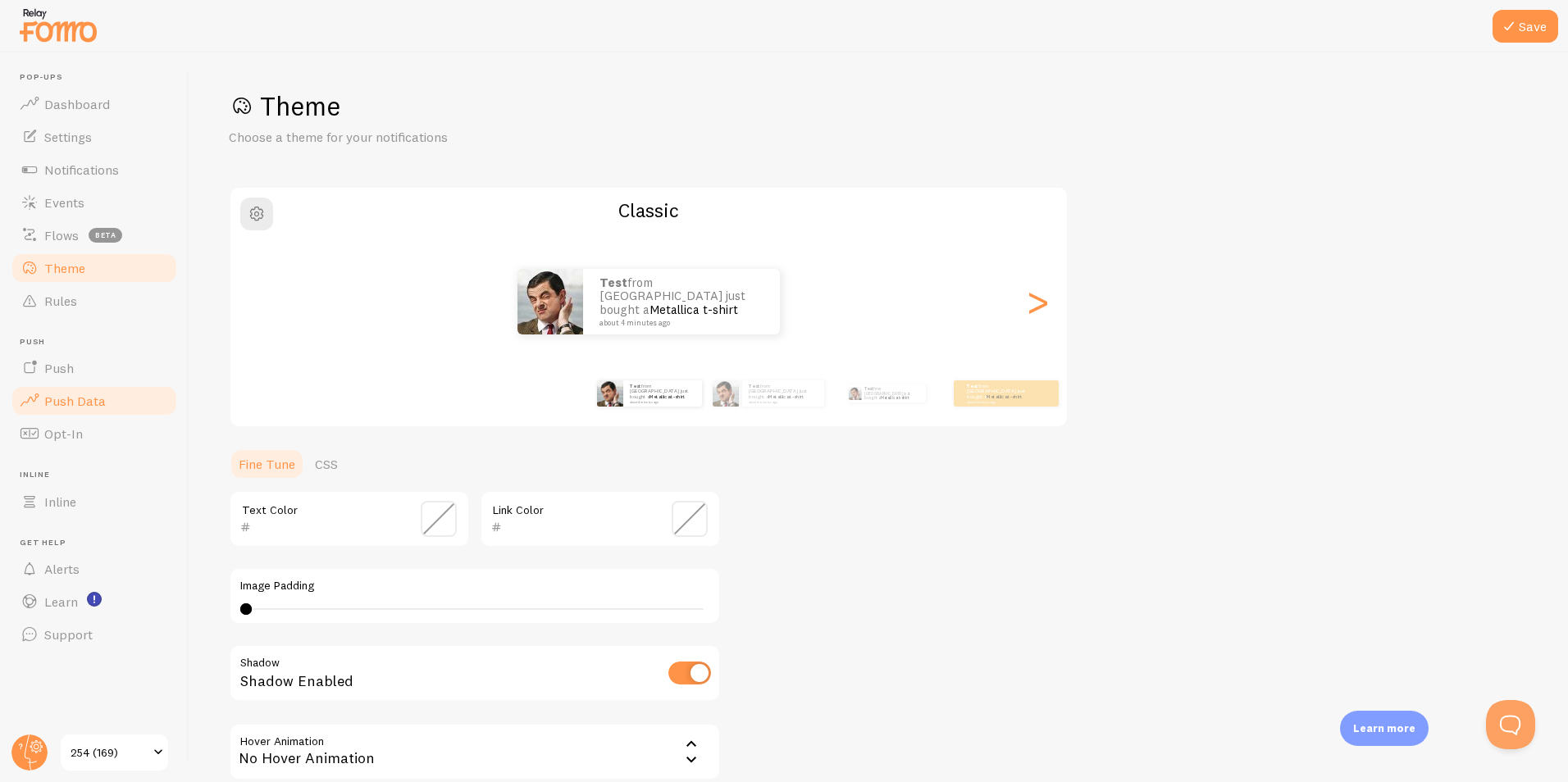
click at [82, 405] on span "Push Data" at bounding box center [75, 401] width 62 height 16
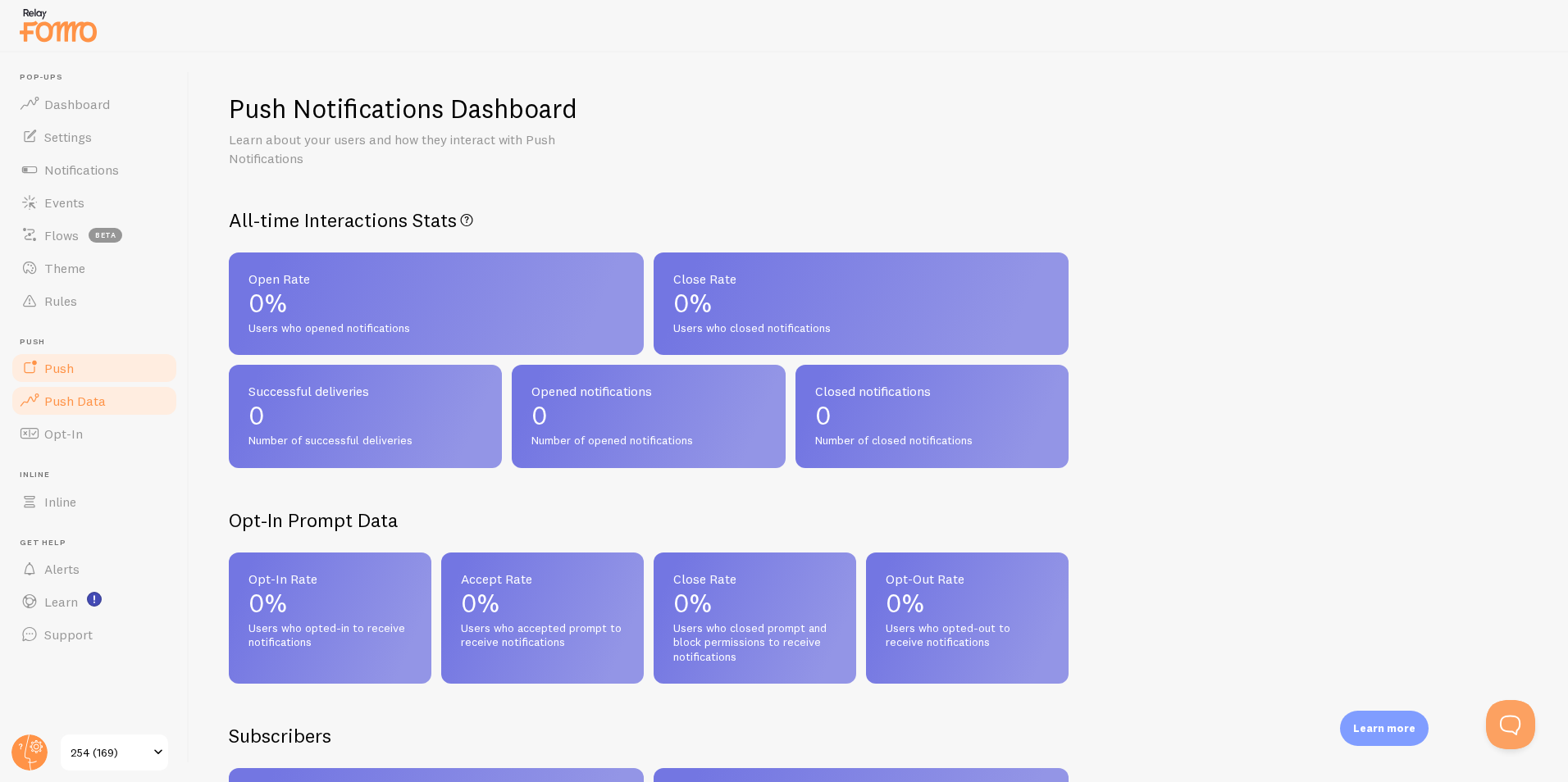
click at [92, 371] on link "Push" at bounding box center [94, 368] width 169 height 33
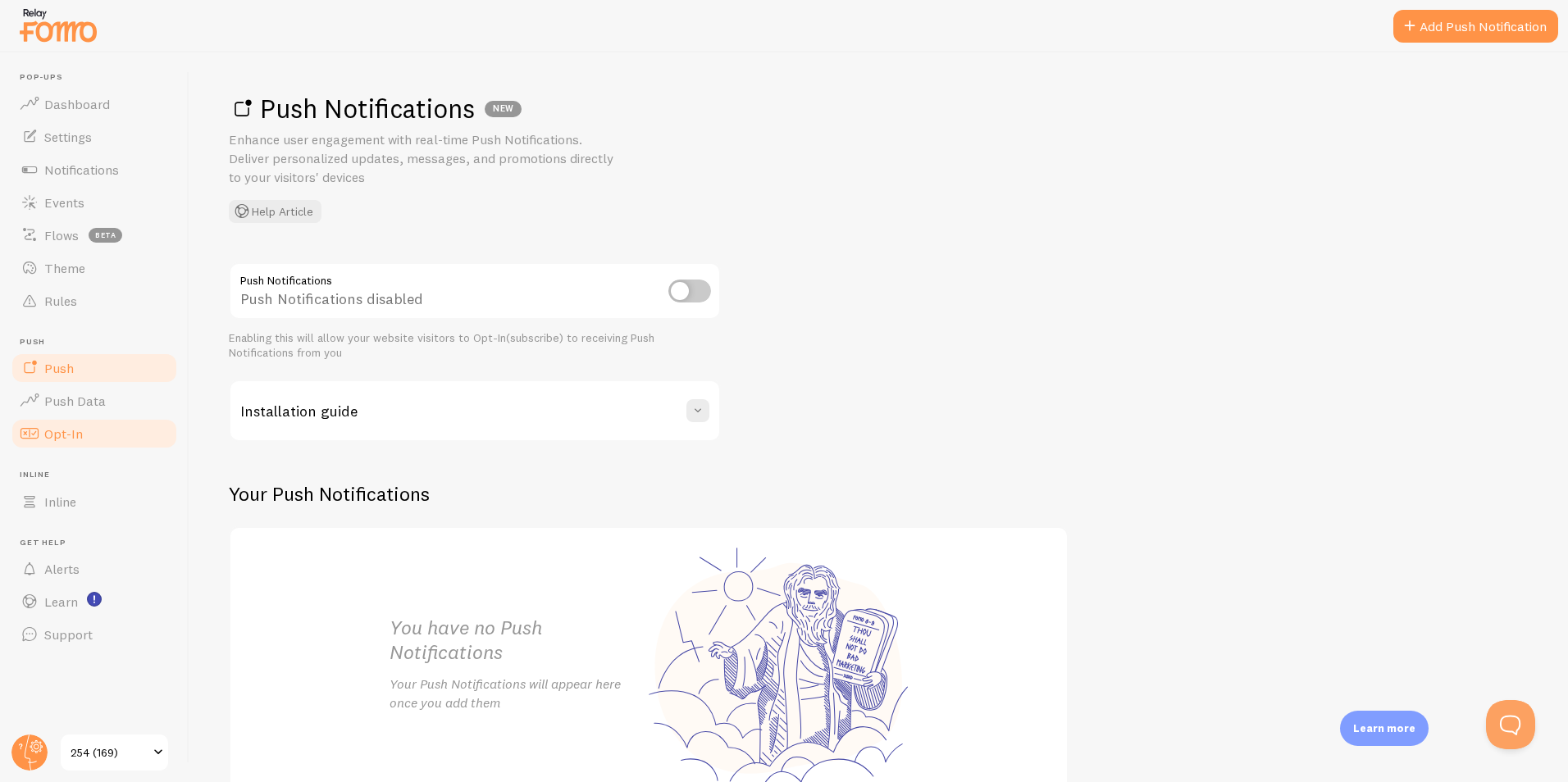
click at [98, 434] on link "Opt-In" at bounding box center [94, 434] width 169 height 33
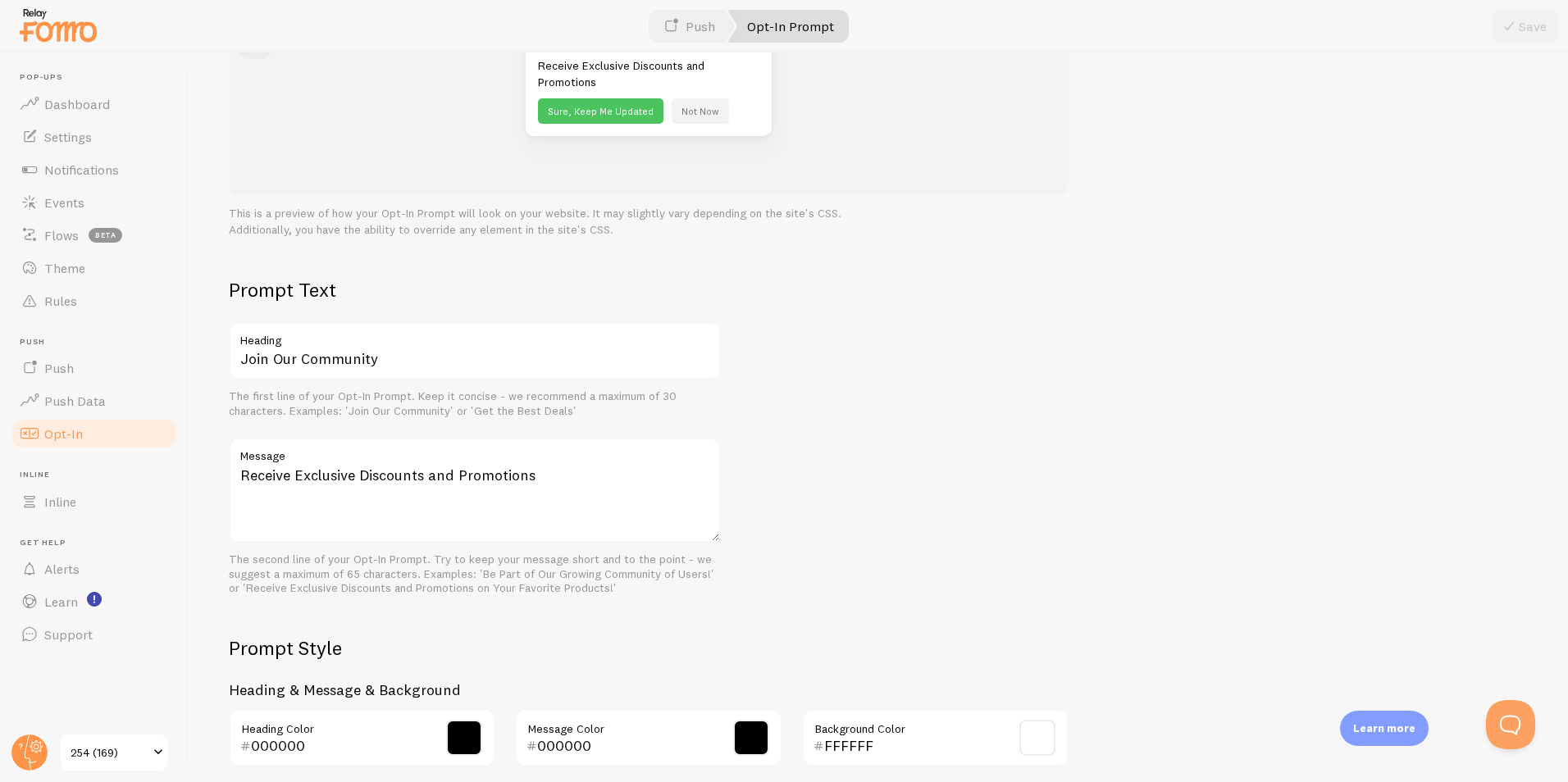
scroll to position [560, 0]
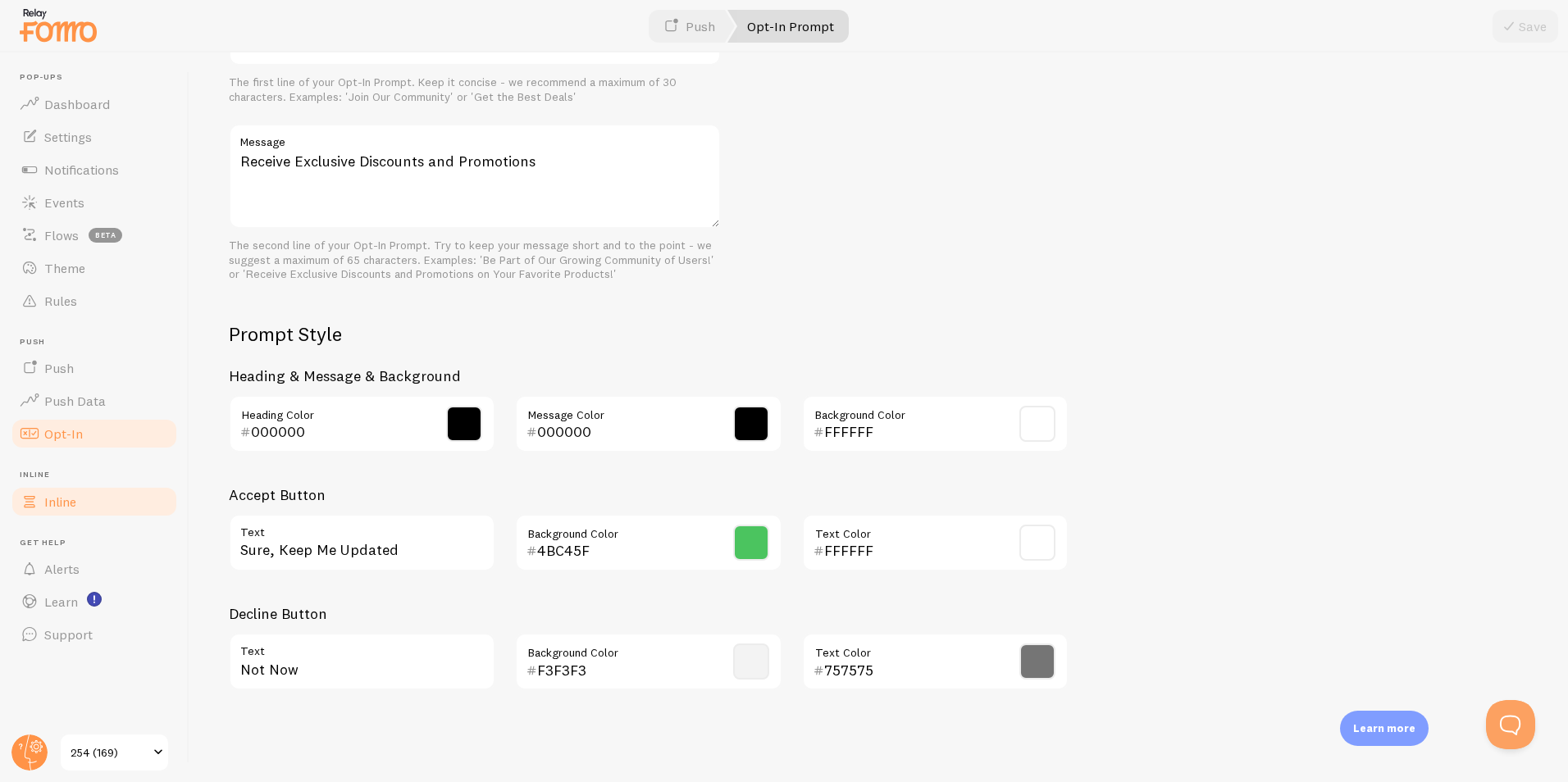
click at [80, 514] on link "Inline" at bounding box center [94, 502] width 169 height 33
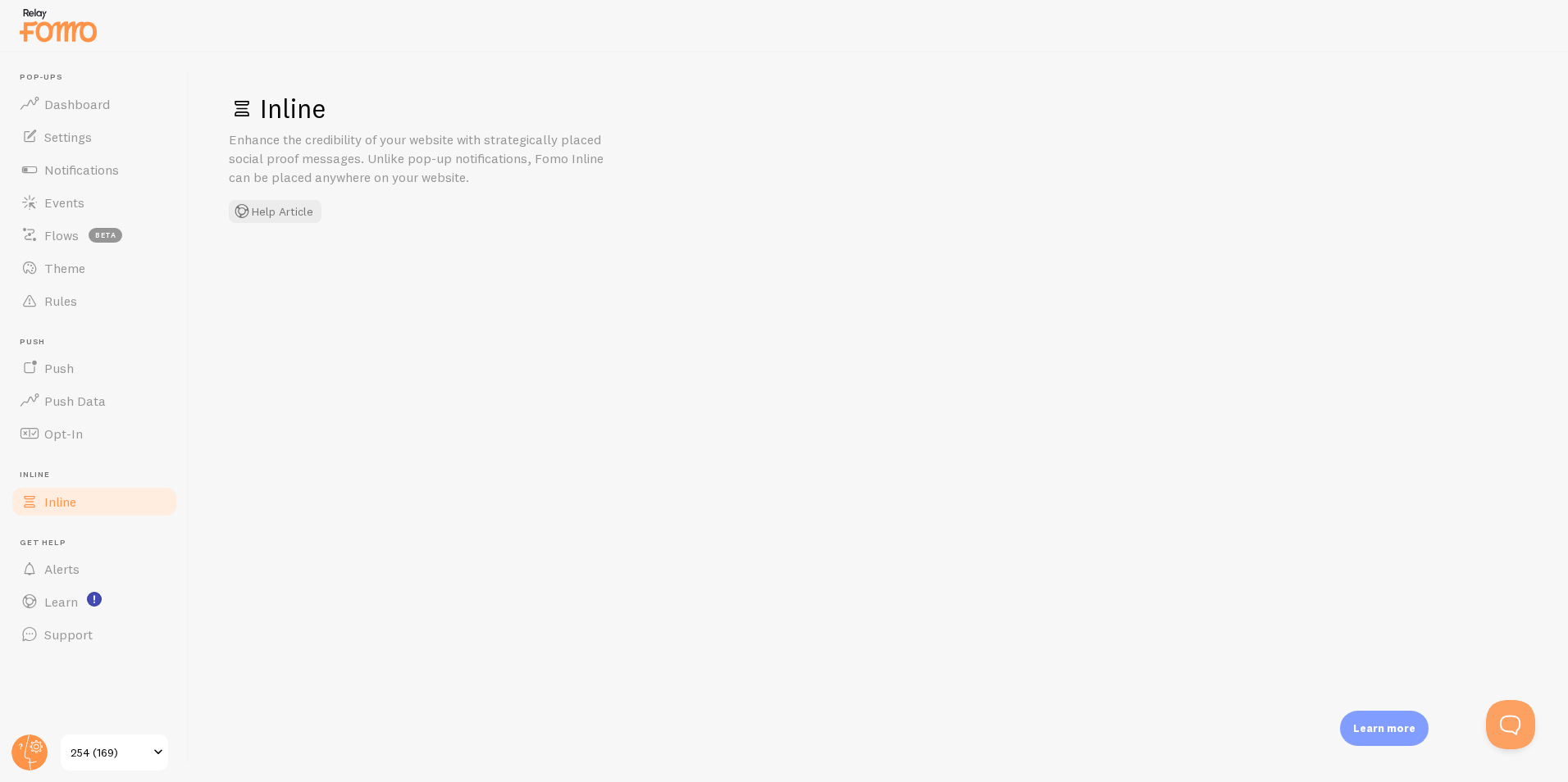
click at [81, 507] on link "Inline" at bounding box center [94, 502] width 169 height 33
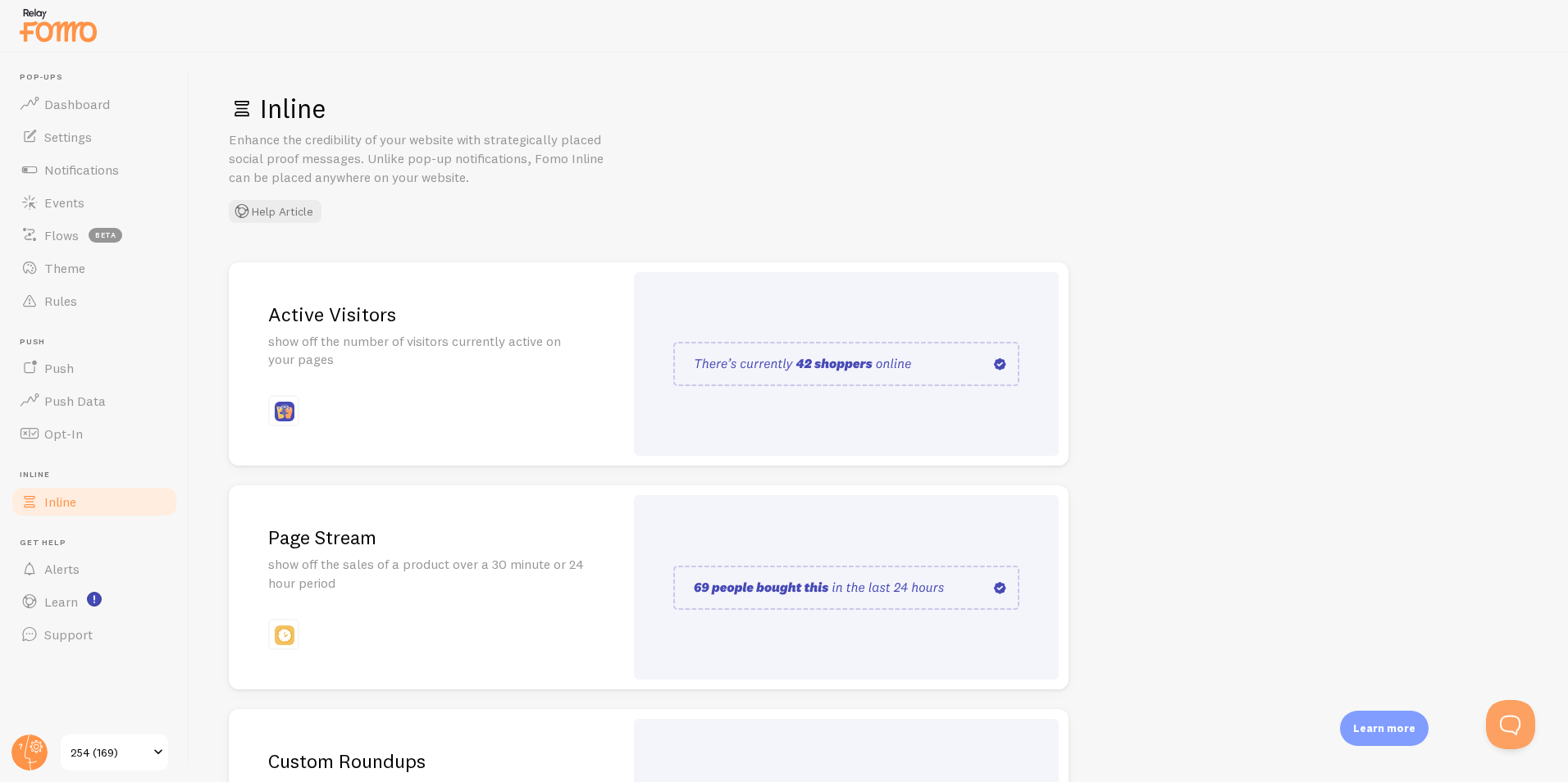
scroll to position [209, 0]
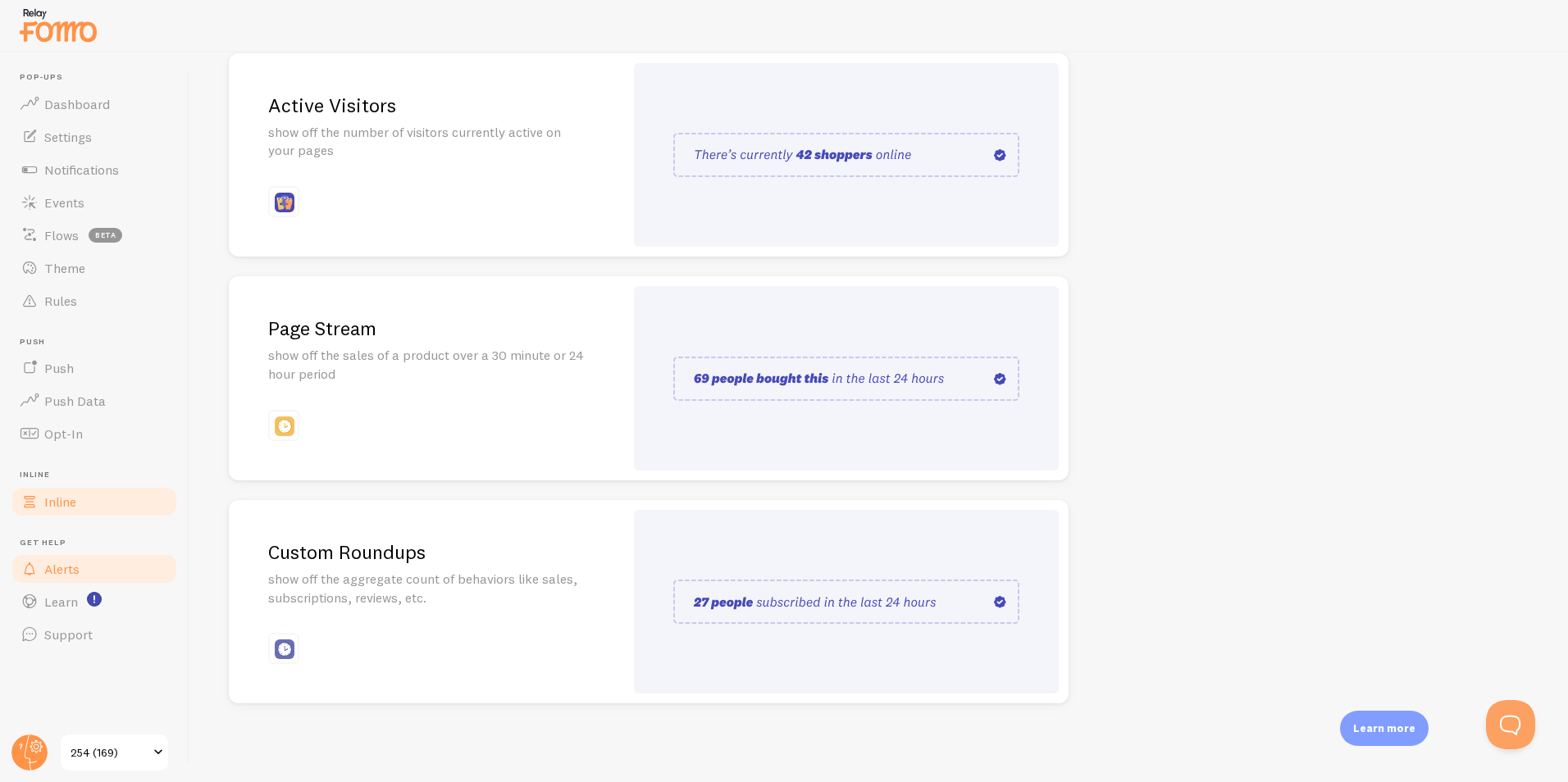
click at [73, 565] on span "Alerts" at bounding box center [62, 569] width 35 height 16
